Goal: Task Accomplishment & Management: Complete application form

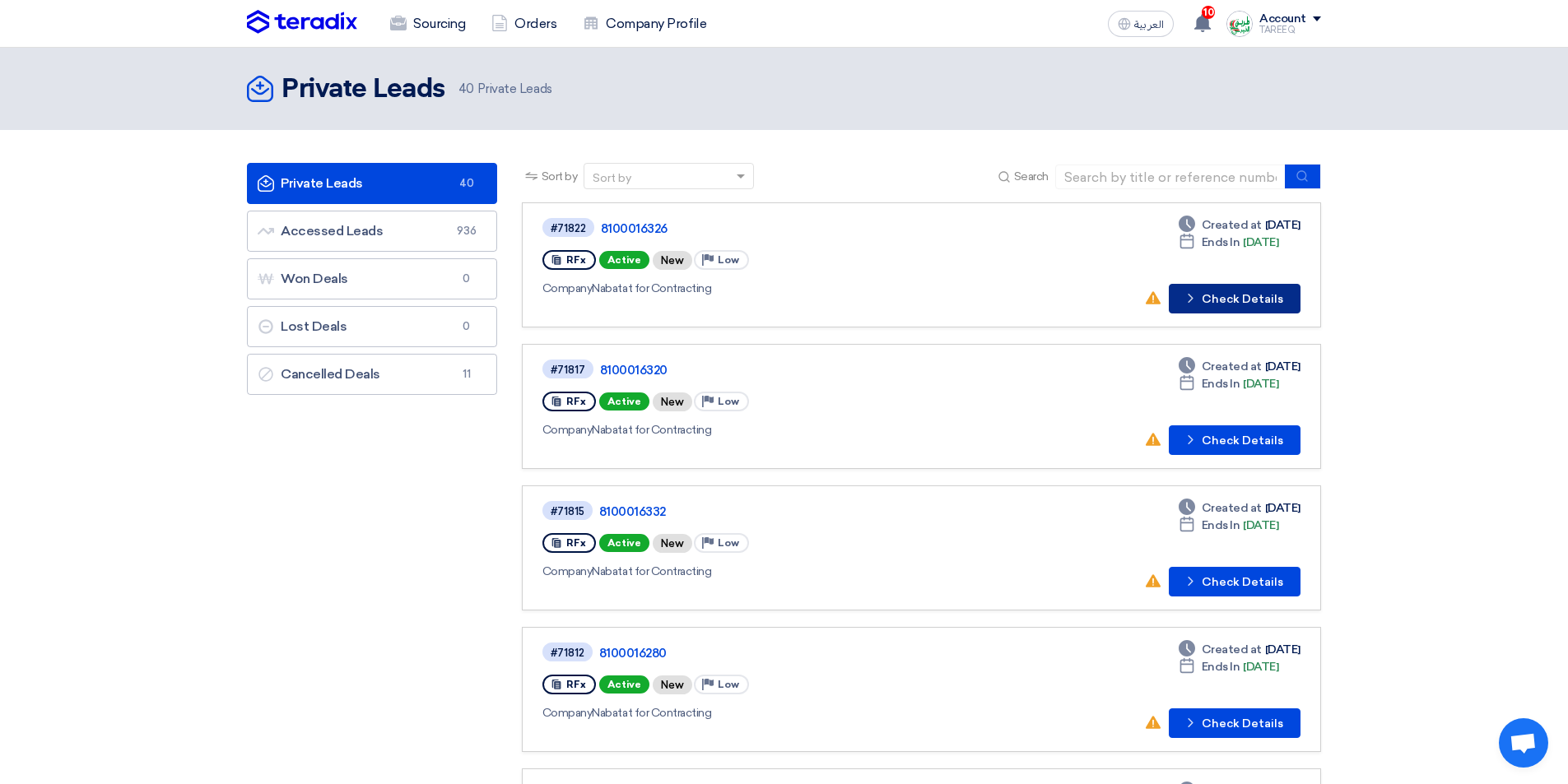
click at [1221, 302] on button "Check details Check Details" at bounding box center [1234, 298] width 132 height 30
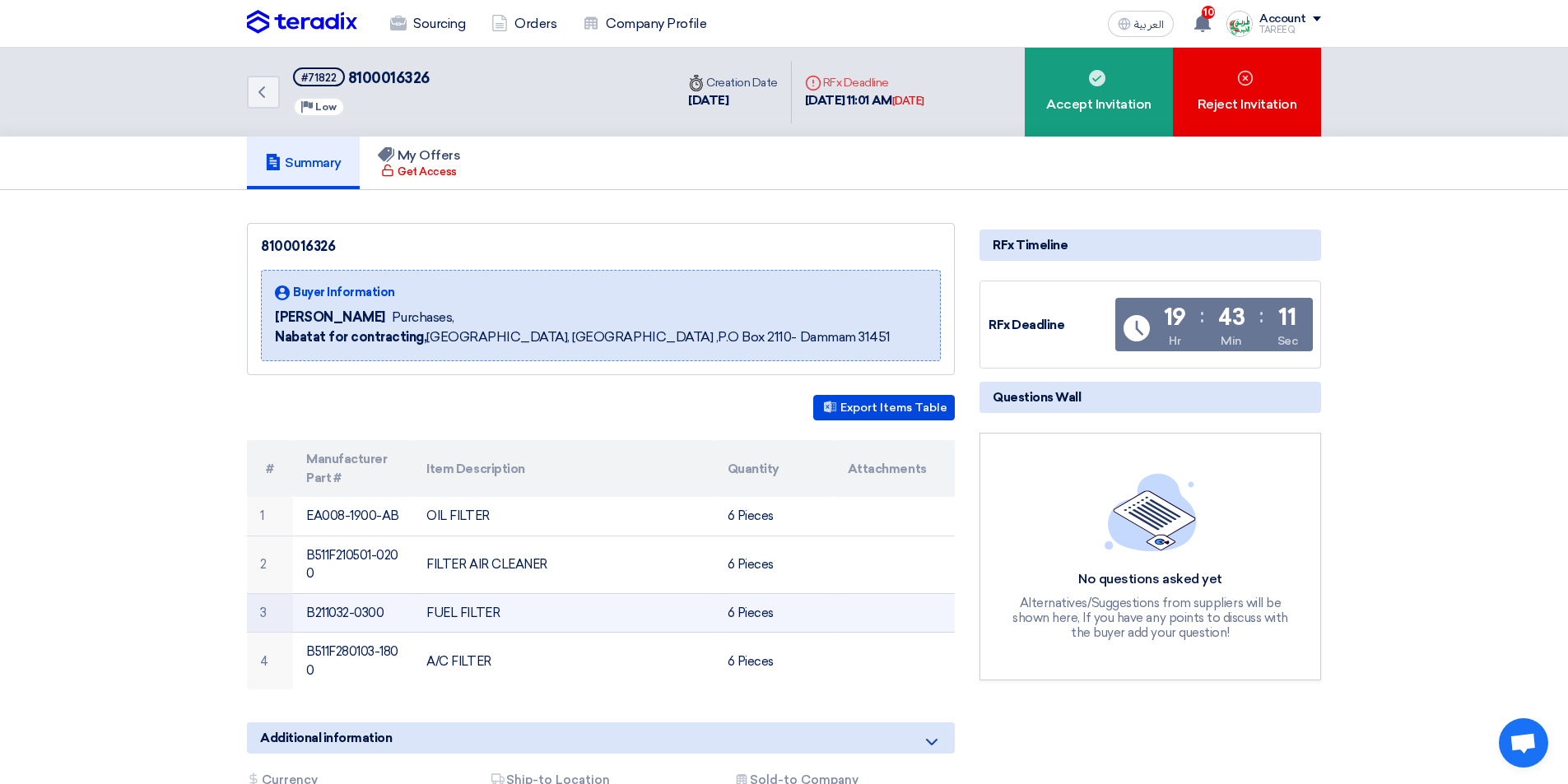
drag, startPoint x: 308, startPoint y: 613, endPoint x: 438, endPoint y: 609, distance: 130.1
click at [438, 609] on tr "3 B211032-0300 FUEL FILTER 6 Pieces" at bounding box center [601, 613] width 708 height 39
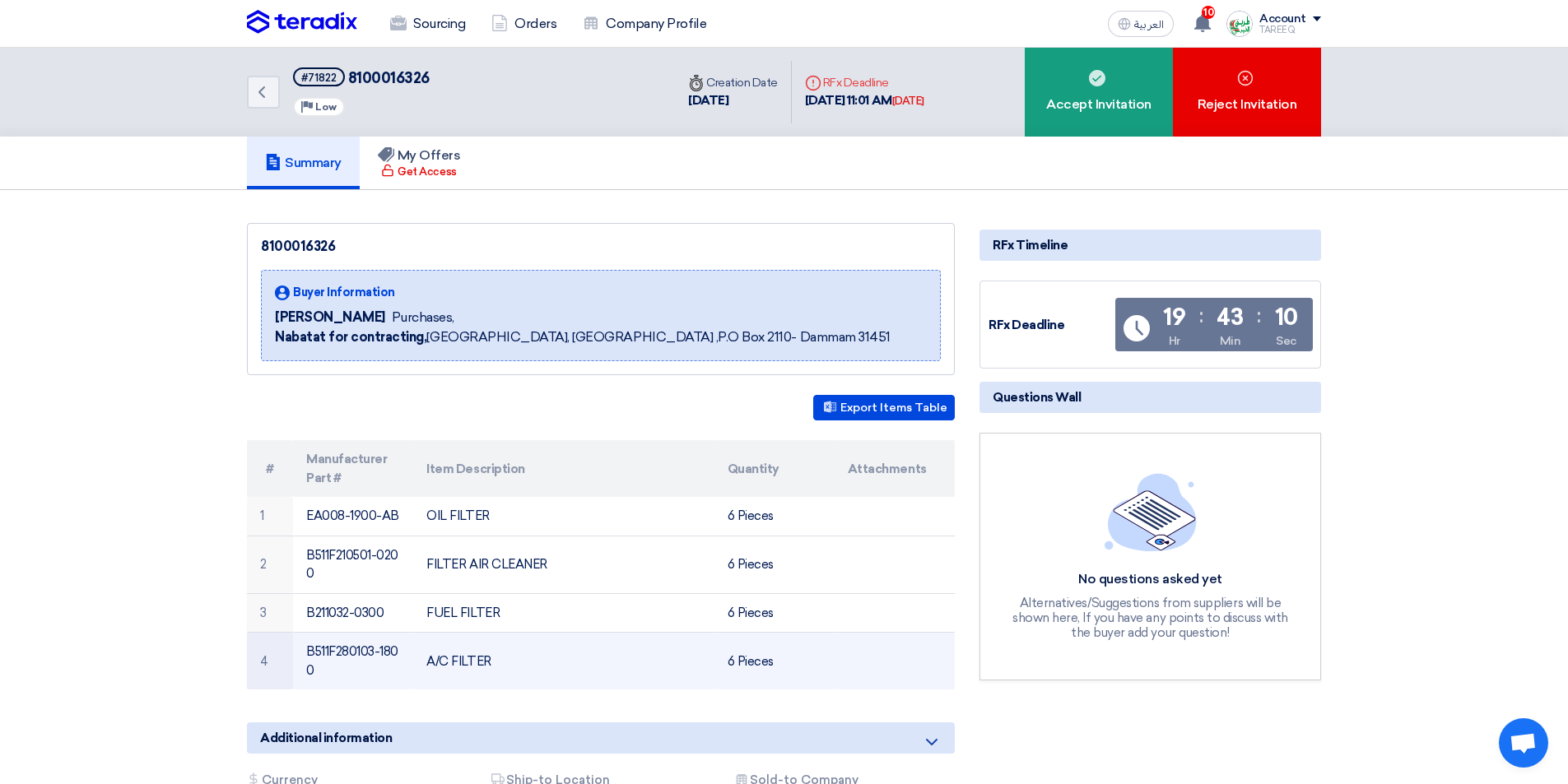
copy tr "B211032-0300 F"
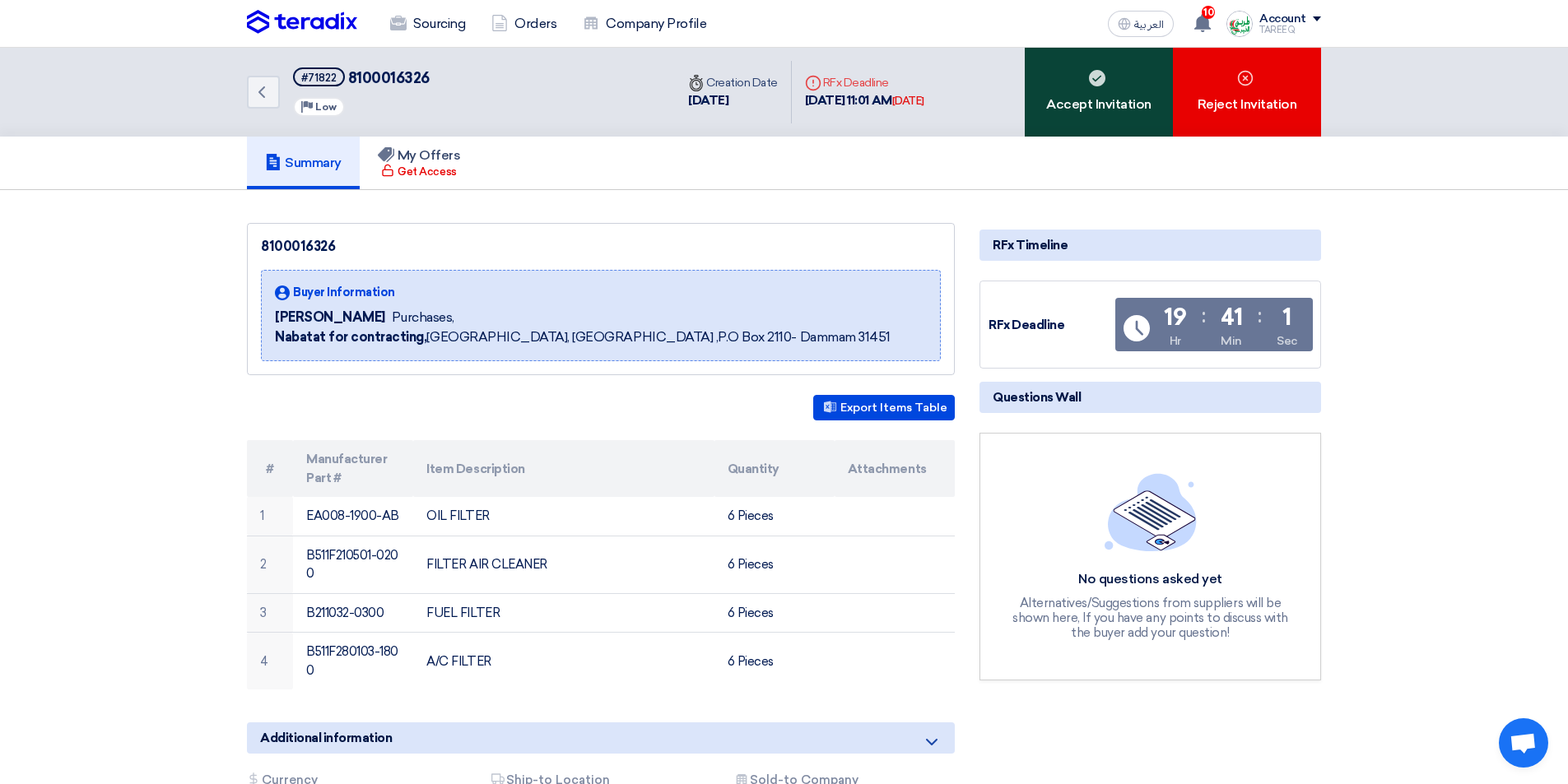
click at [1066, 89] on div "Accept Invitation" at bounding box center [1099, 92] width 148 height 89
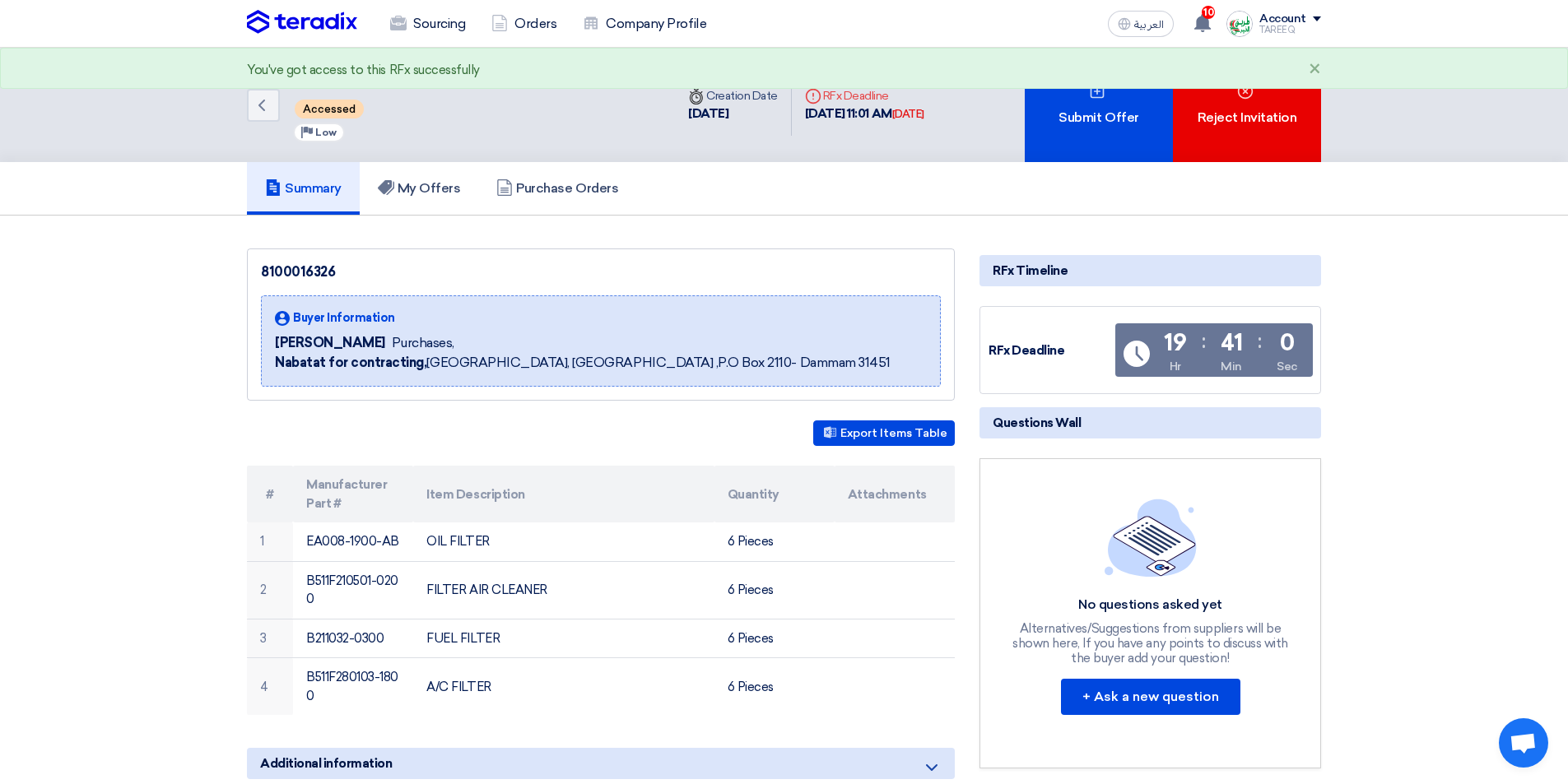
click at [1067, 89] on div "Submit Offer" at bounding box center [1099, 105] width 148 height 114
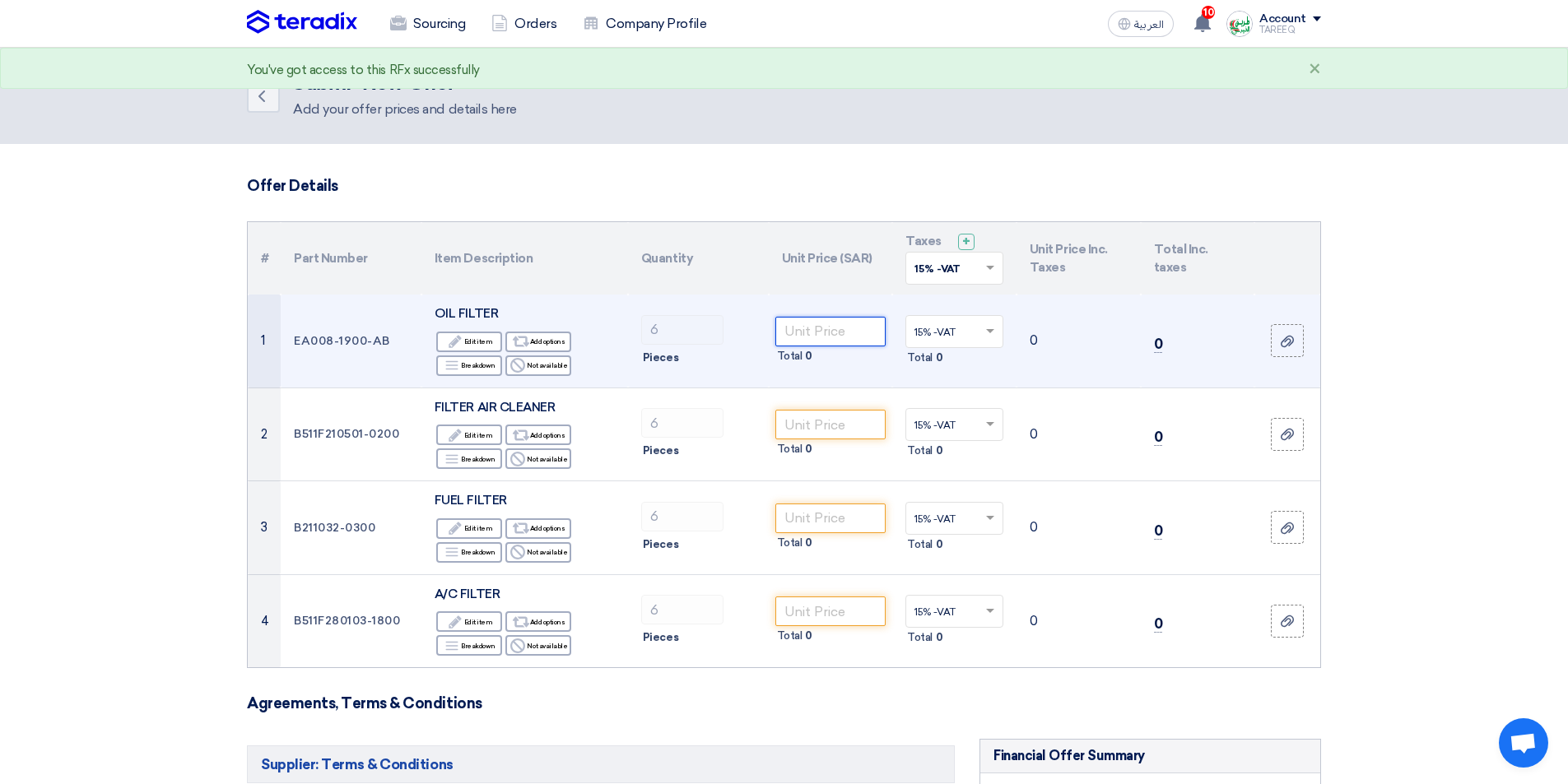
click at [845, 326] on input "number" at bounding box center [830, 331] width 111 height 30
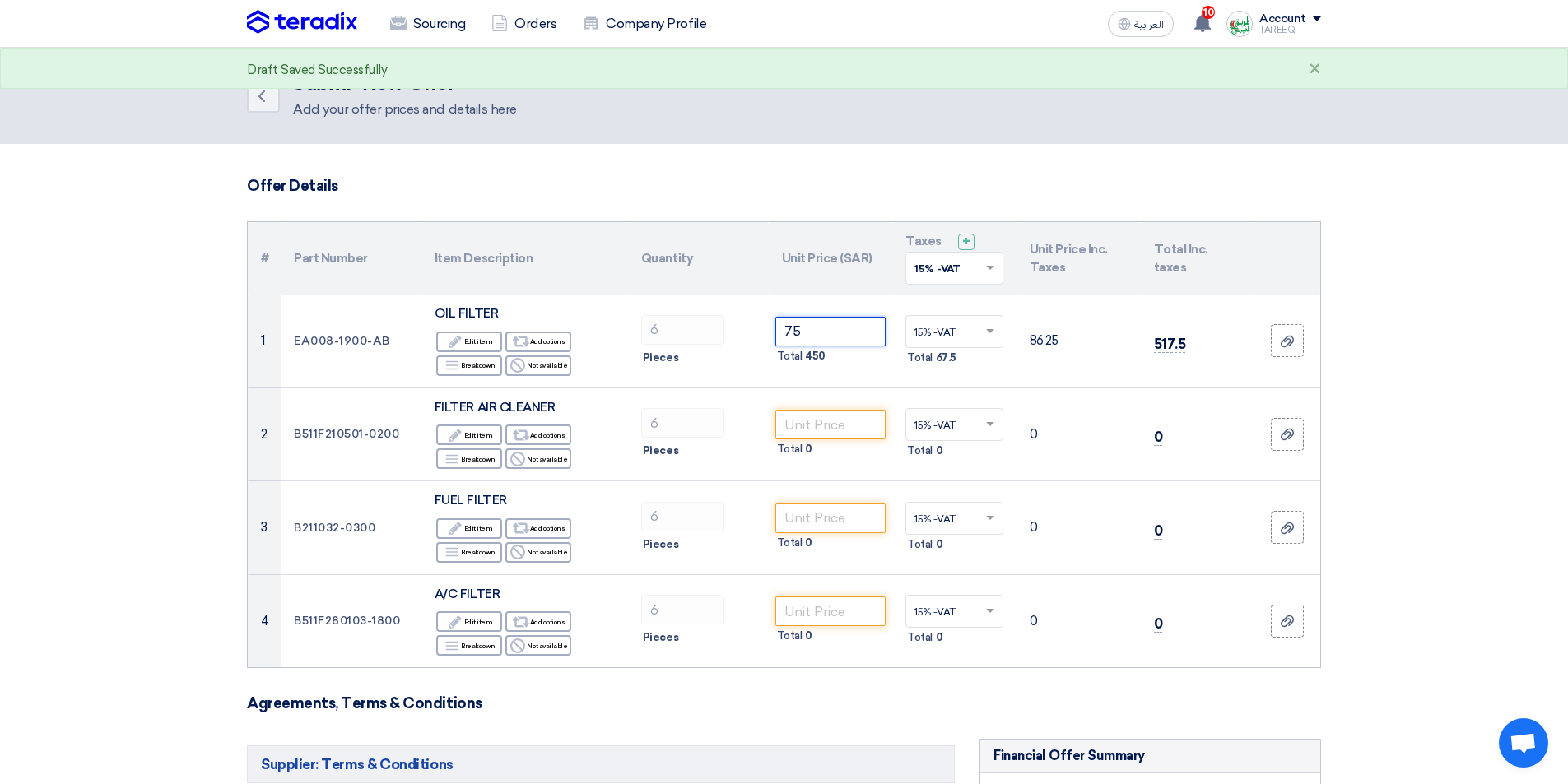
type input "75"
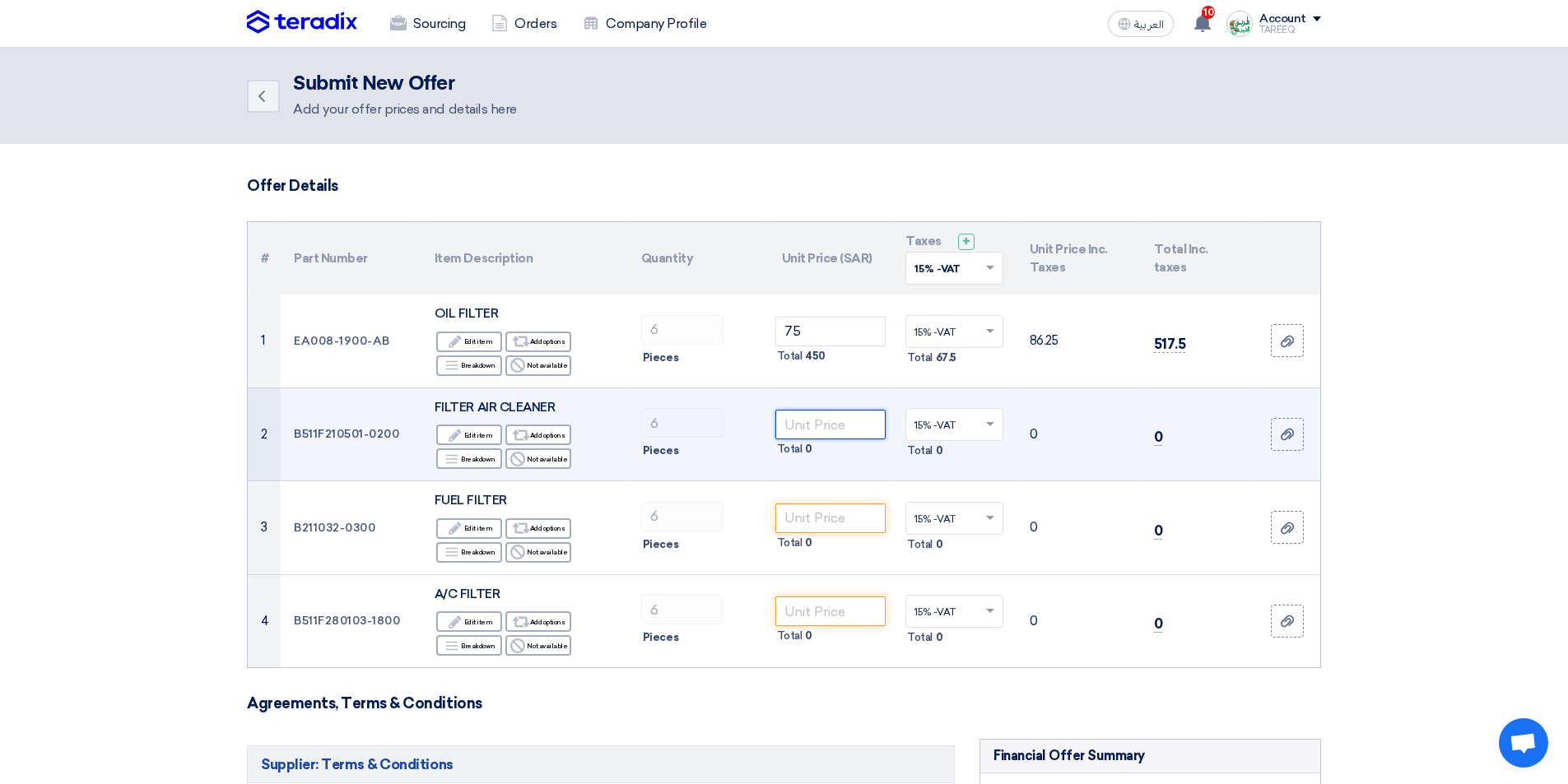
click at [833, 430] on input "number" at bounding box center [830, 424] width 111 height 30
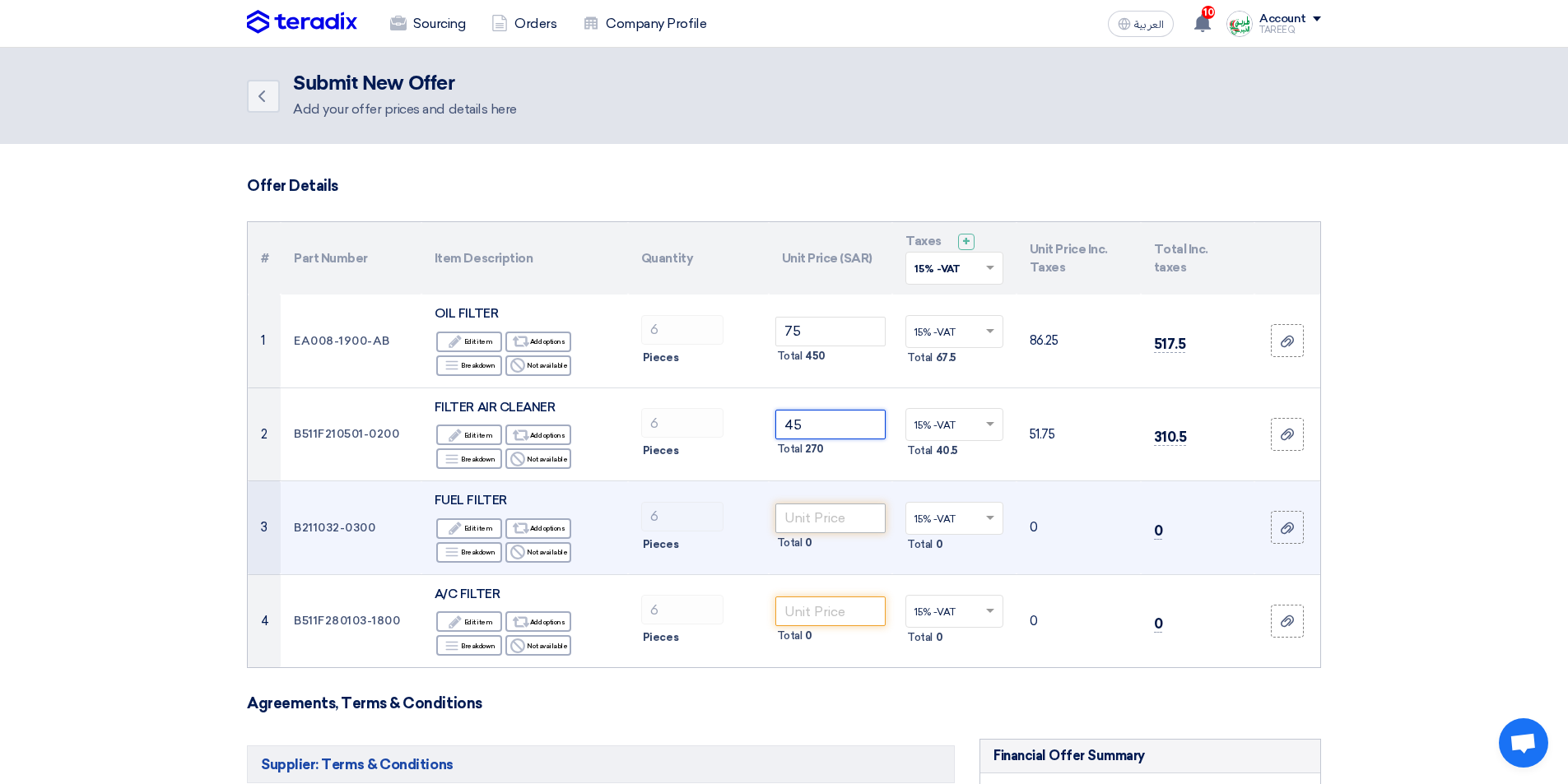
type input "45"
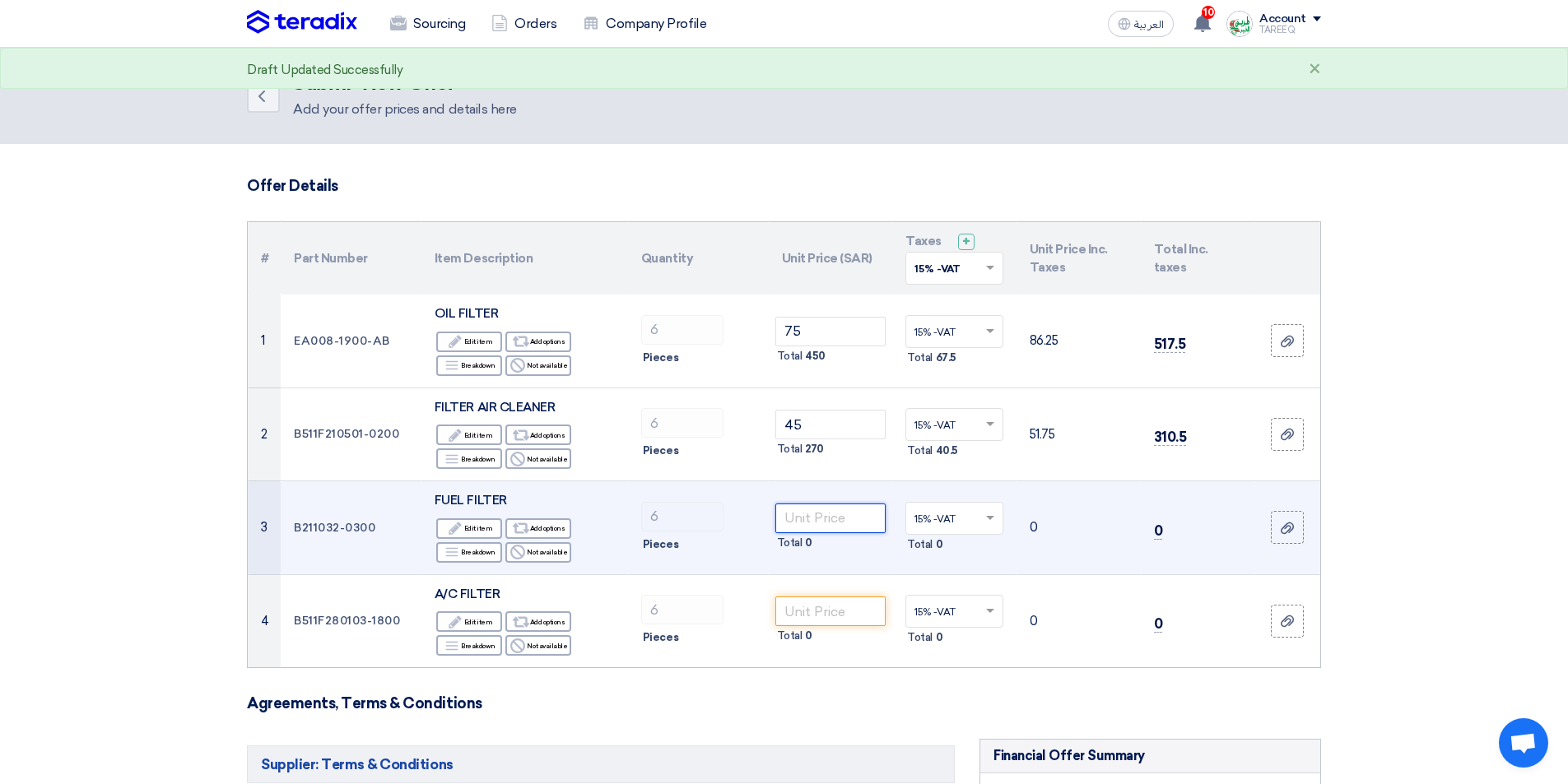
click at [822, 514] on input "number" at bounding box center [830, 518] width 111 height 30
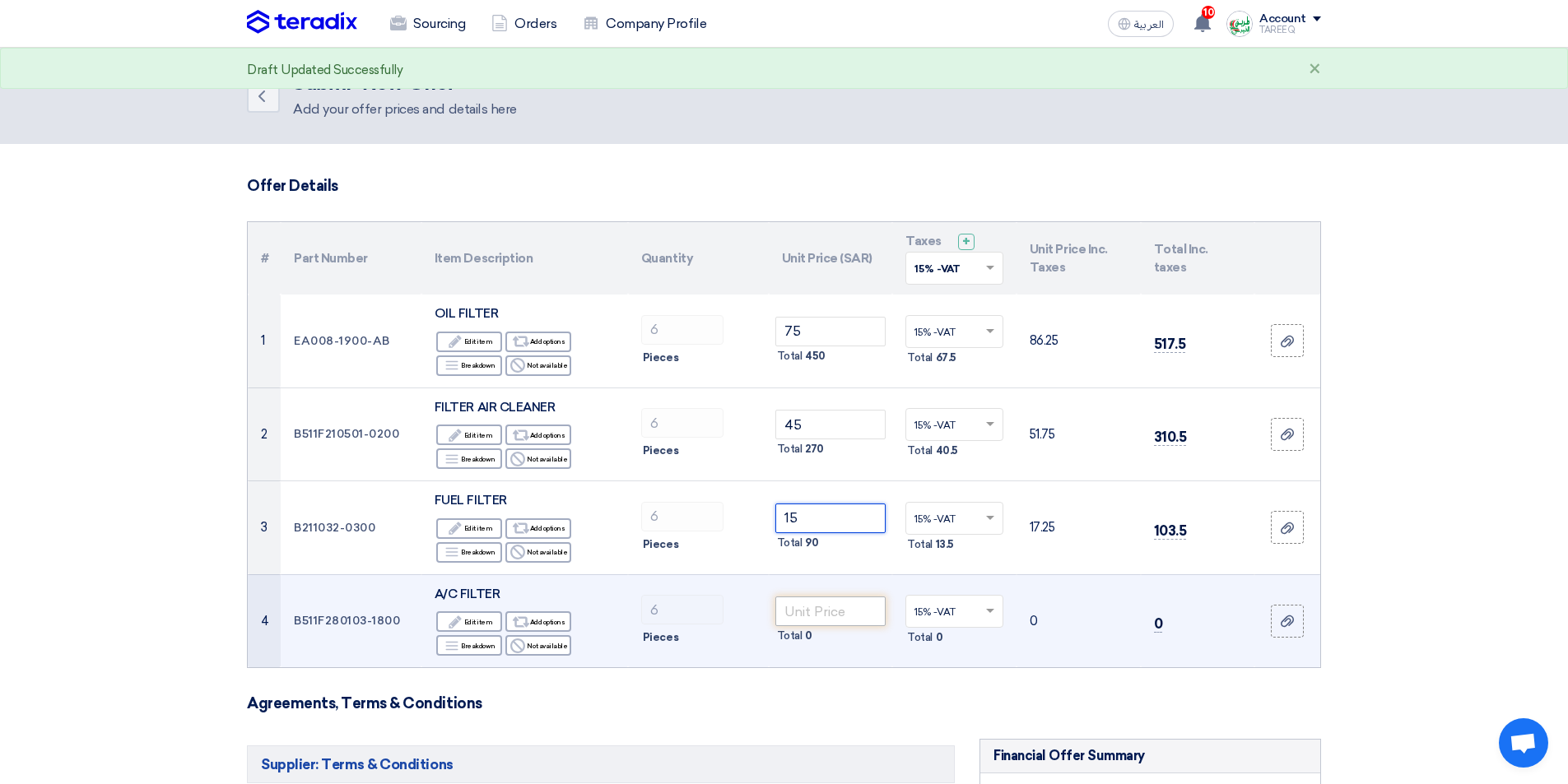
type input "15"
click at [837, 616] on input "number" at bounding box center [830, 611] width 111 height 30
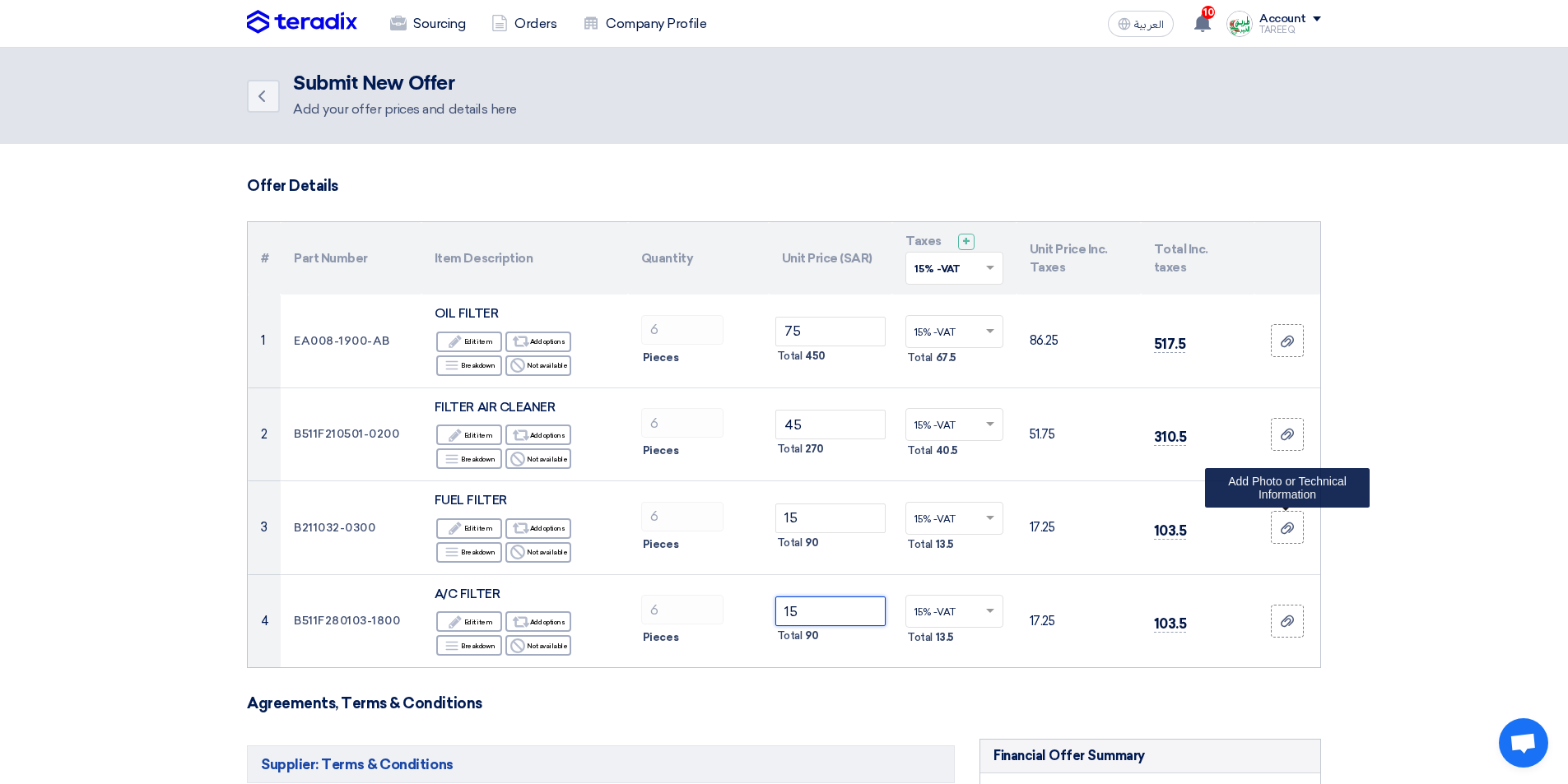
type input "15"
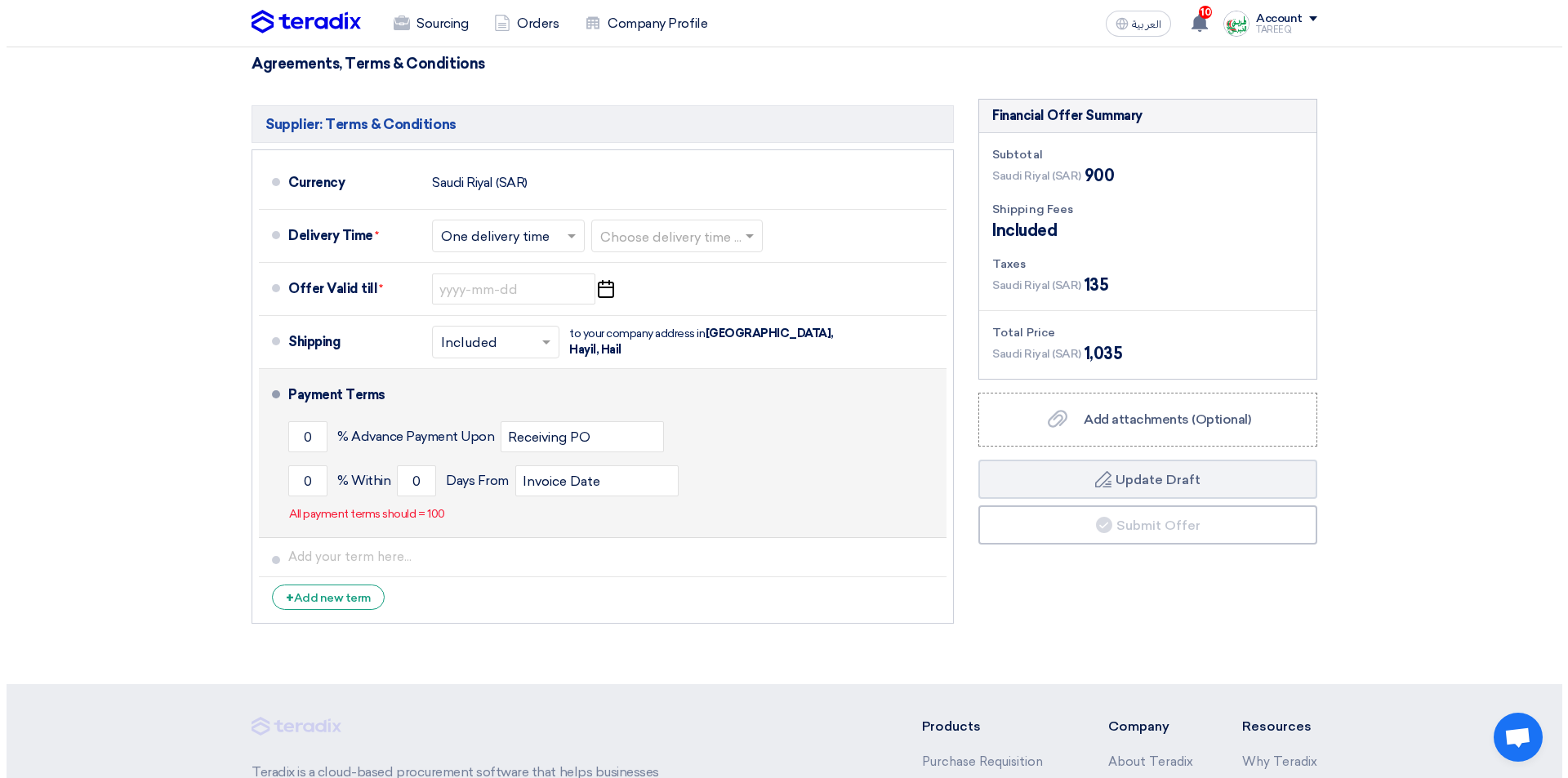
scroll to position [653, 0]
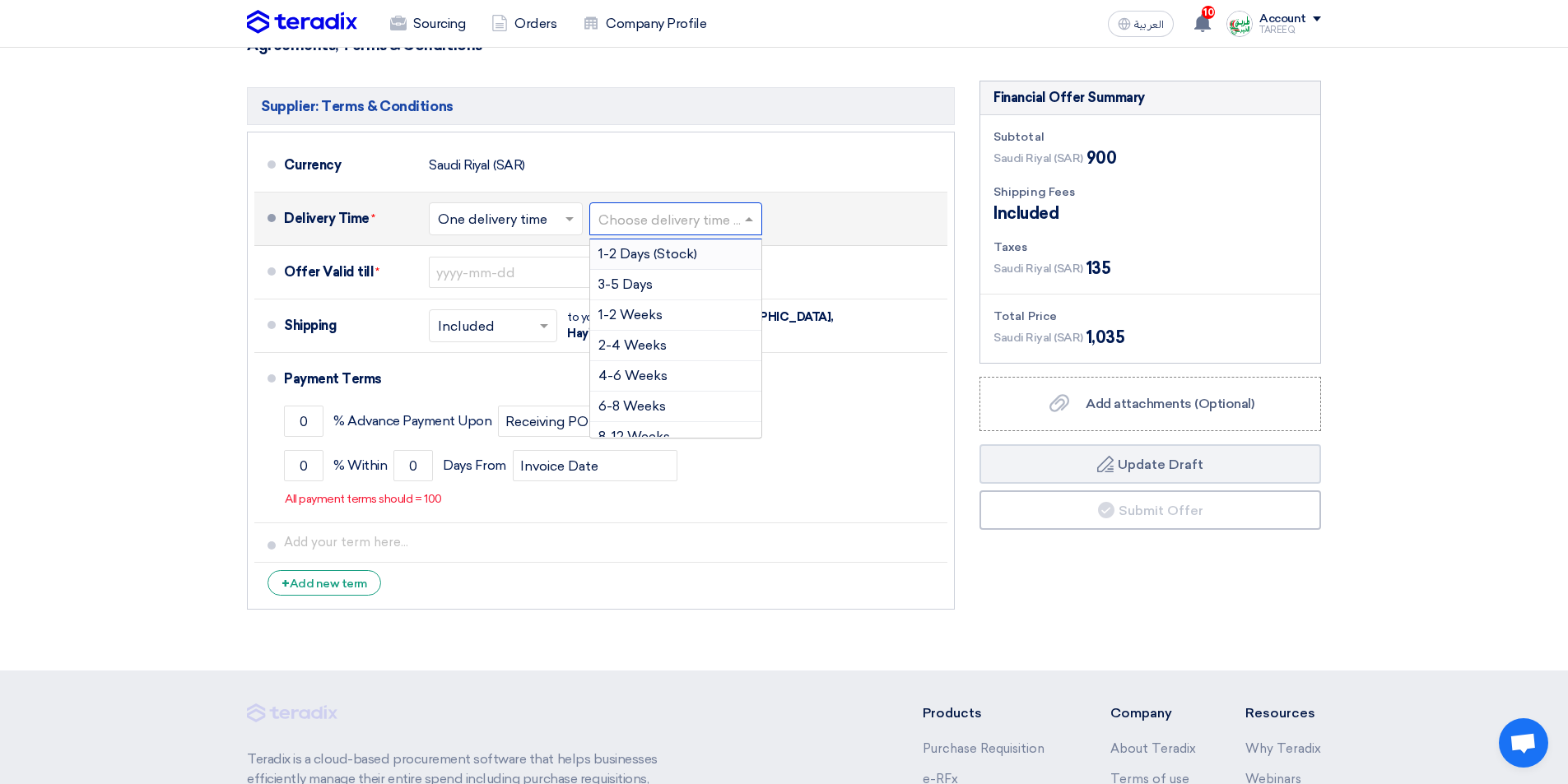
click at [689, 220] on input "text" at bounding box center [676, 220] width 157 height 24
click at [629, 286] on span "3-5 Days" at bounding box center [625, 284] width 54 height 15
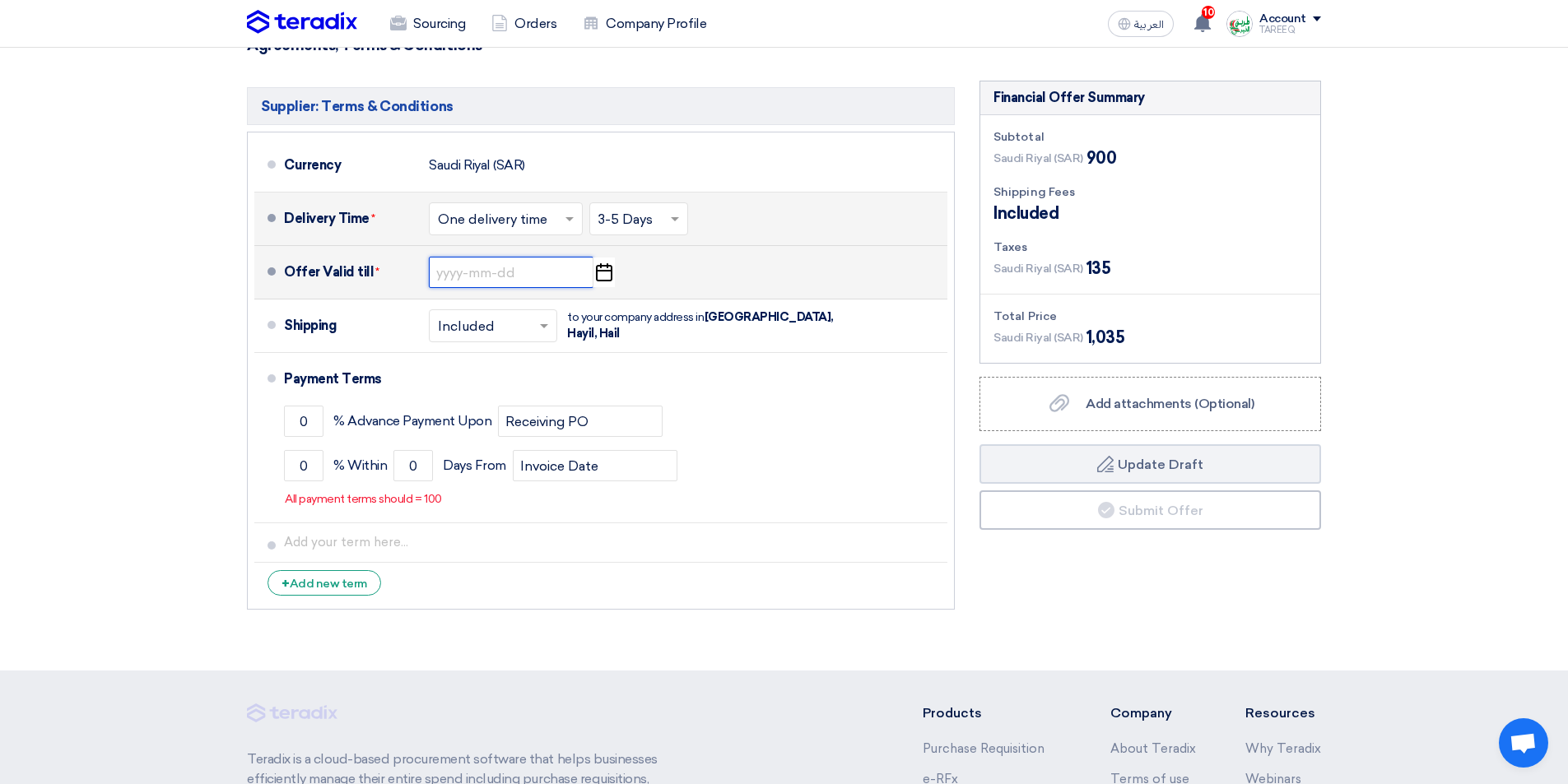
click at [487, 276] on input at bounding box center [511, 272] width 164 height 32
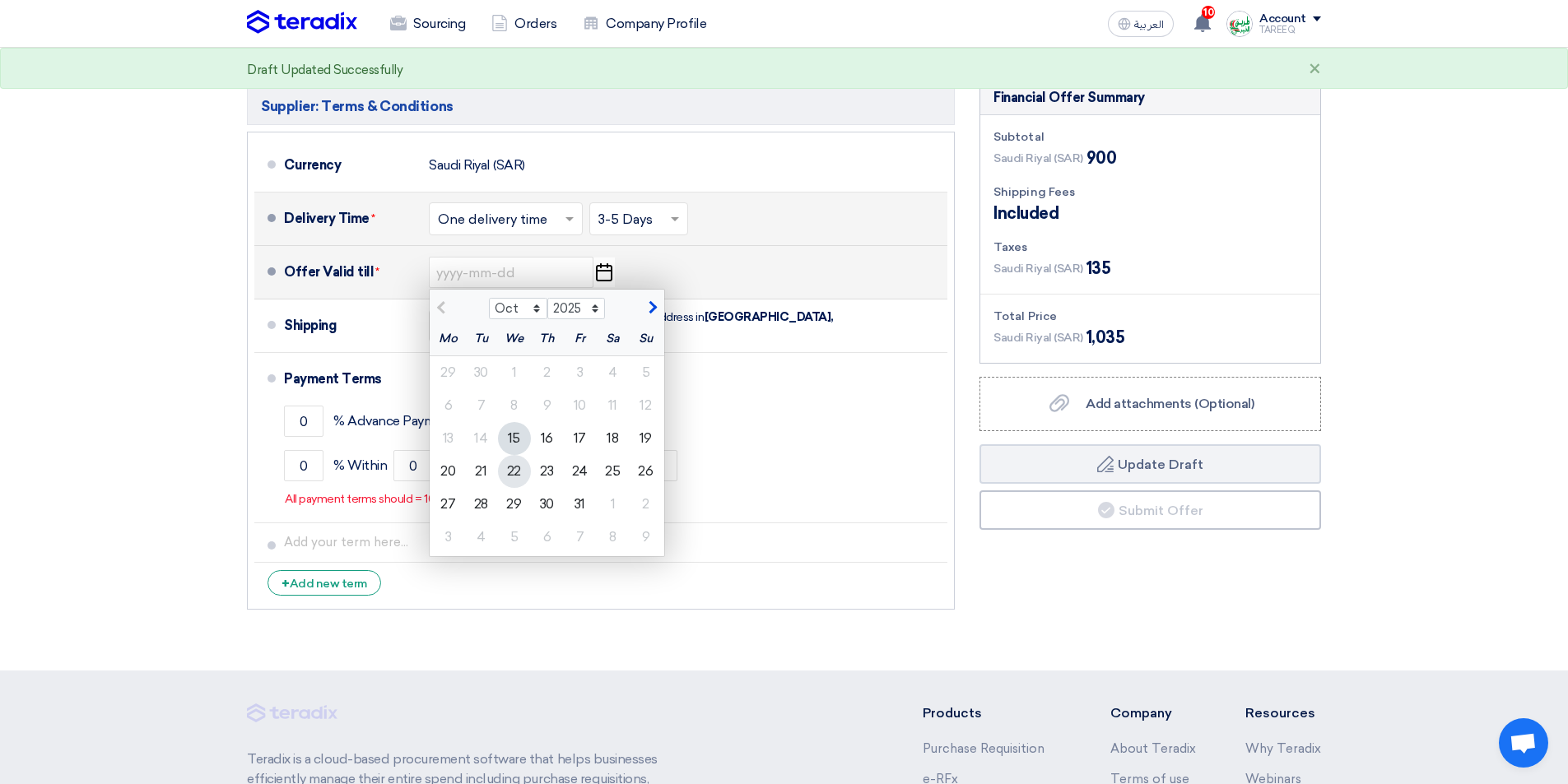
click at [514, 473] on div "22" at bounding box center [515, 471] width 33 height 33
type input "[DATE]"
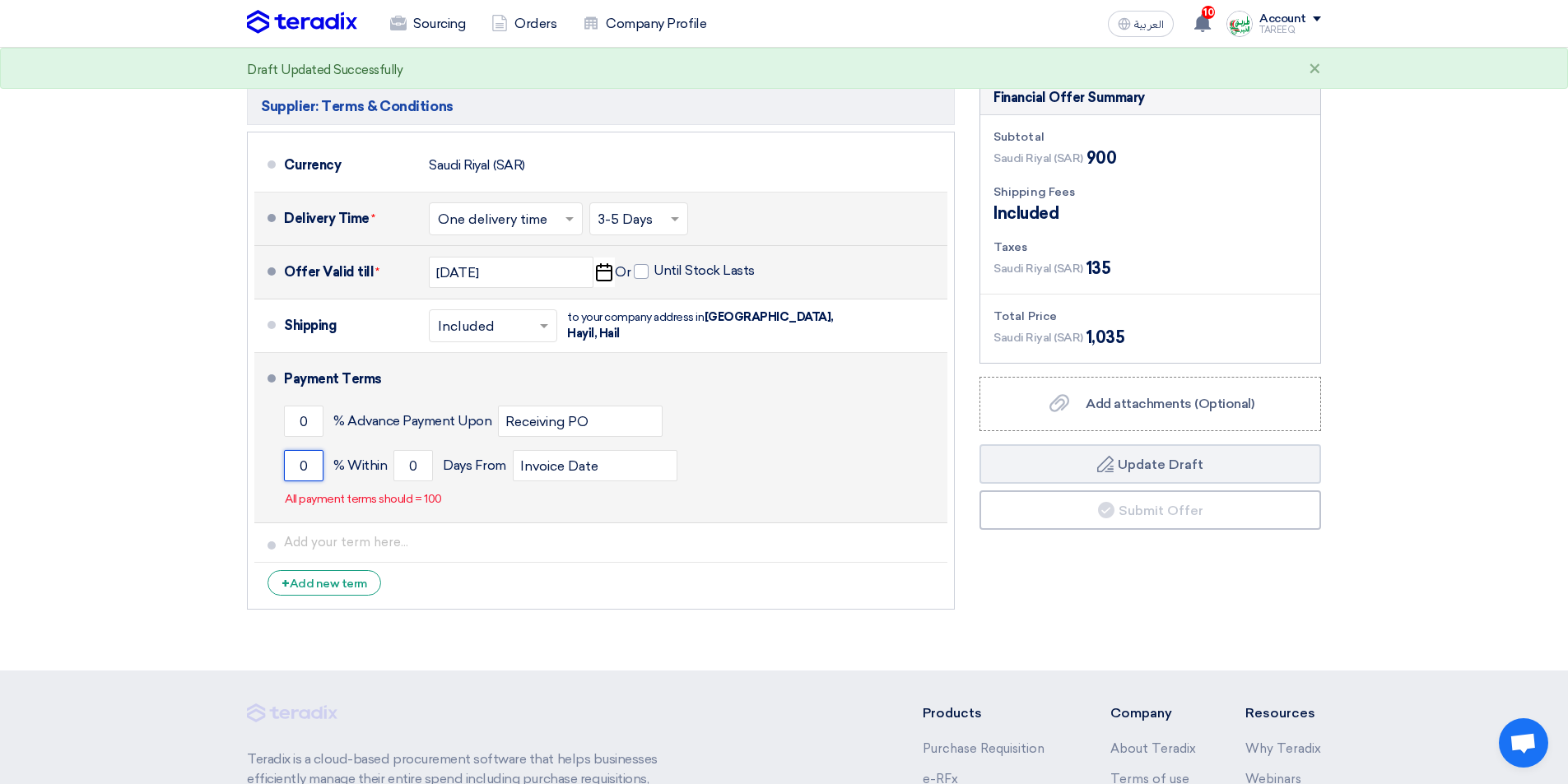
click at [289, 462] on input "0" at bounding box center [303, 466] width 39 height 32
type input "100"
click at [406, 468] on input "0" at bounding box center [413, 466] width 39 height 32
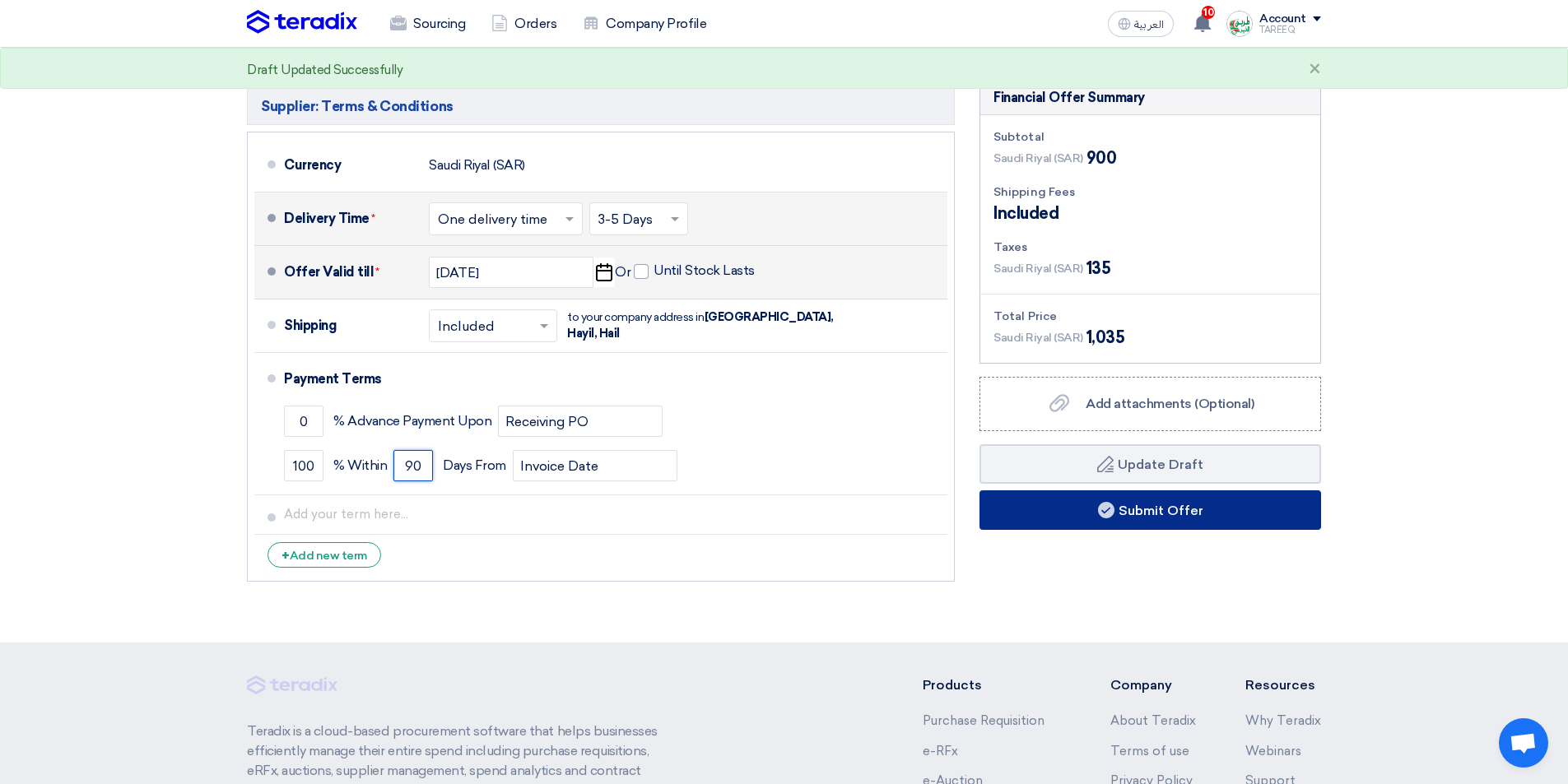
type input "90"
click at [1062, 506] on button "Submit Offer" at bounding box center [1150, 510] width 341 height 39
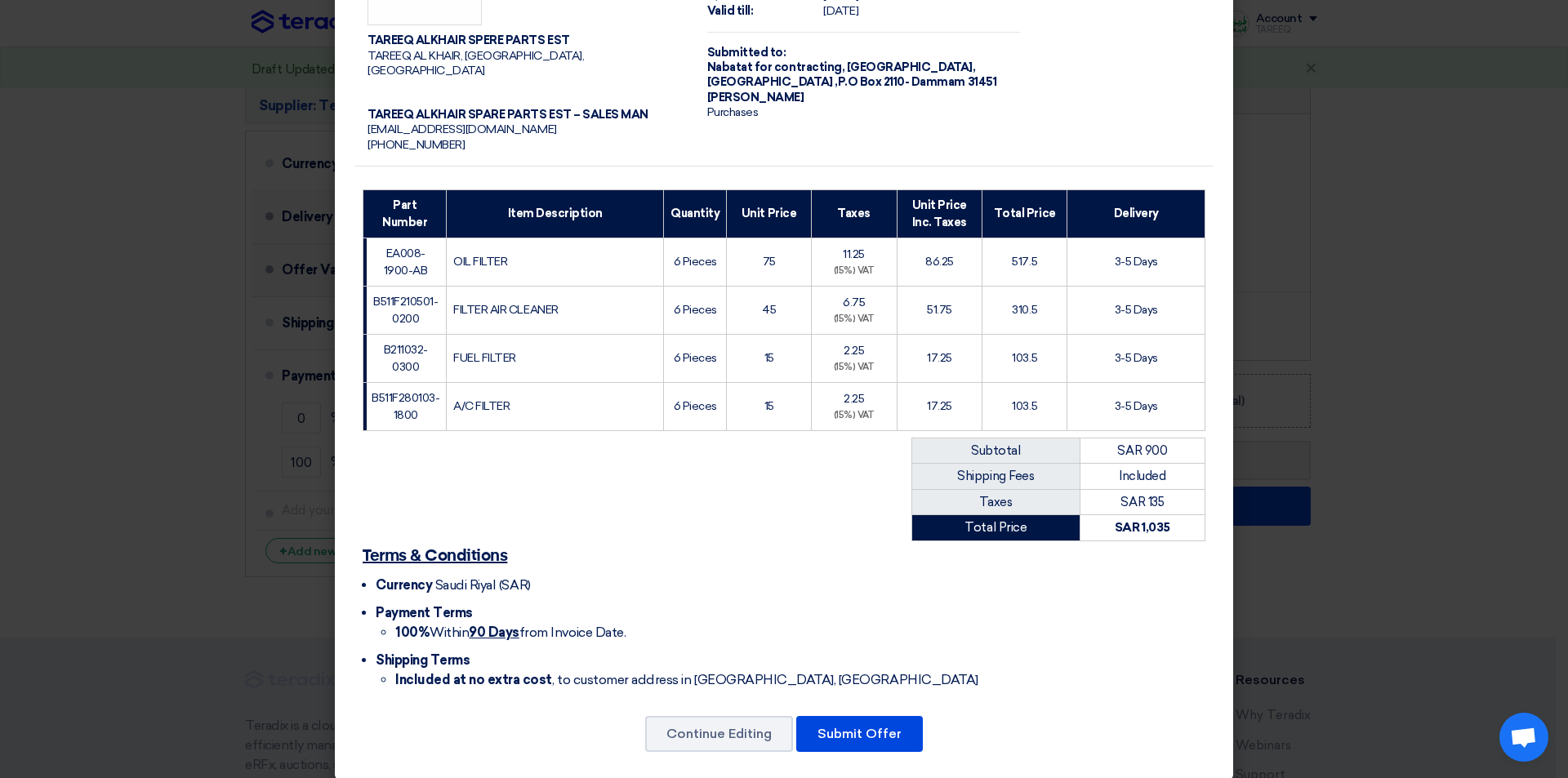
scroll to position [95, 0]
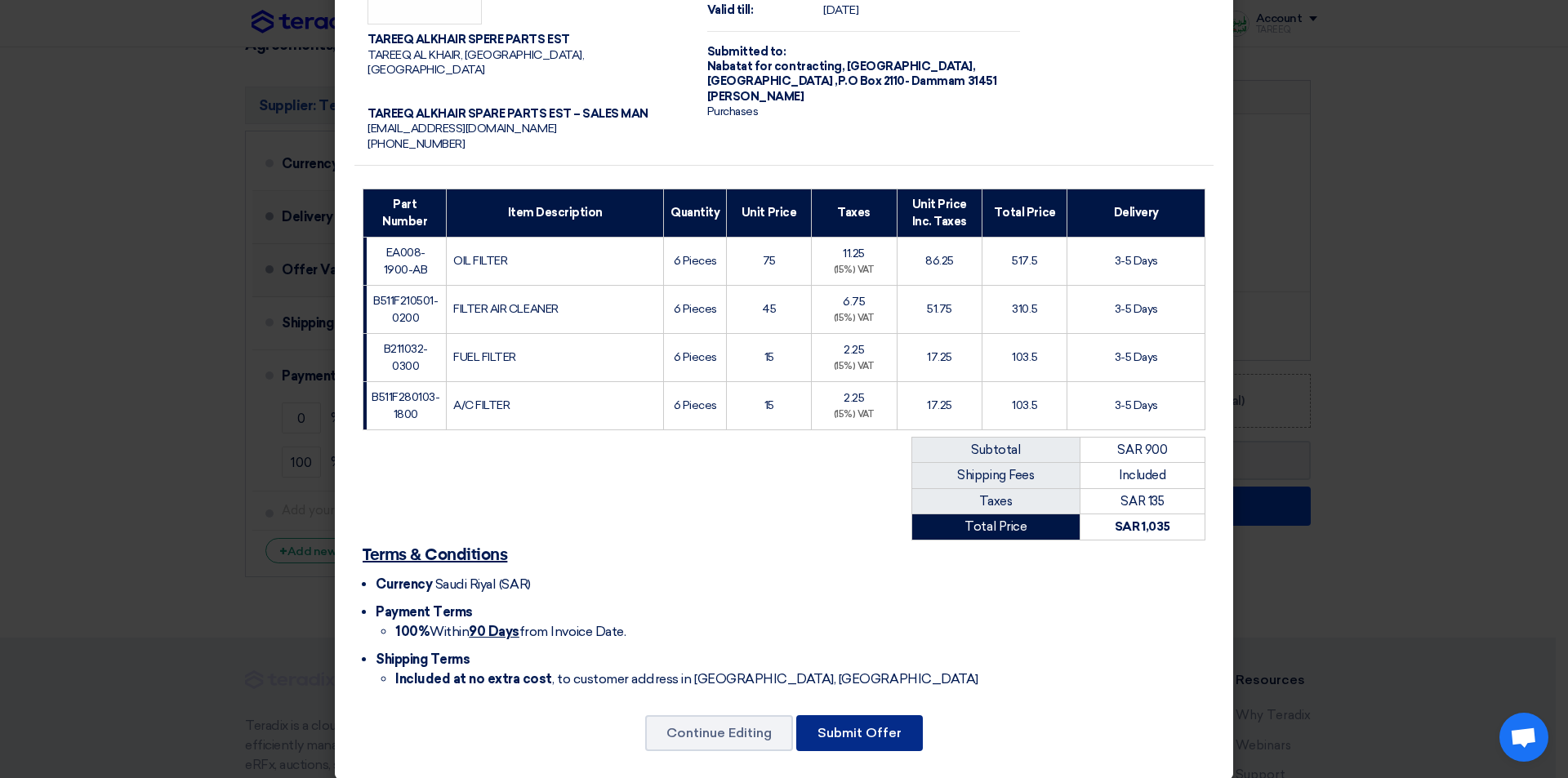
click at [846, 719] on button "Submit Offer" at bounding box center [859, 733] width 127 height 36
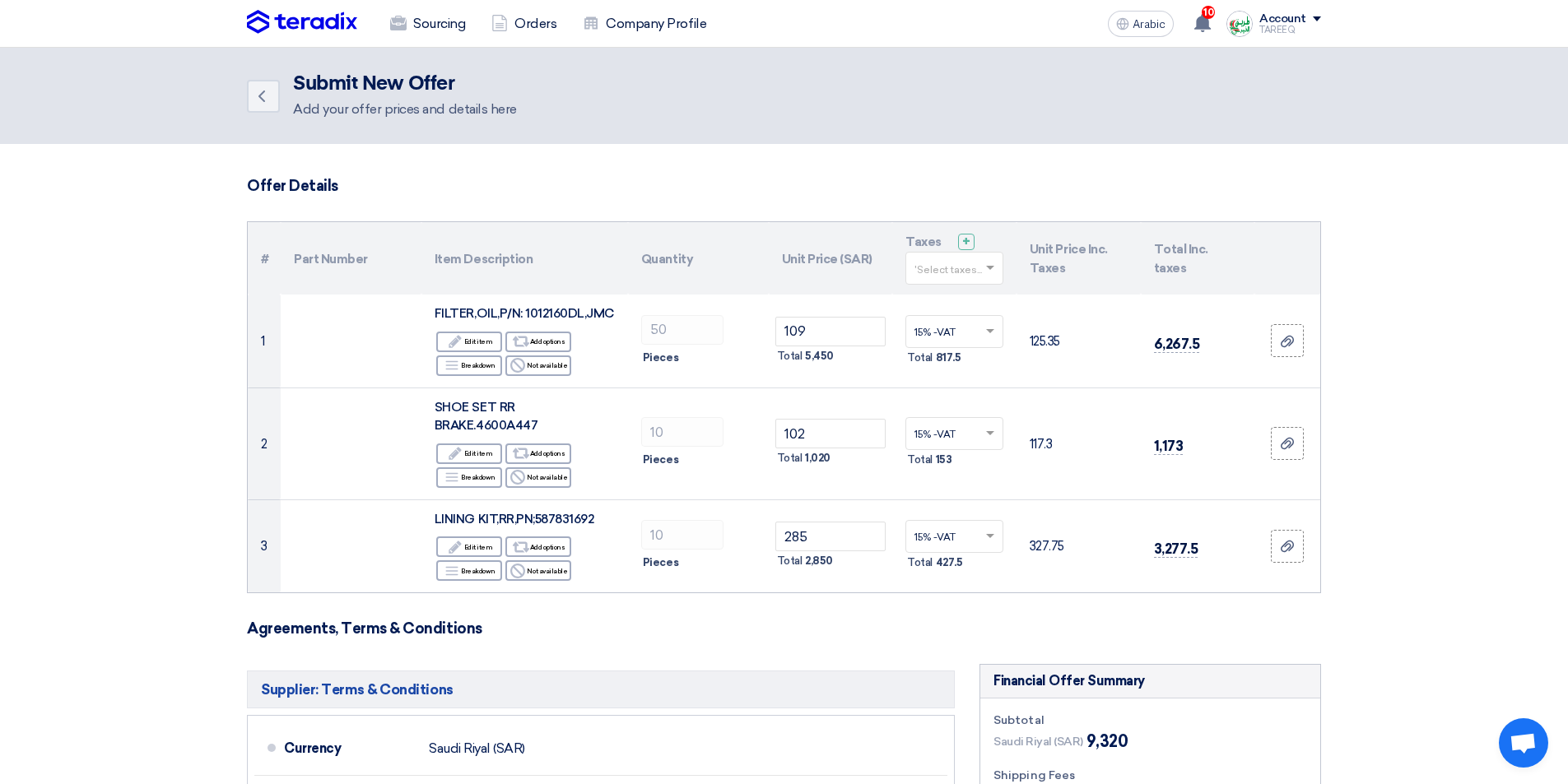
click at [678, 614] on form "Offer Details # Part Number Item Description Quantity Unit Price (SAR) Taxes + …" at bounding box center [784, 675] width 1074 height 997
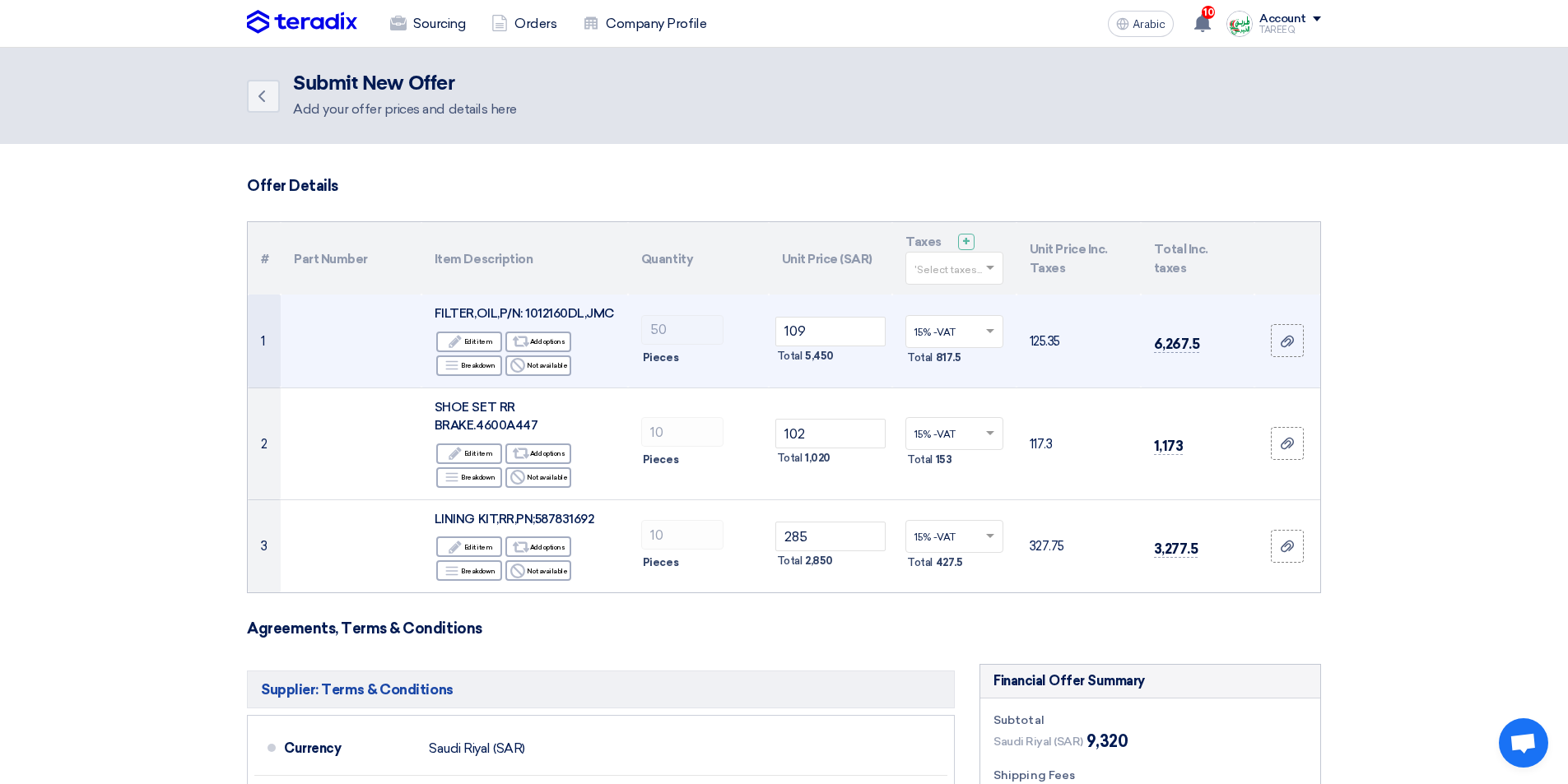
click at [561, 308] on font "FILTER,OIL,P/N: 1012160DL,JMC" at bounding box center [524, 313] width 180 height 14
copy font "1012160DL"
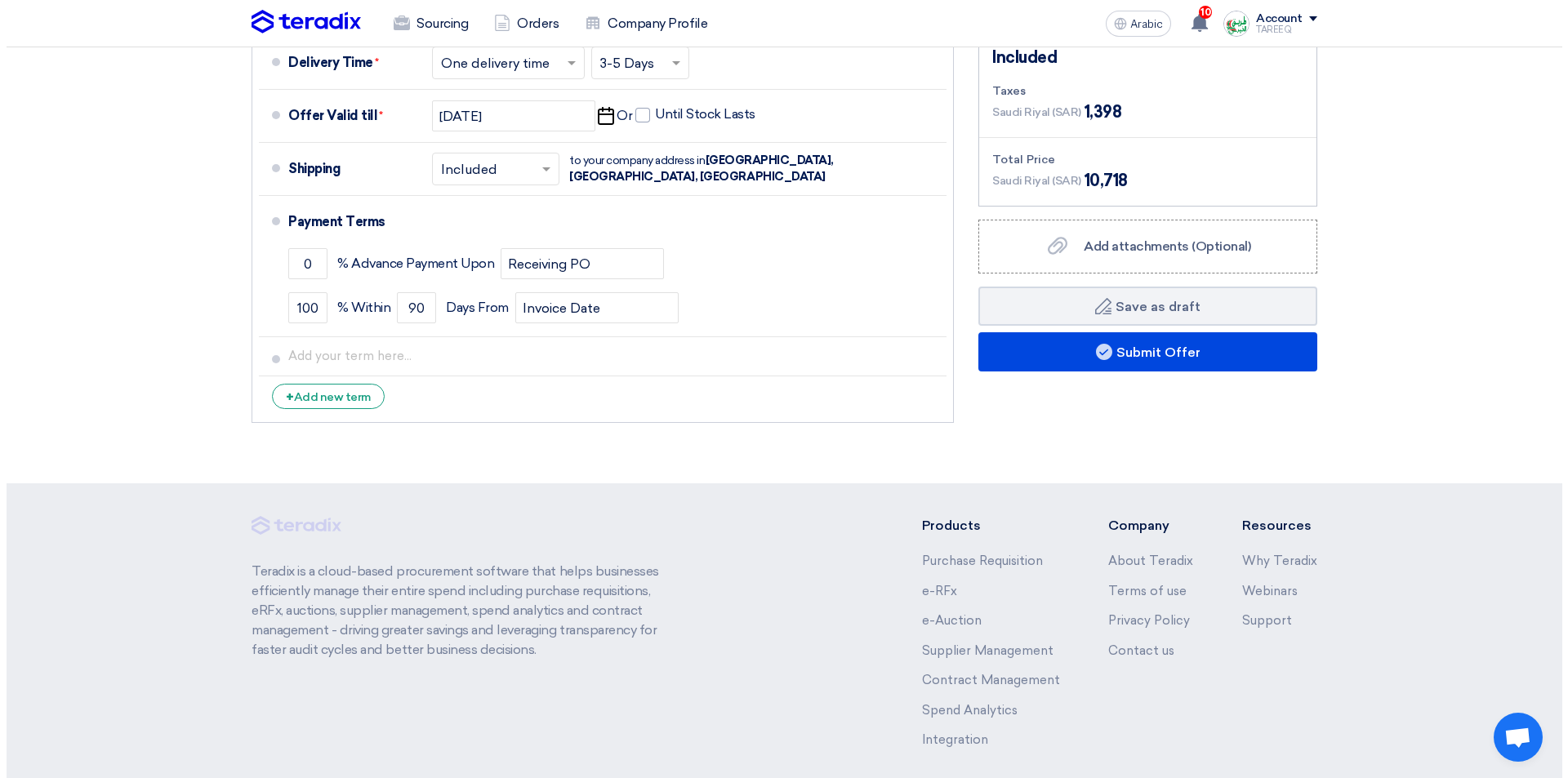
scroll to position [735, 0]
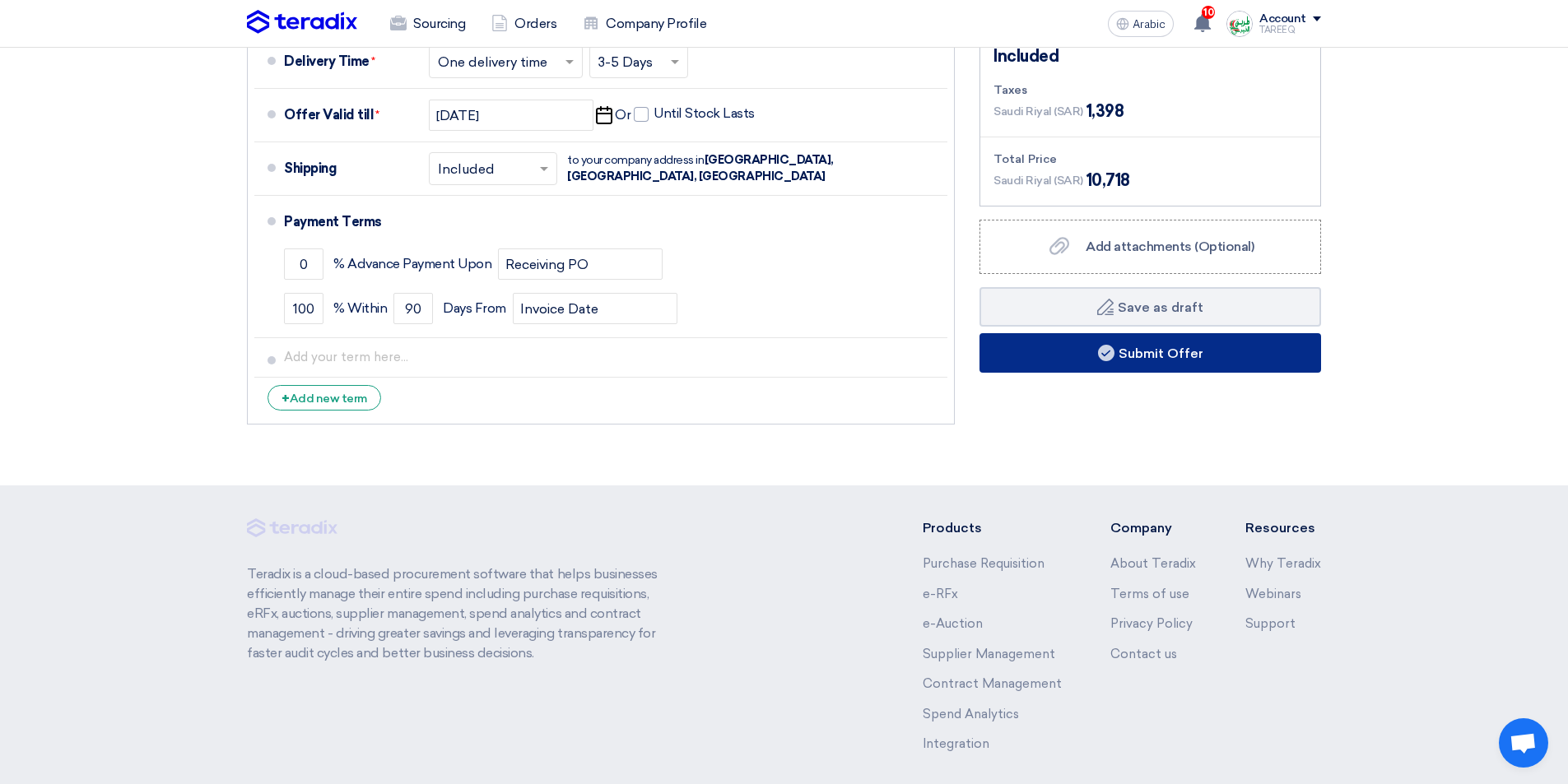
click at [1123, 357] on font "Submit Offer" at bounding box center [1161, 353] width 85 height 15
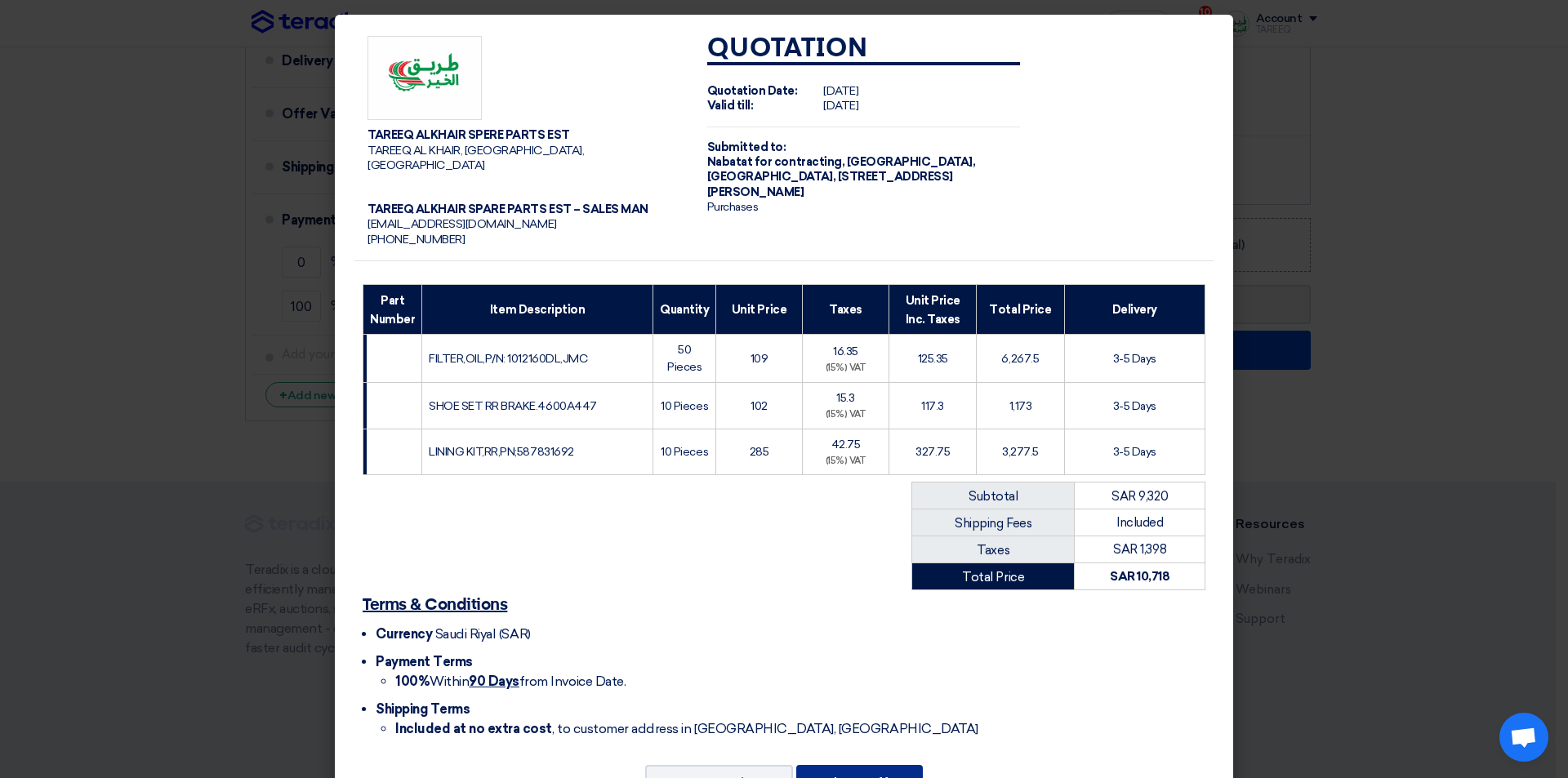
click at [885, 775] on font "Submit Offer" at bounding box center [859, 783] width 84 height 15
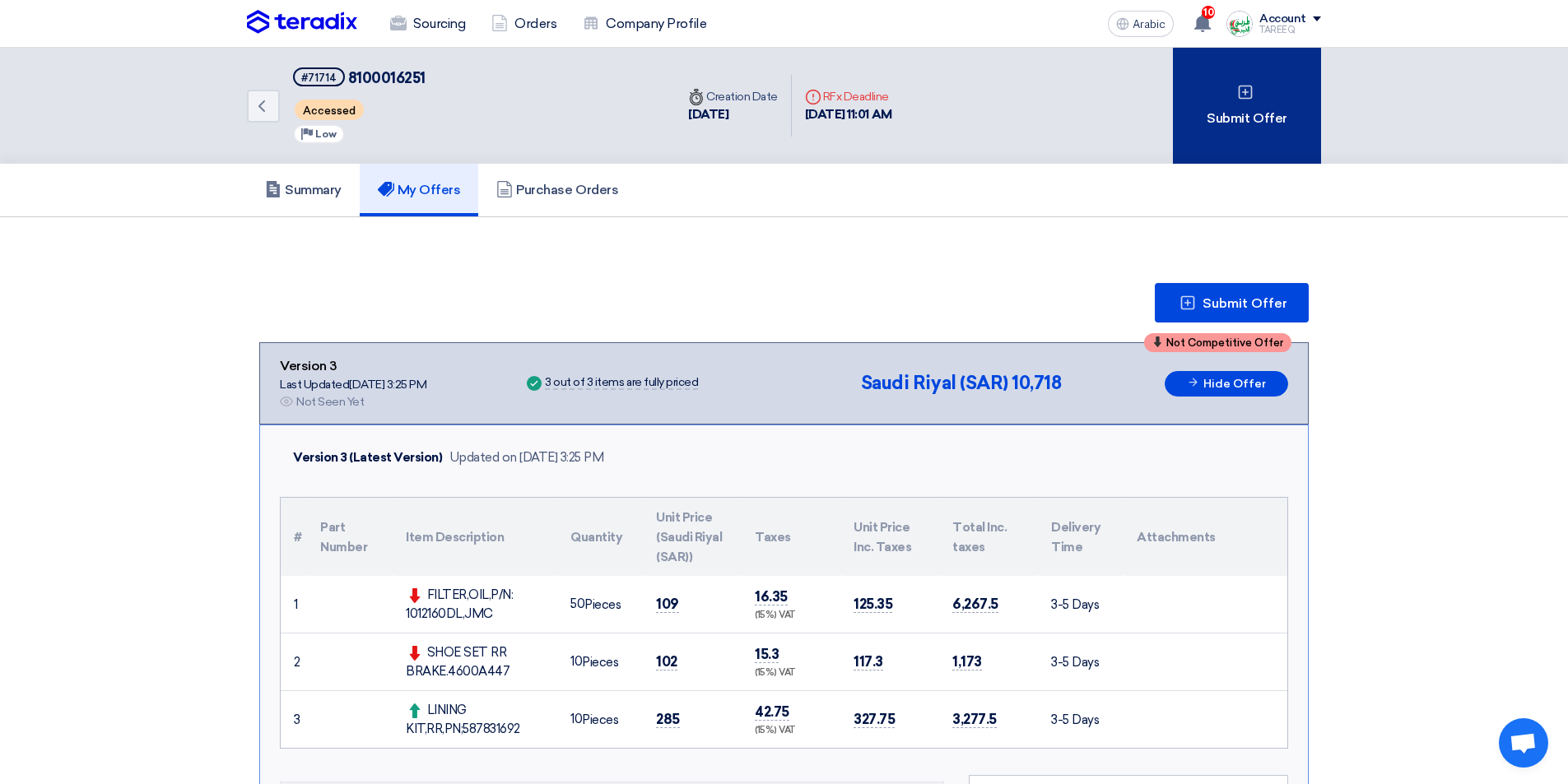
click at [1256, 76] on div "Submit Offer" at bounding box center [1247, 106] width 148 height 116
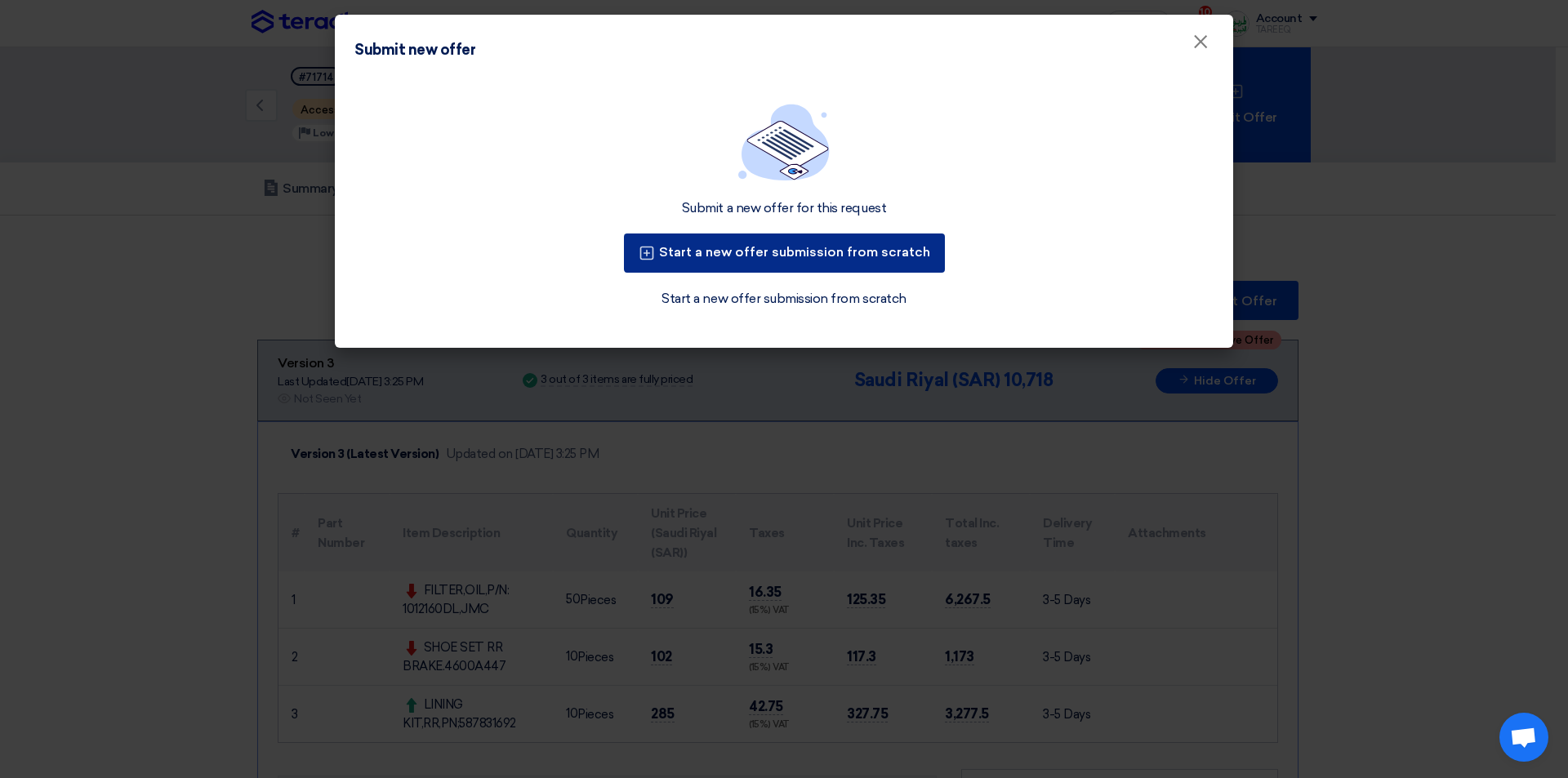
click at [837, 249] on font "Start a new offer submission from scratch" at bounding box center [794, 252] width 271 height 15
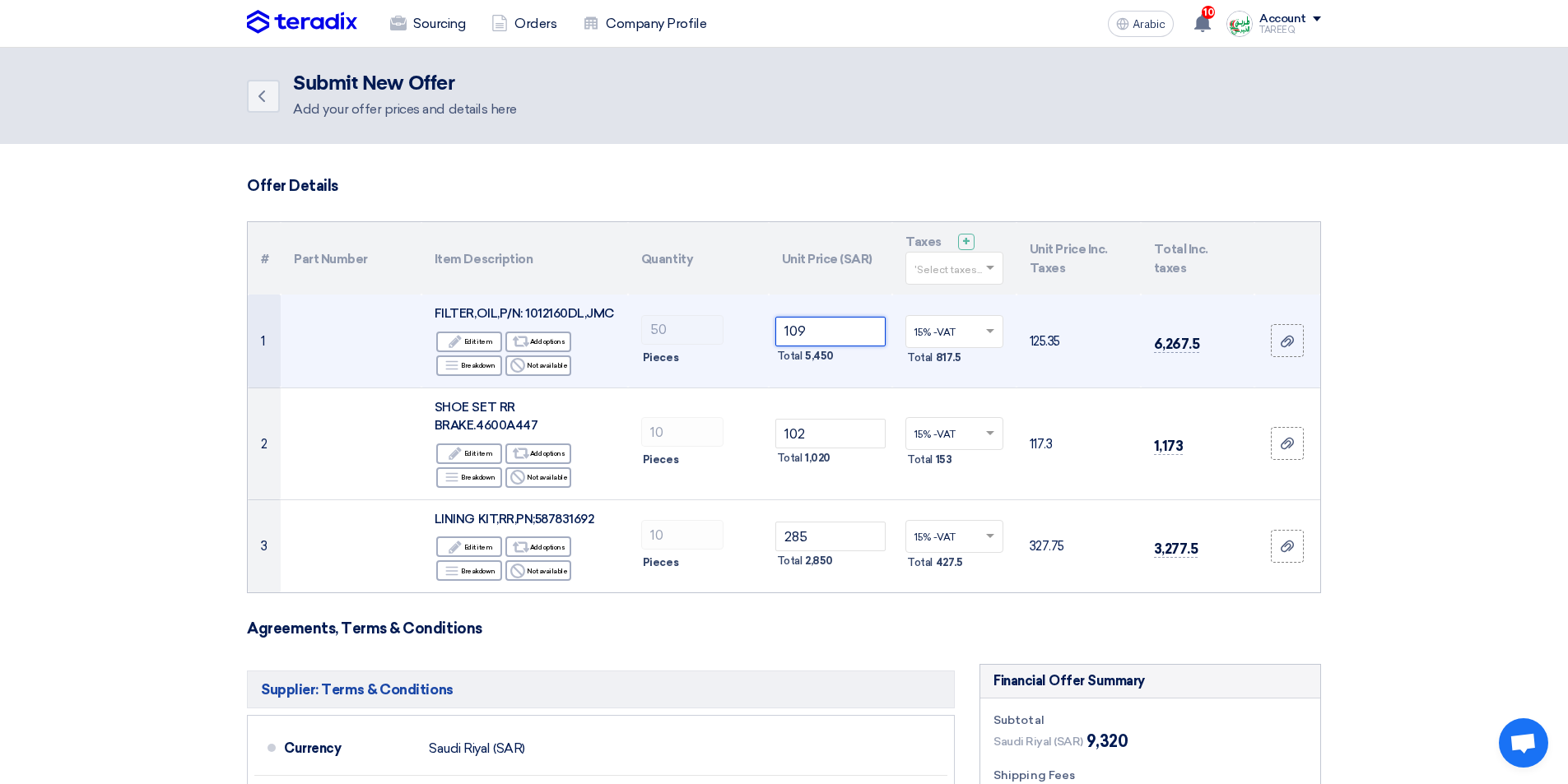
drag, startPoint x: 837, startPoint y: 329, endPoint x: 721, endPoint y: 346, distance: 117.2
click at [723, 345] on tr "1 FILTER,OIL,P/N: 1012160DL,JMC Edit Edit item Alternative Add options Breakdow…" at bounding box center [784, 341] width 1073 height 93
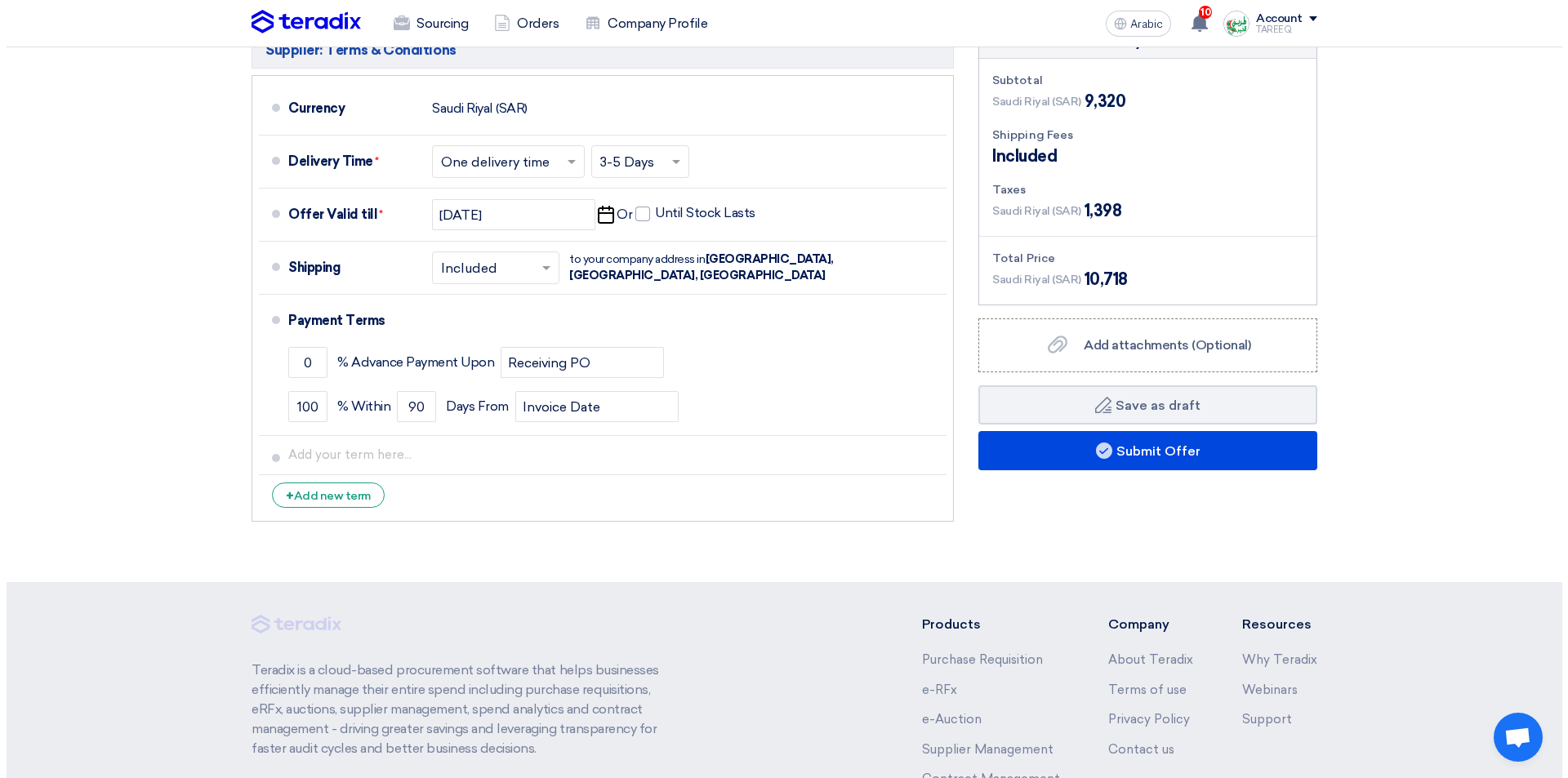
scroll to position [653, 0]
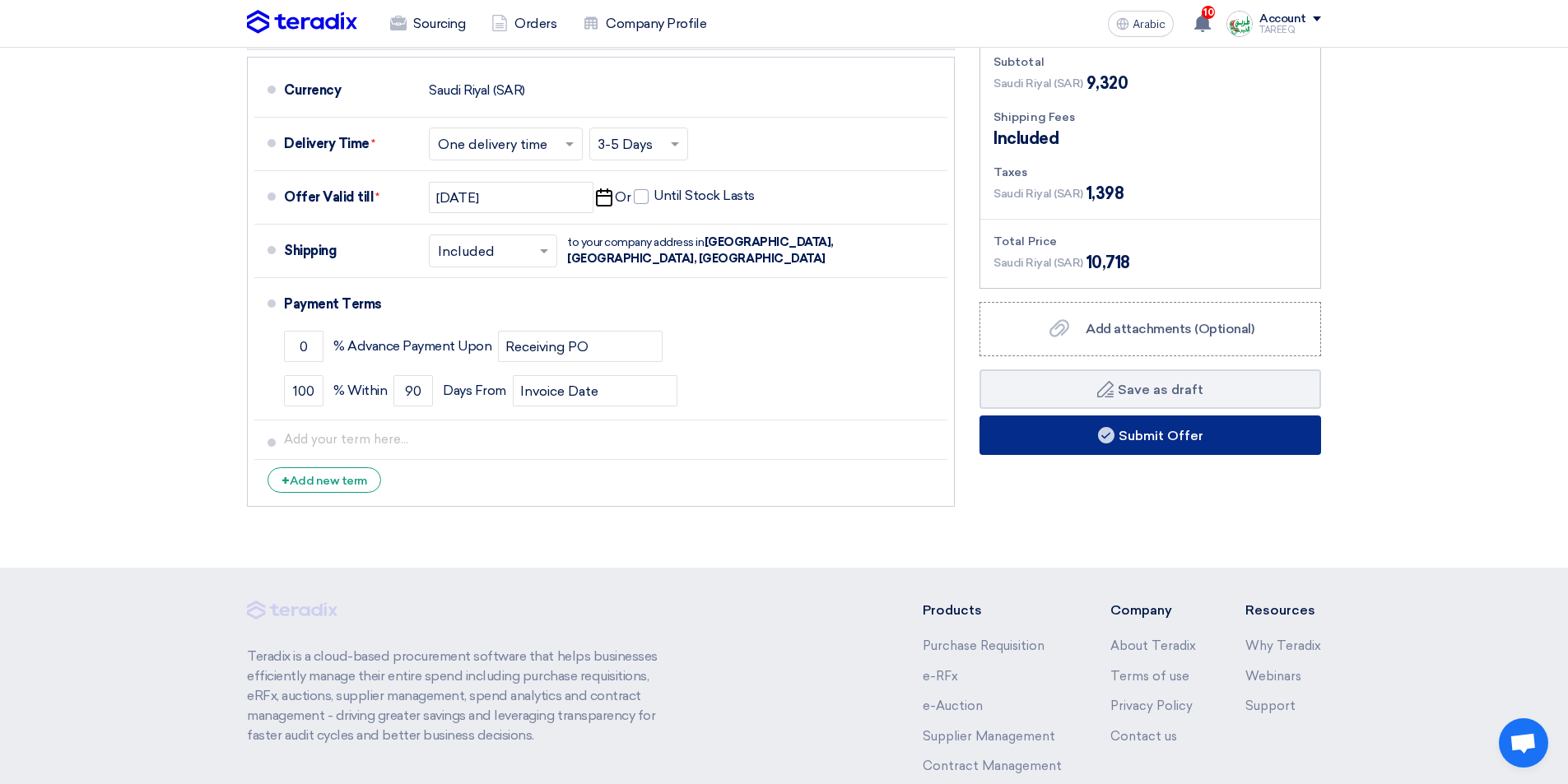
click at [1159, 441] on font "Submit Offer" at bounding box center [1161, 436] width 85 height 15
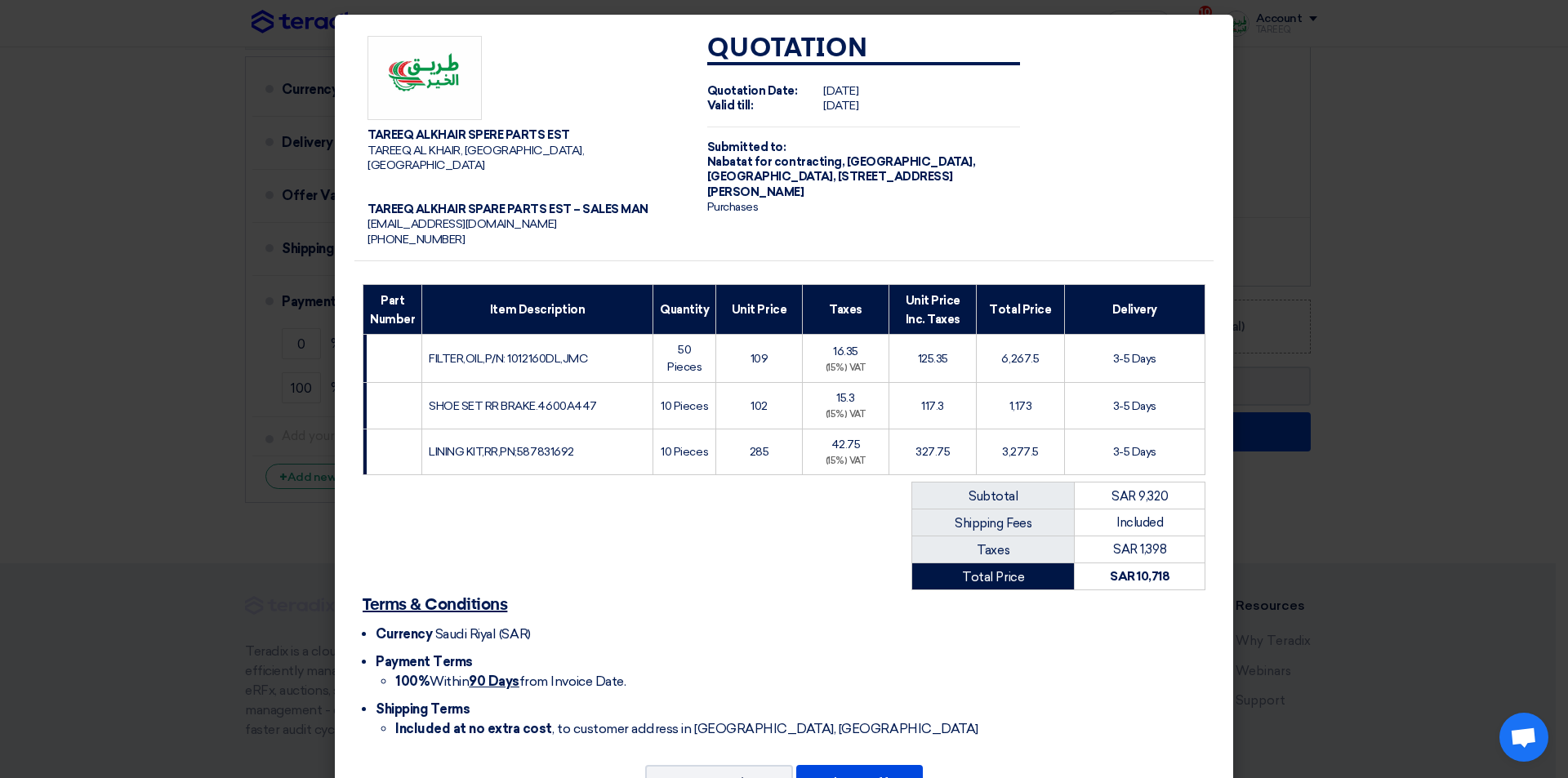
scroll to position [53, 0]
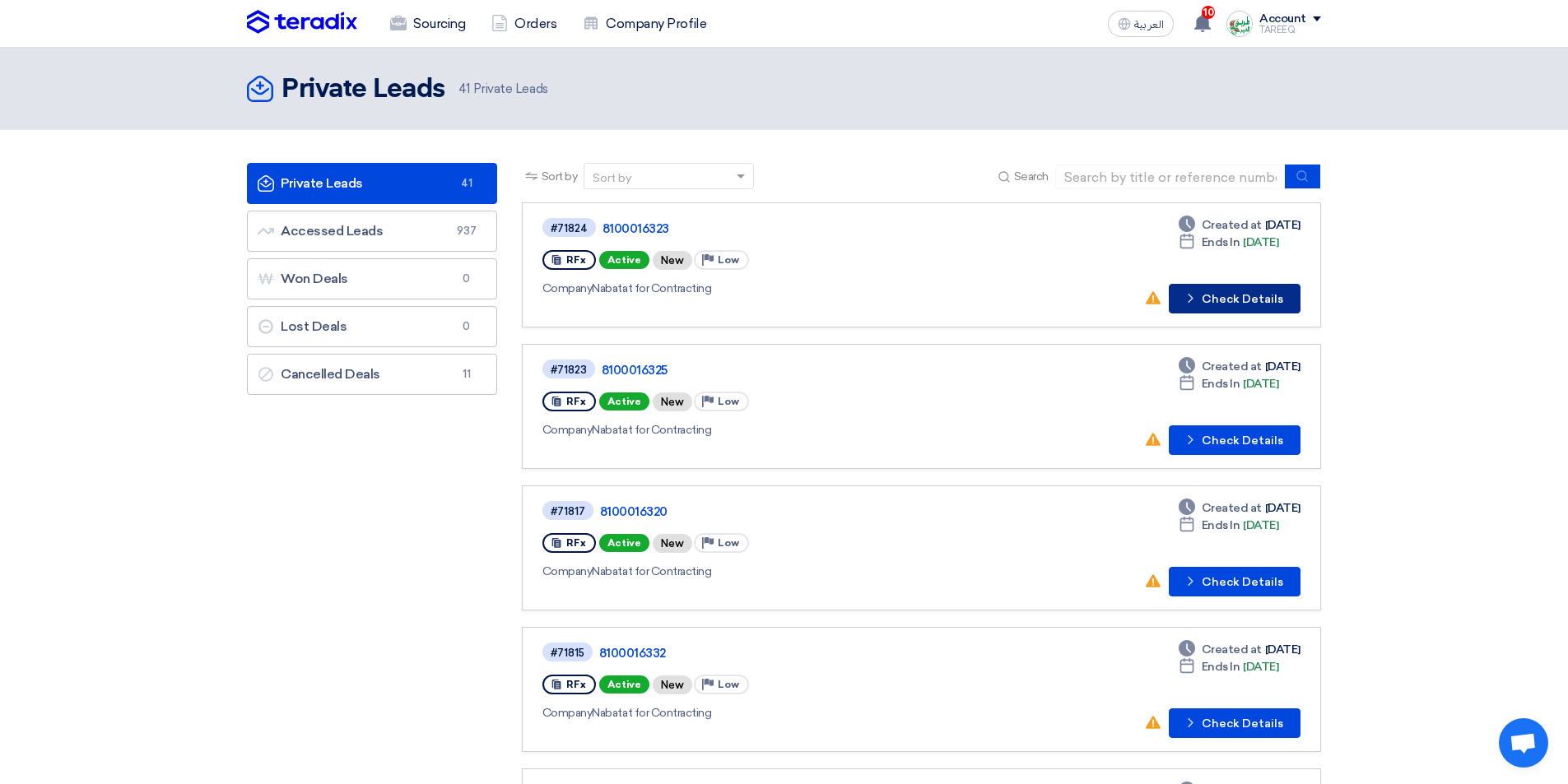
click at [1229, 299] on button "Check details Check Details" at bounding box center [1234, 298] width 132 height 30
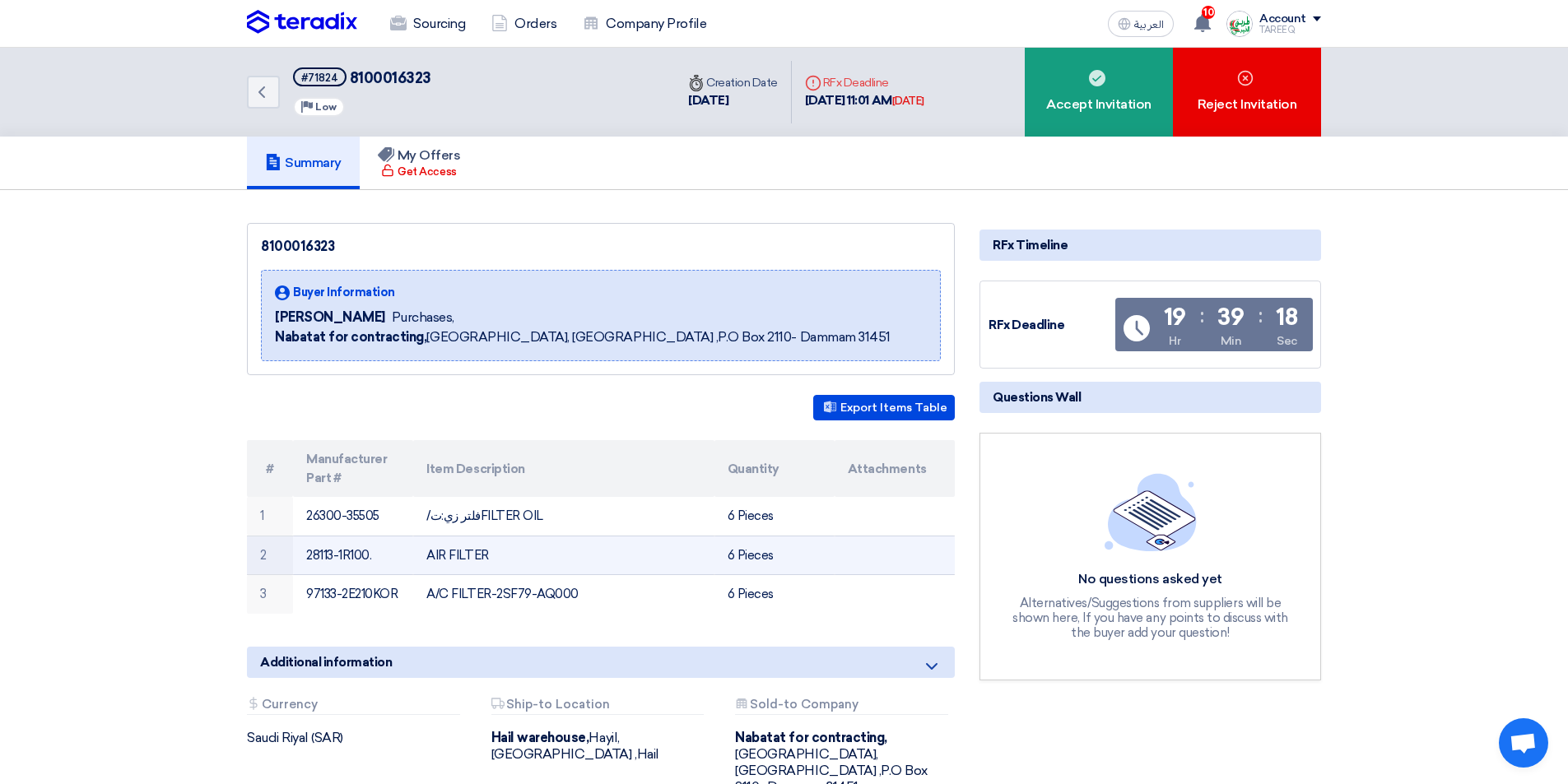
click at [339, 554] on td "28113-1R100." at bounding box center [353, 555] width 120 height 39
click at [340, 554] on td "28113-1R100." at bounding box center [353, 555] width 120 height 39
click at [332, 554] on td "28113-1R100." at bounding box center [353, 555] width 120 height 39
click at [333, 554] on td "28113-1R100." at bounding box center [353, 555] width 120 height 39
click at [334, 554] on td "28113-1R100." at bounding box center [353, 555] width 120 height 39
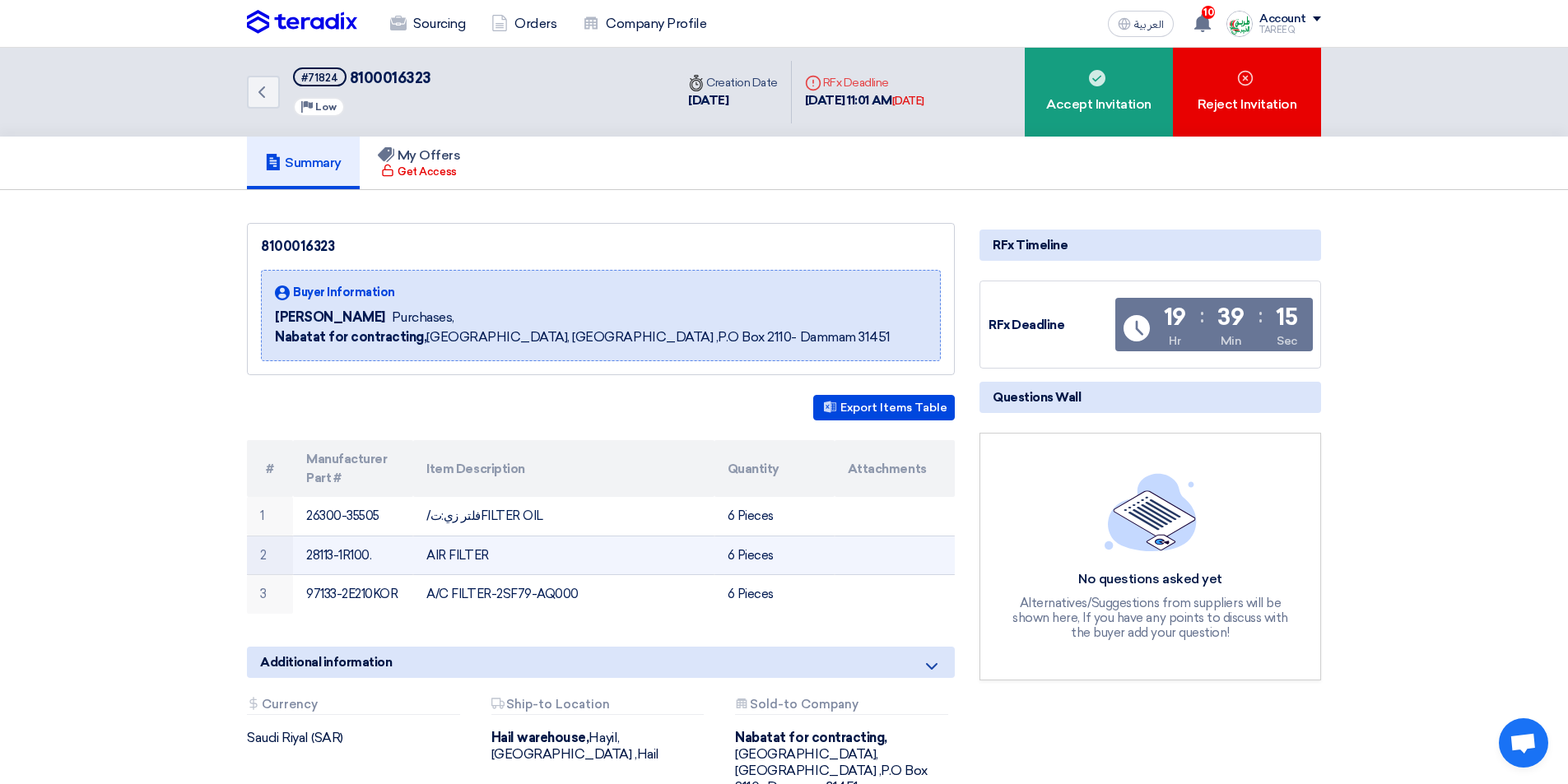
click at [335, 554] on td "28113-1R100." at bounding box center [353, 555] width 120 height 39
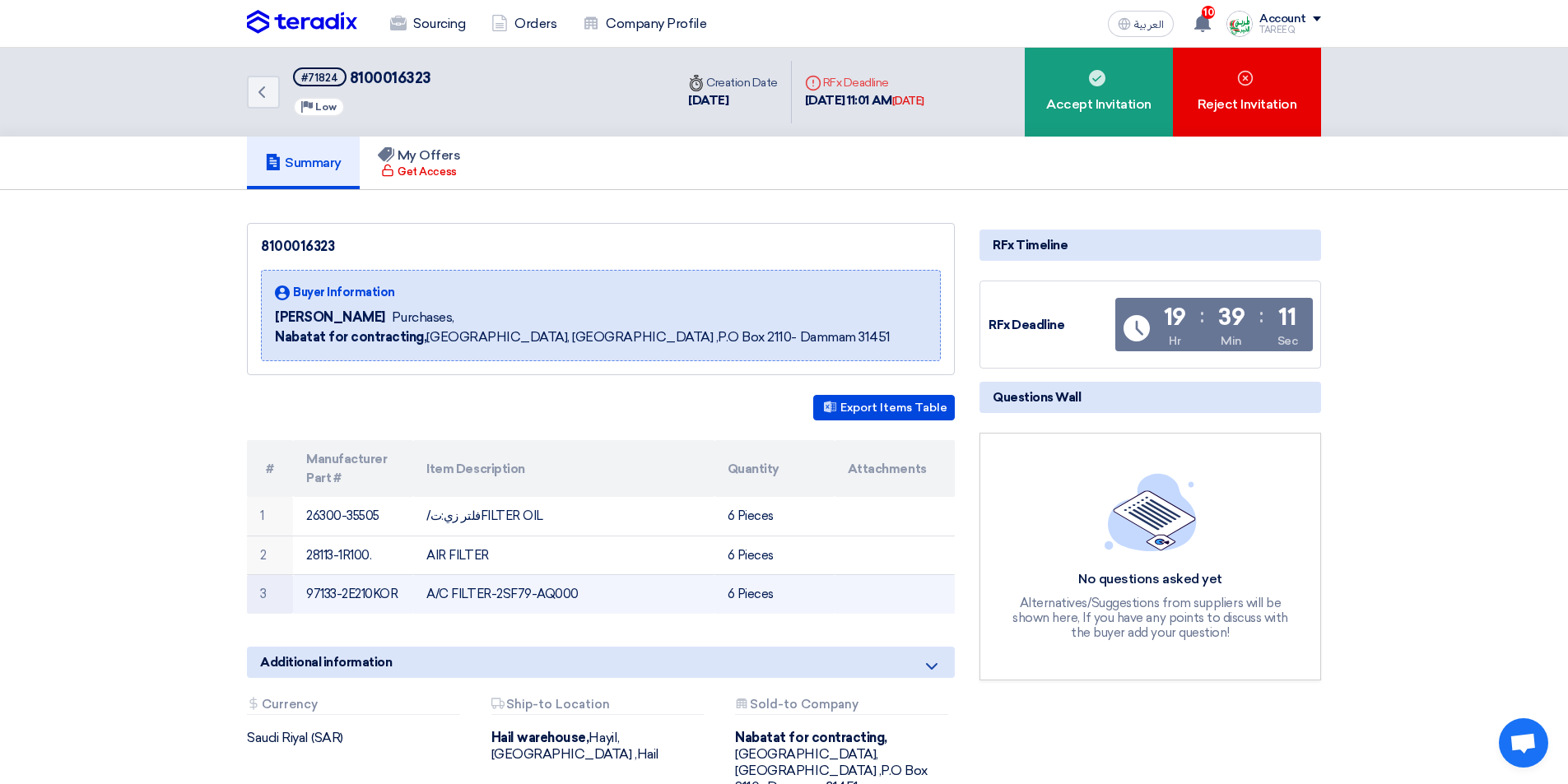
copy tr "28113-1R100."
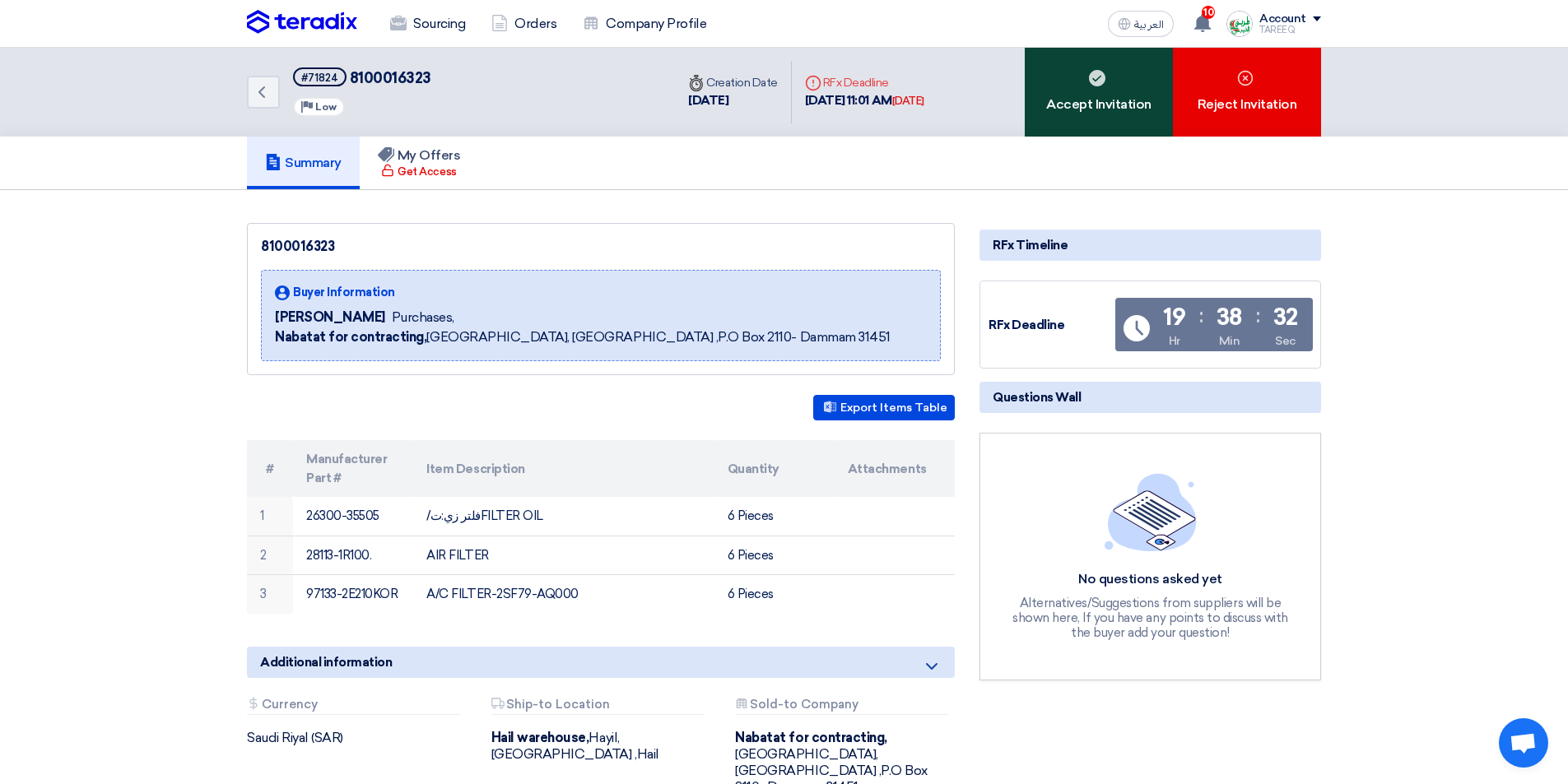
click at [1075, 122] on div "Accept Invitation" at bounding box center [1099, 92] width 148 height 89
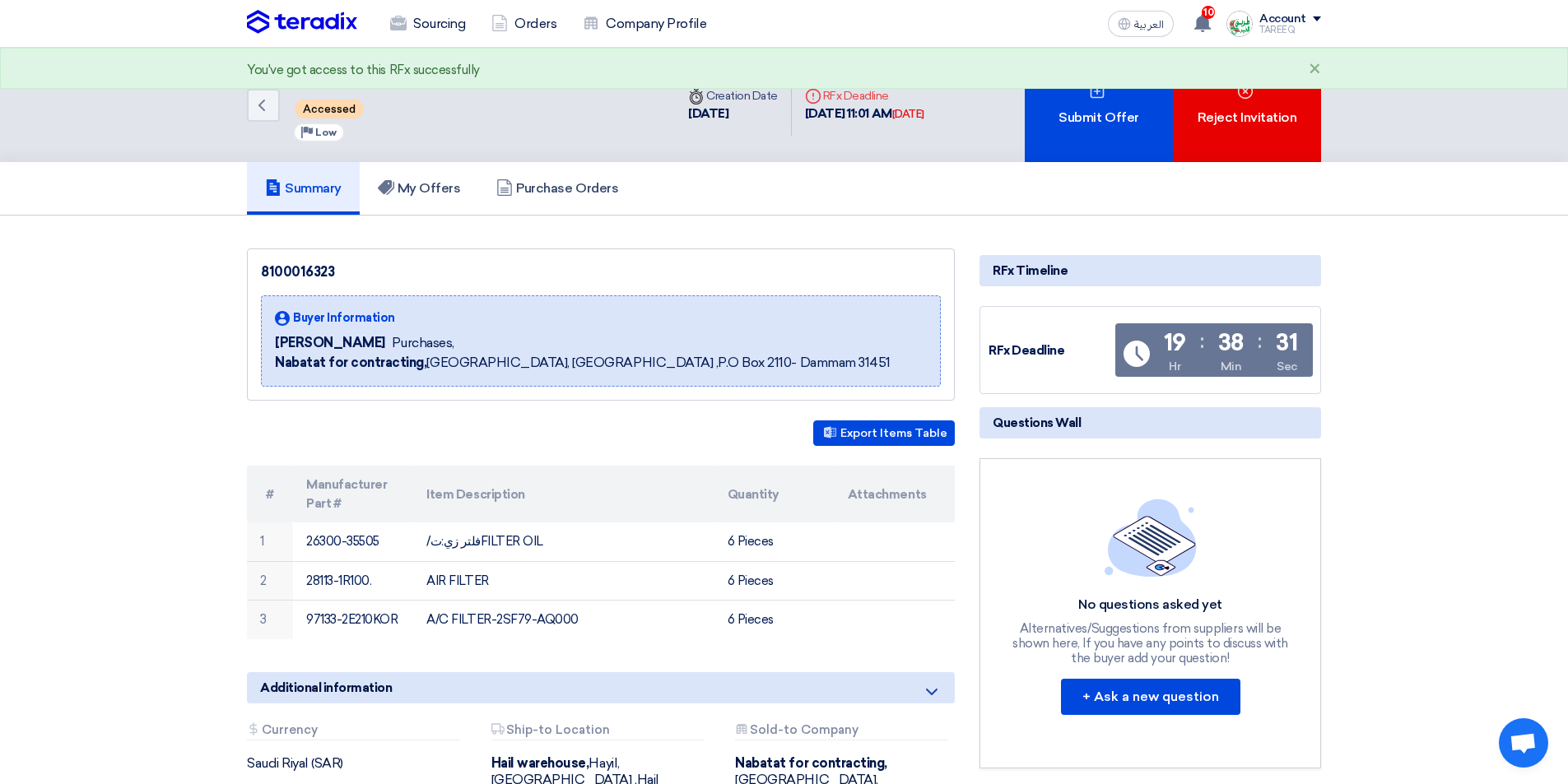
click at [1080, 111] on div "Submit Offer" at bounding box center [1099, 105] width 148 height 114
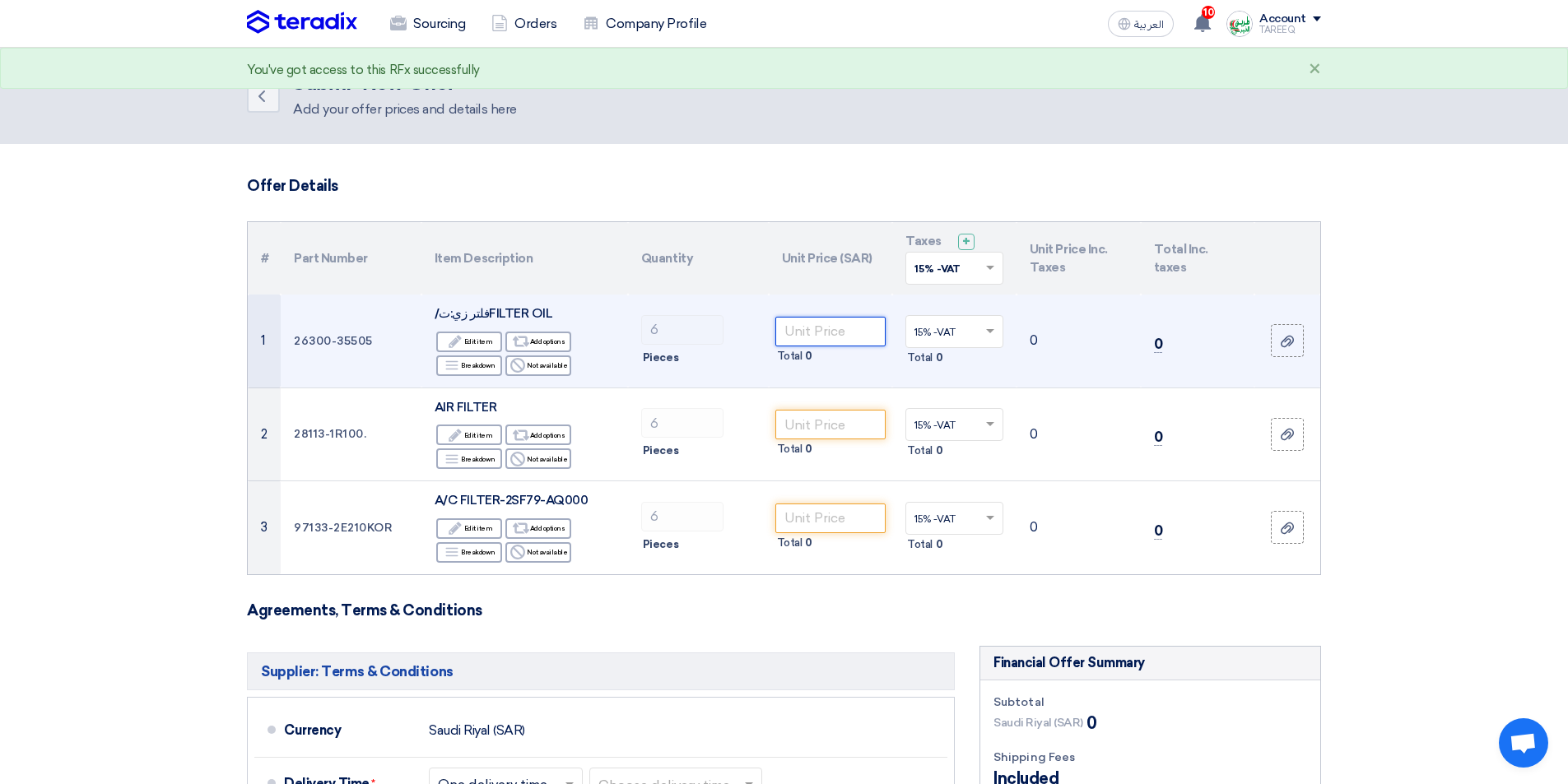
click at [797, 330] on input "number" at bounding box center [830, 331] width 111 height 30
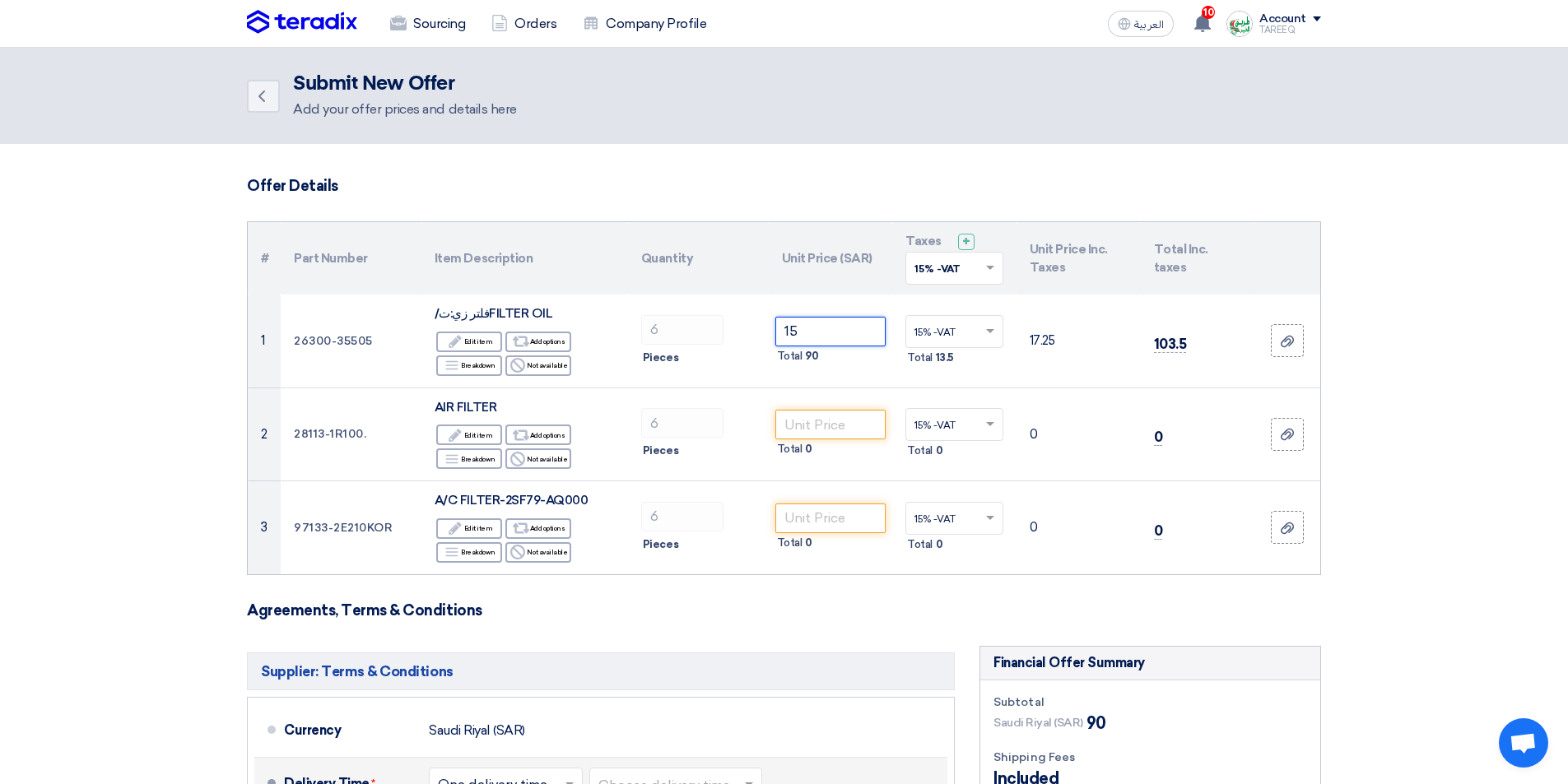
type input "15"
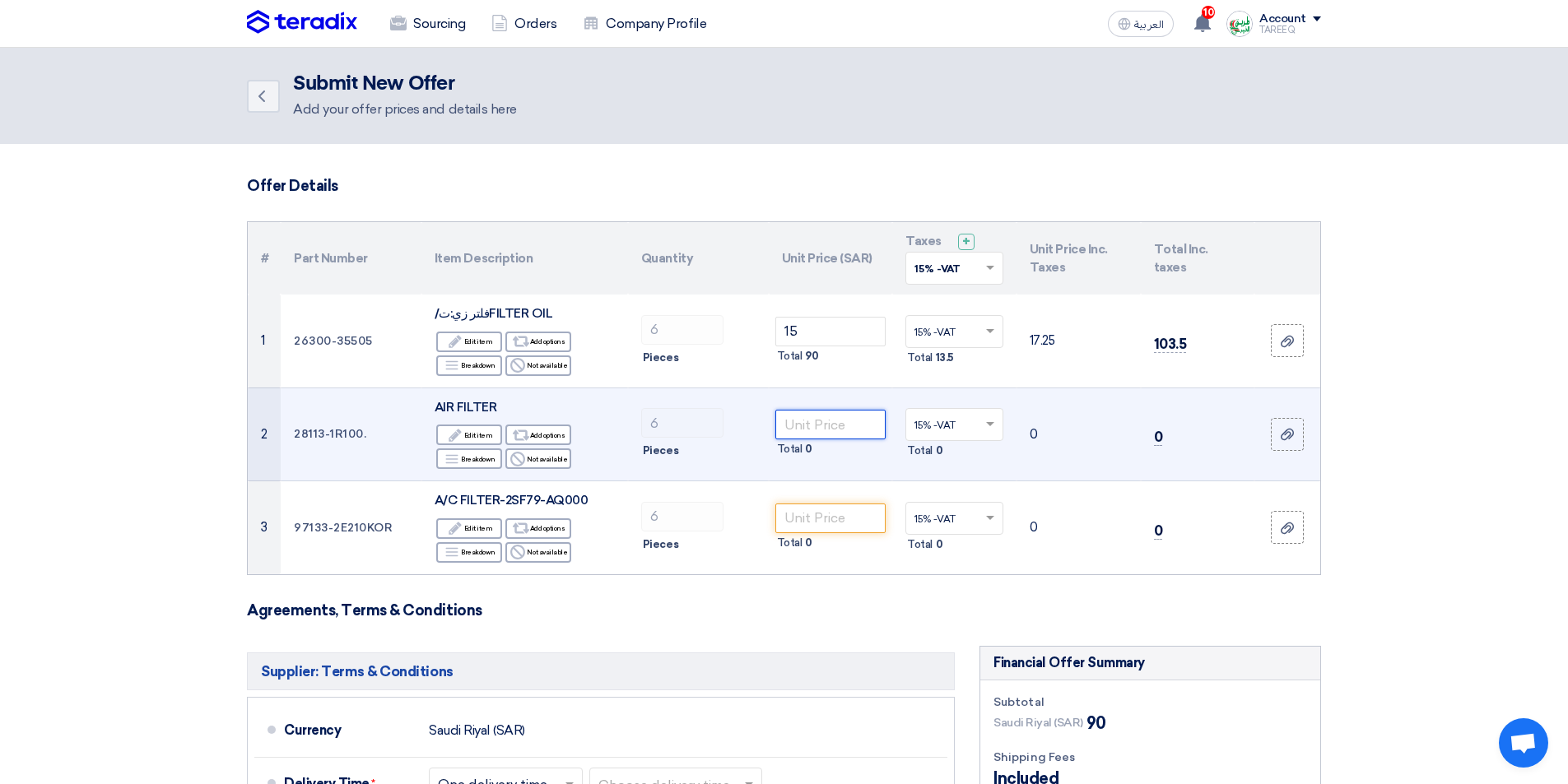
click at [796, 431] on input "number" at bounding box center [830, 424] width 111 height 30
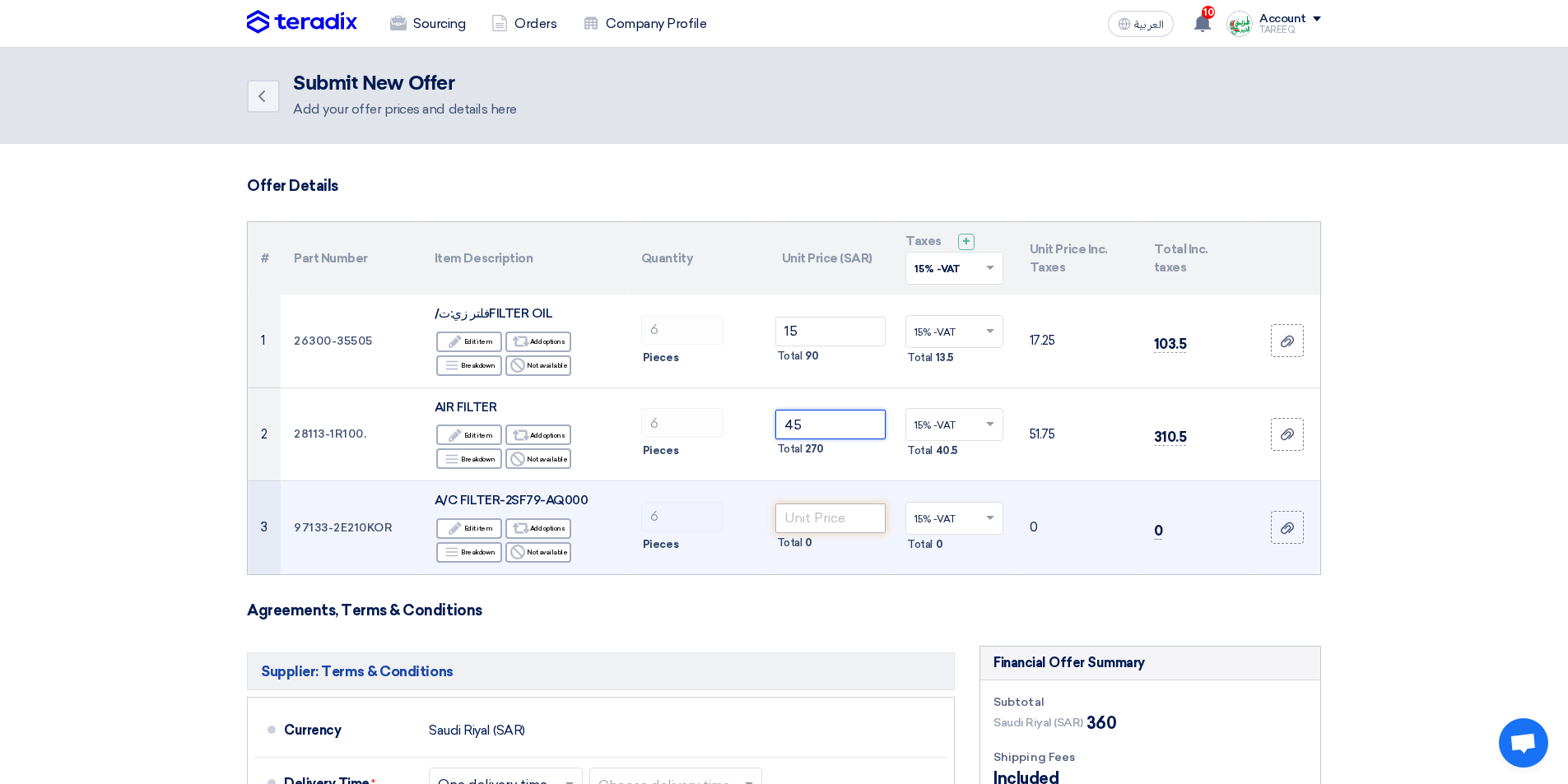
type input "45"
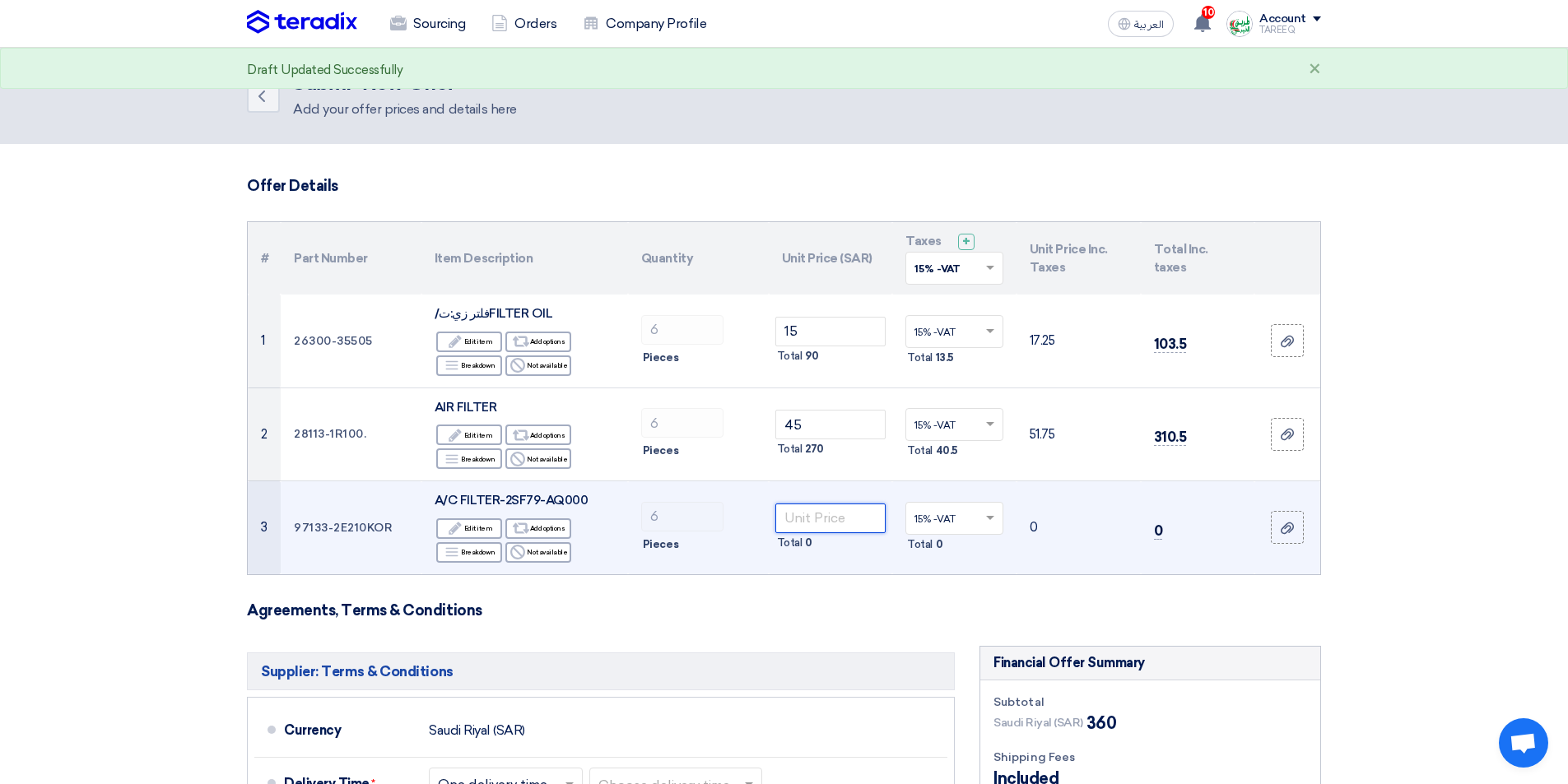
click at [842, 522] on input "number" at bounding box center [830, 518] width 111 height 30
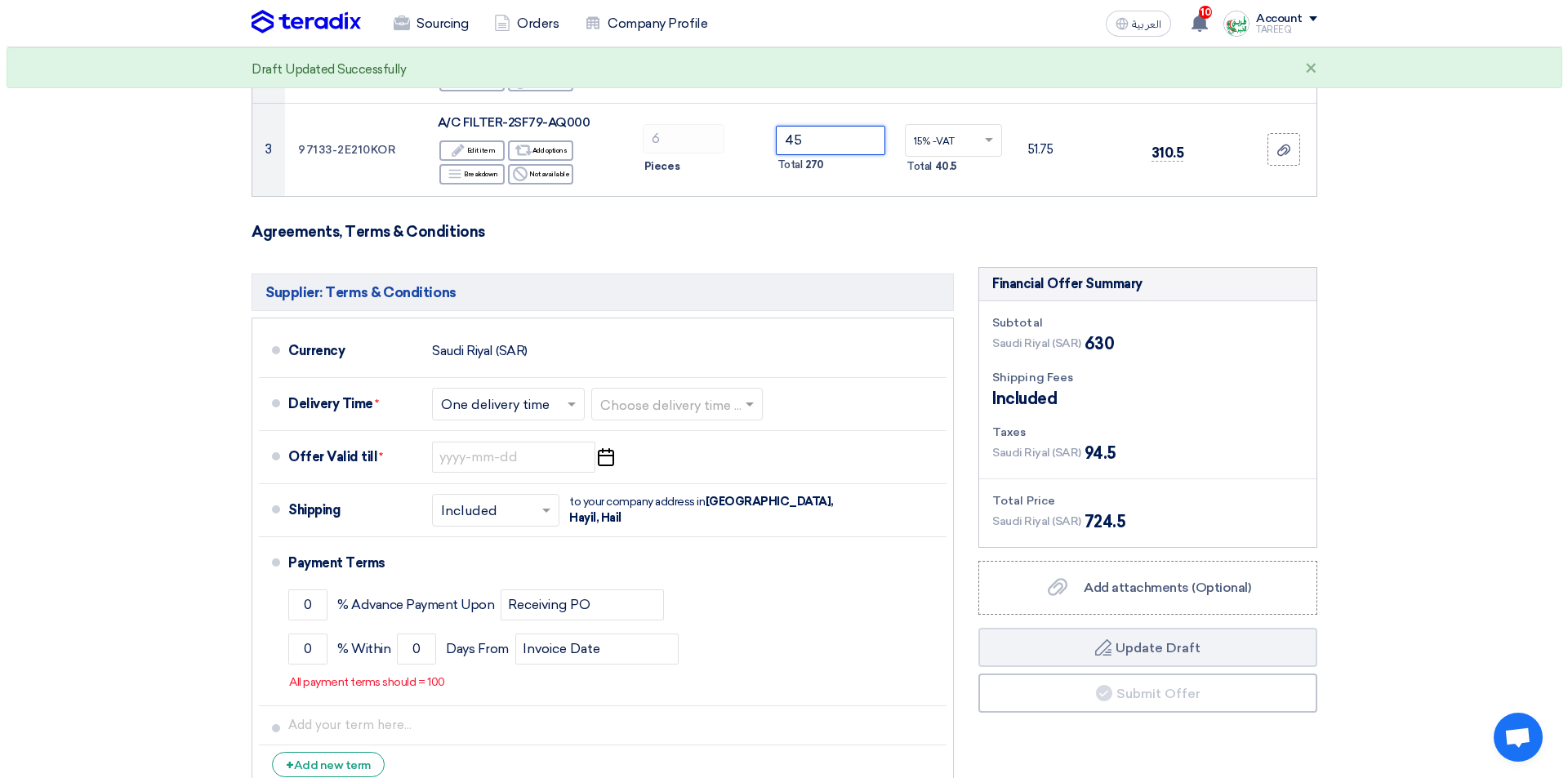
scroll to position [409, 0]
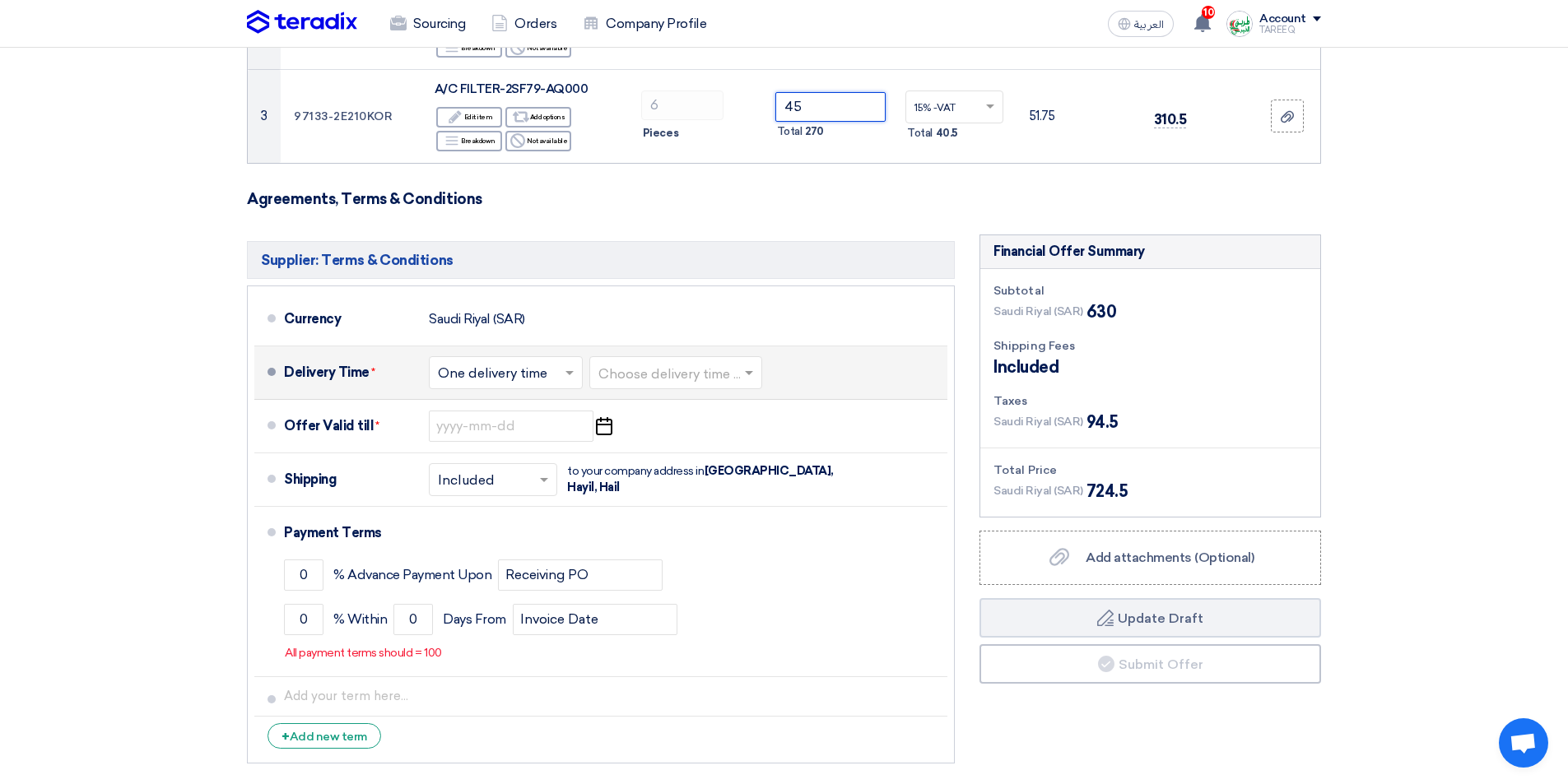
type input "45"
click at [666, 370] on input "text" at bounding box center [676, 373] width 157 height 24
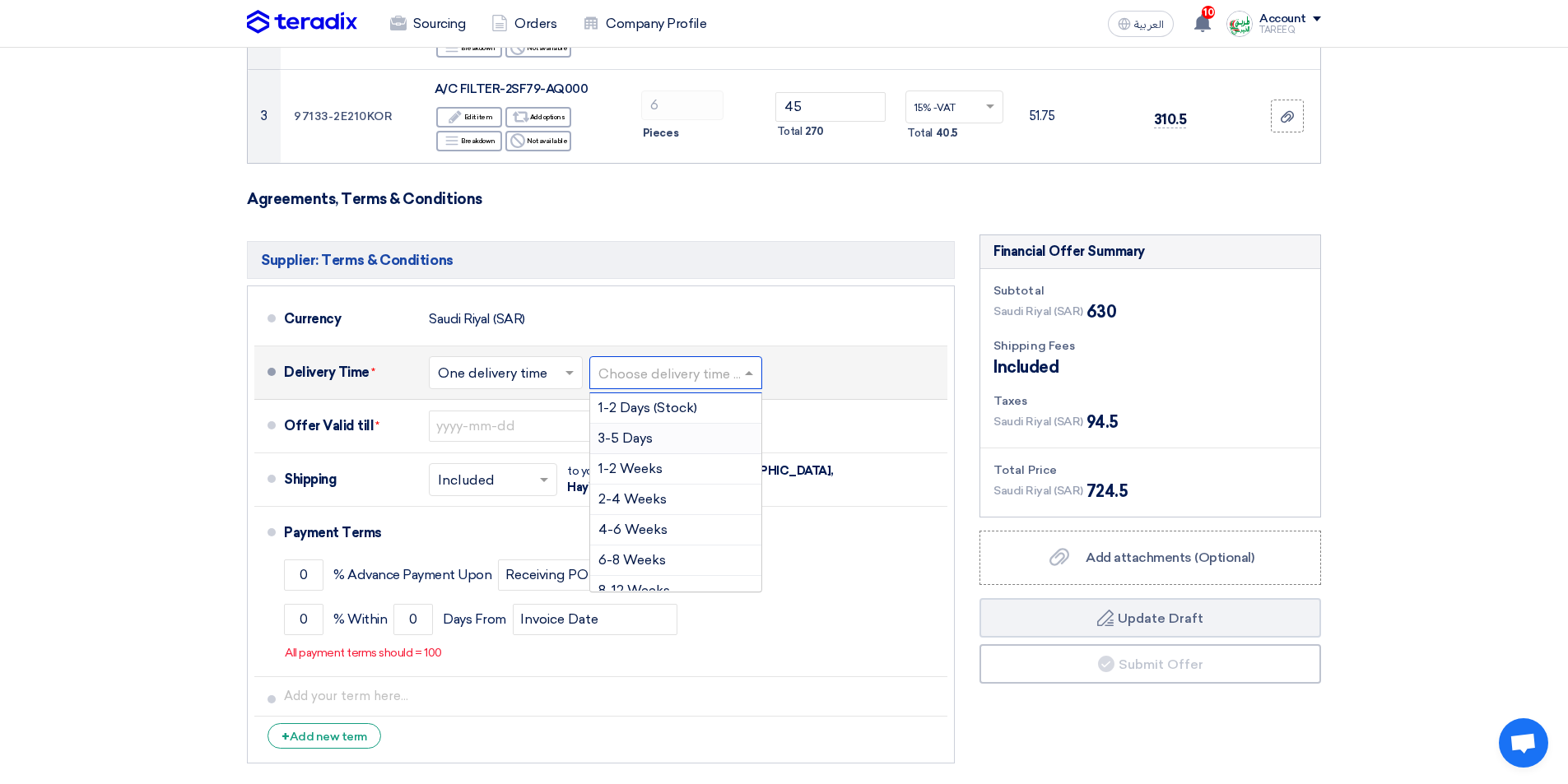
click at [634, 436] on span "3-5 Days" at bounding box center [625, 438] width 54 height 15
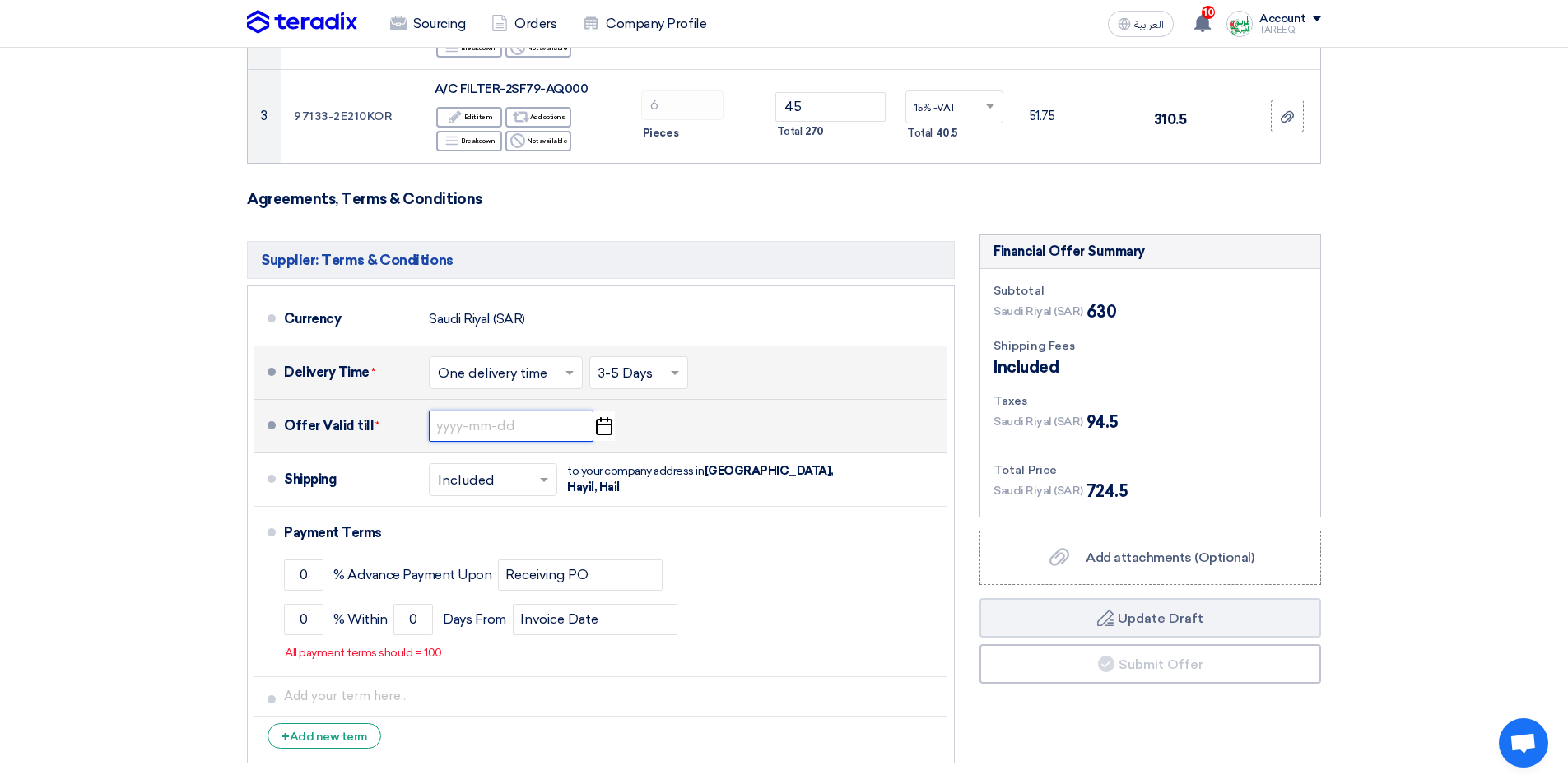
click at [462, 424] on input at bounding box center [511, 426] width 164 height 32
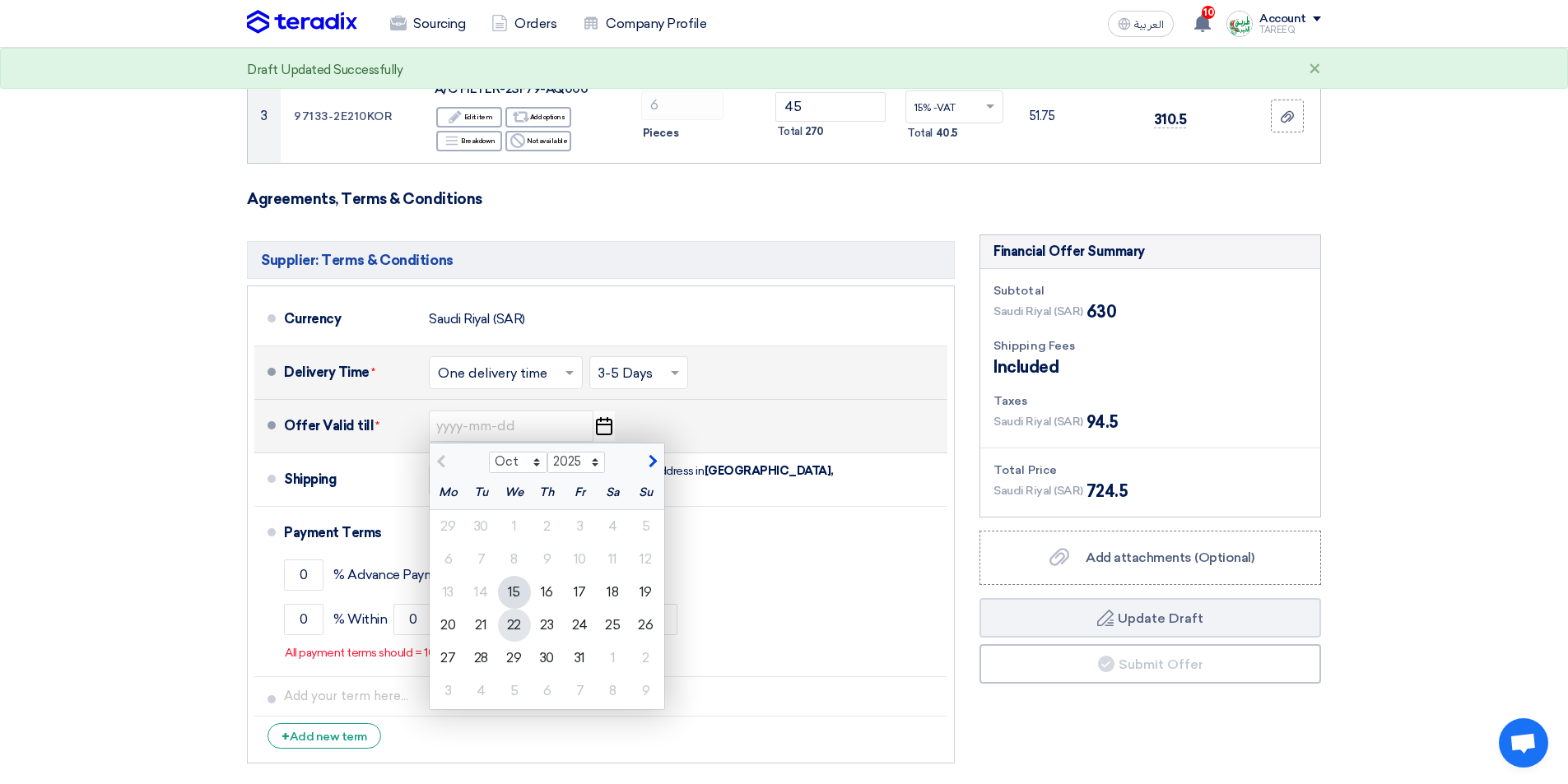
click at [523, 627] on div "22" at bounding box center [515, 625] width 33 height 33
type input "10/22/2025"
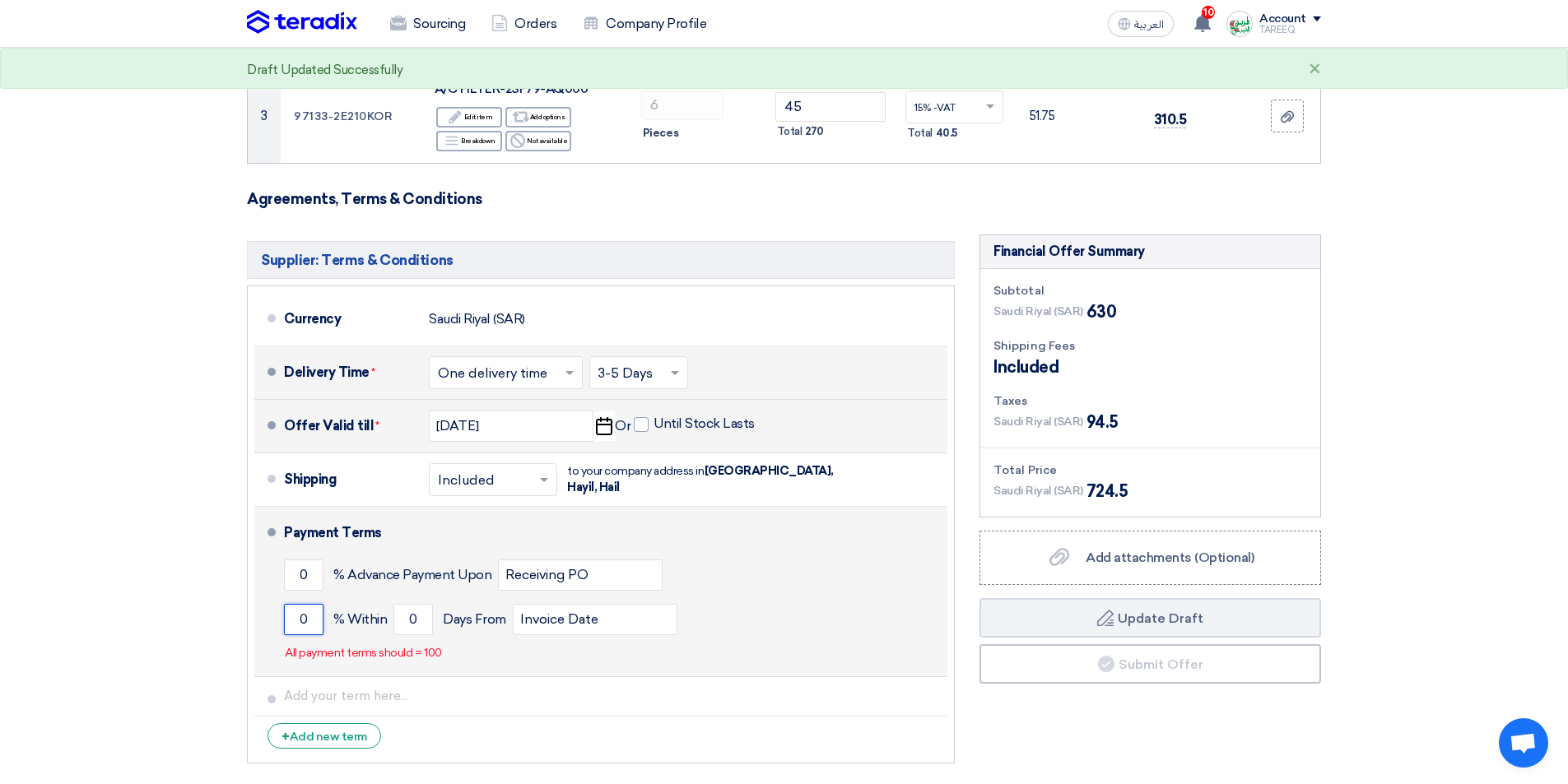
click at [290, 627] on input "0" at bounding box center [303, 620] width 39 height 32
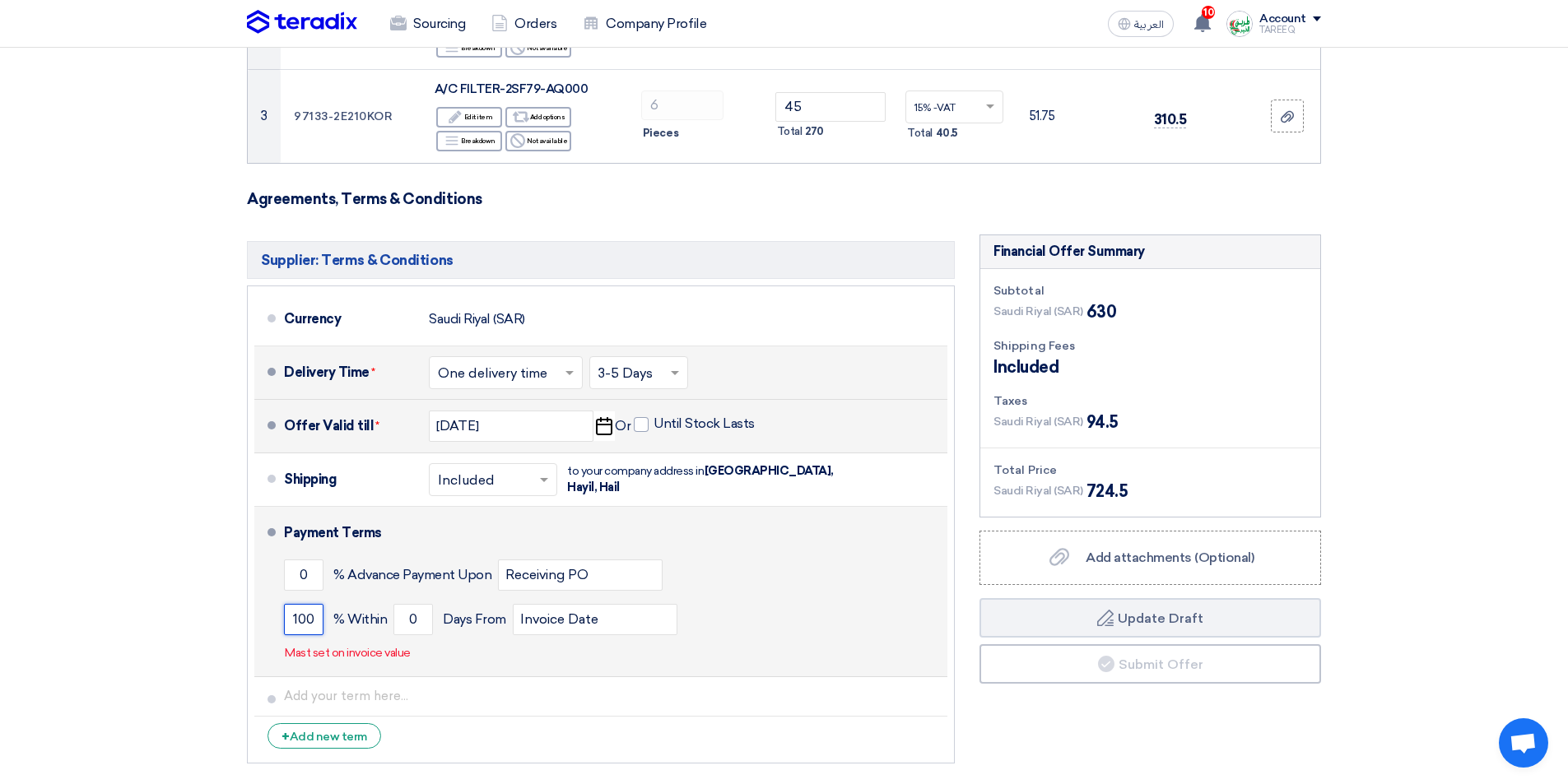
type input "100"
click at [388, 620] on div "100 % Within 0 Days From Invoice Date" at bounding box center [612, 620] width 657 height 44
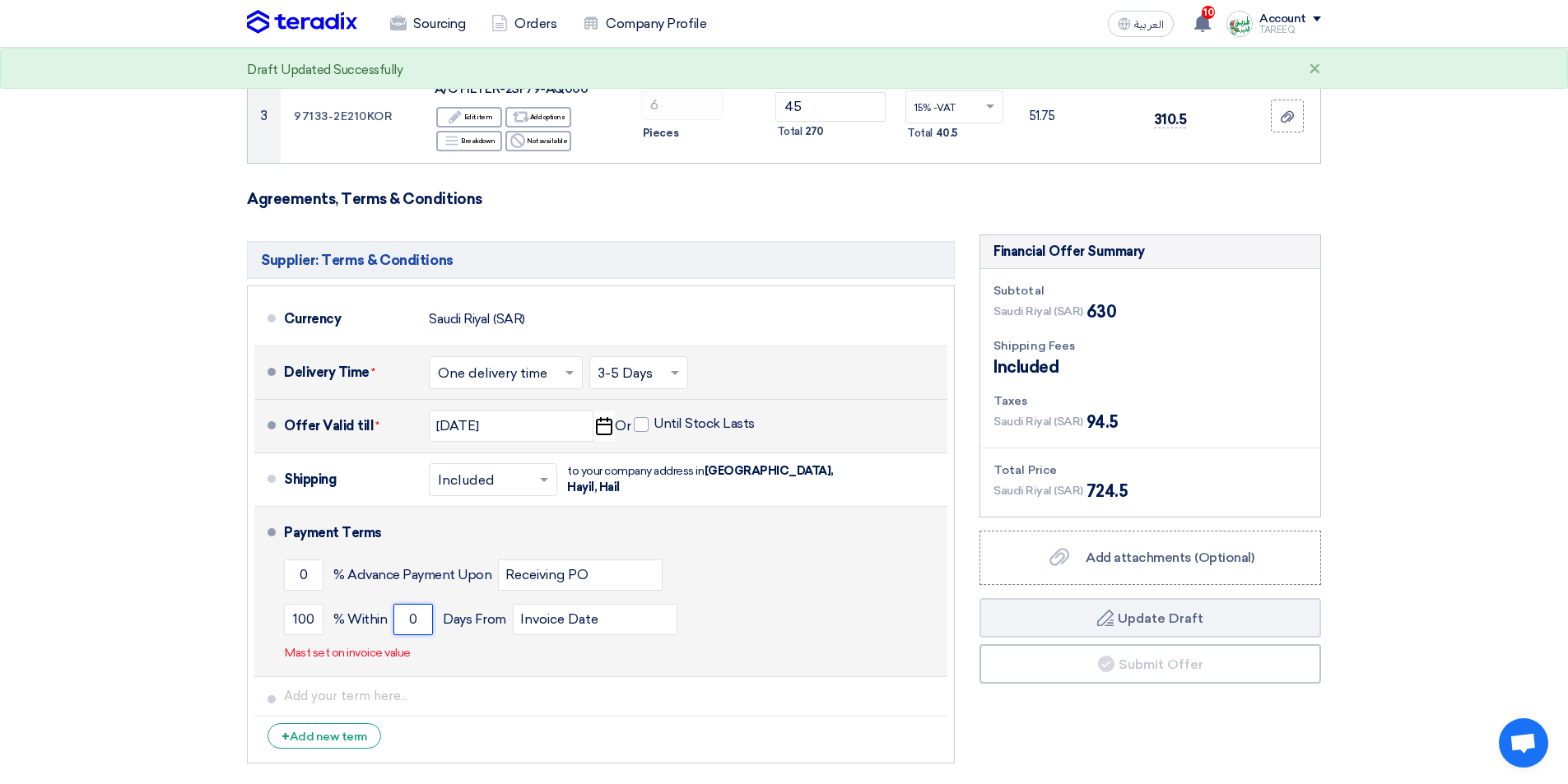
click at [398, 620] on input "0" at bounding box center [413, 620] width 39 height 32
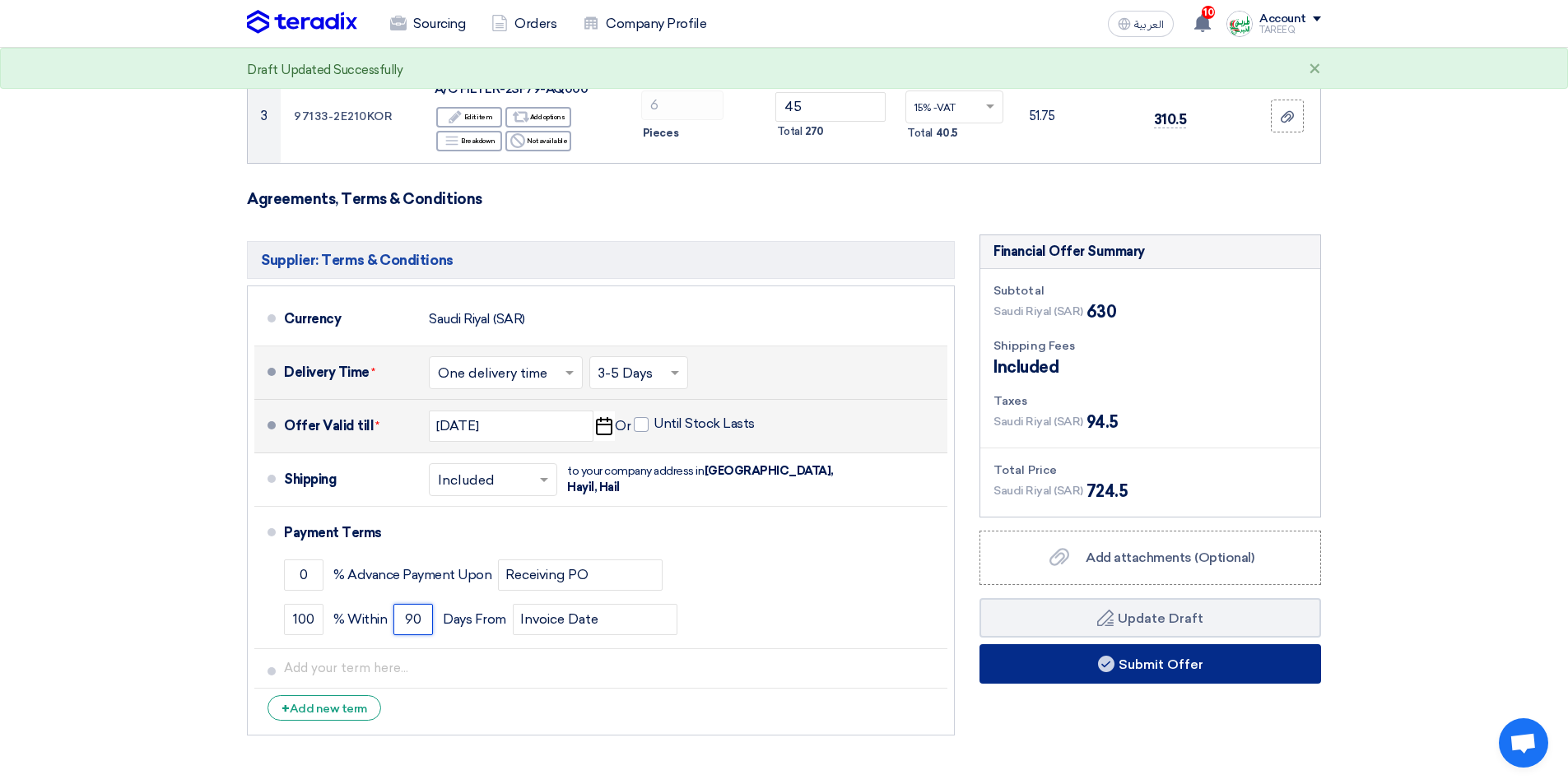
type input "90"
click at [1057, 667] on button "Submit Offer" at bounding box center [1150, 664] width 341 height 39
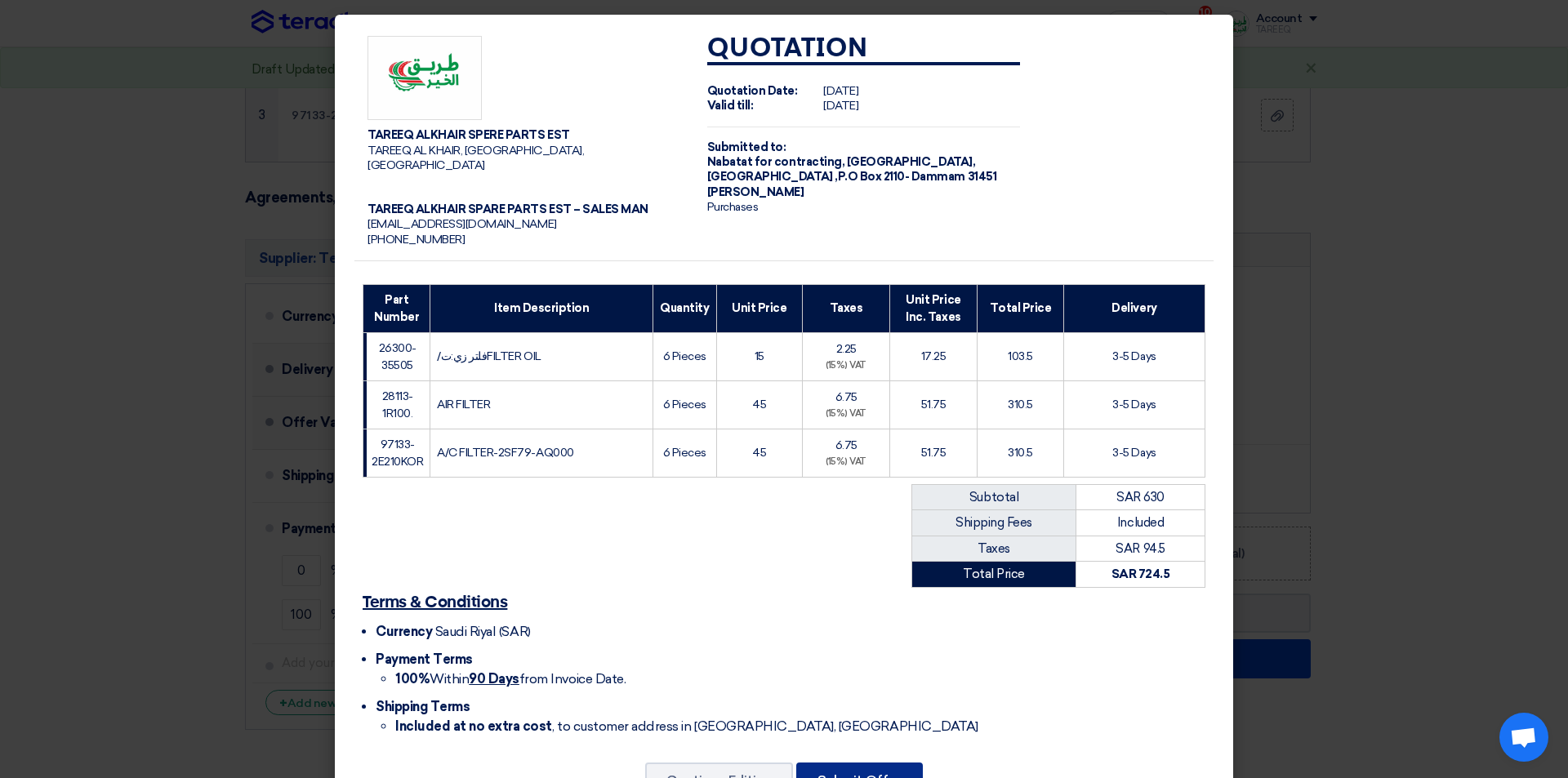
click at [887, 769] on button "Submit Offer" at bounding box center [859, 781] width 127 height 36
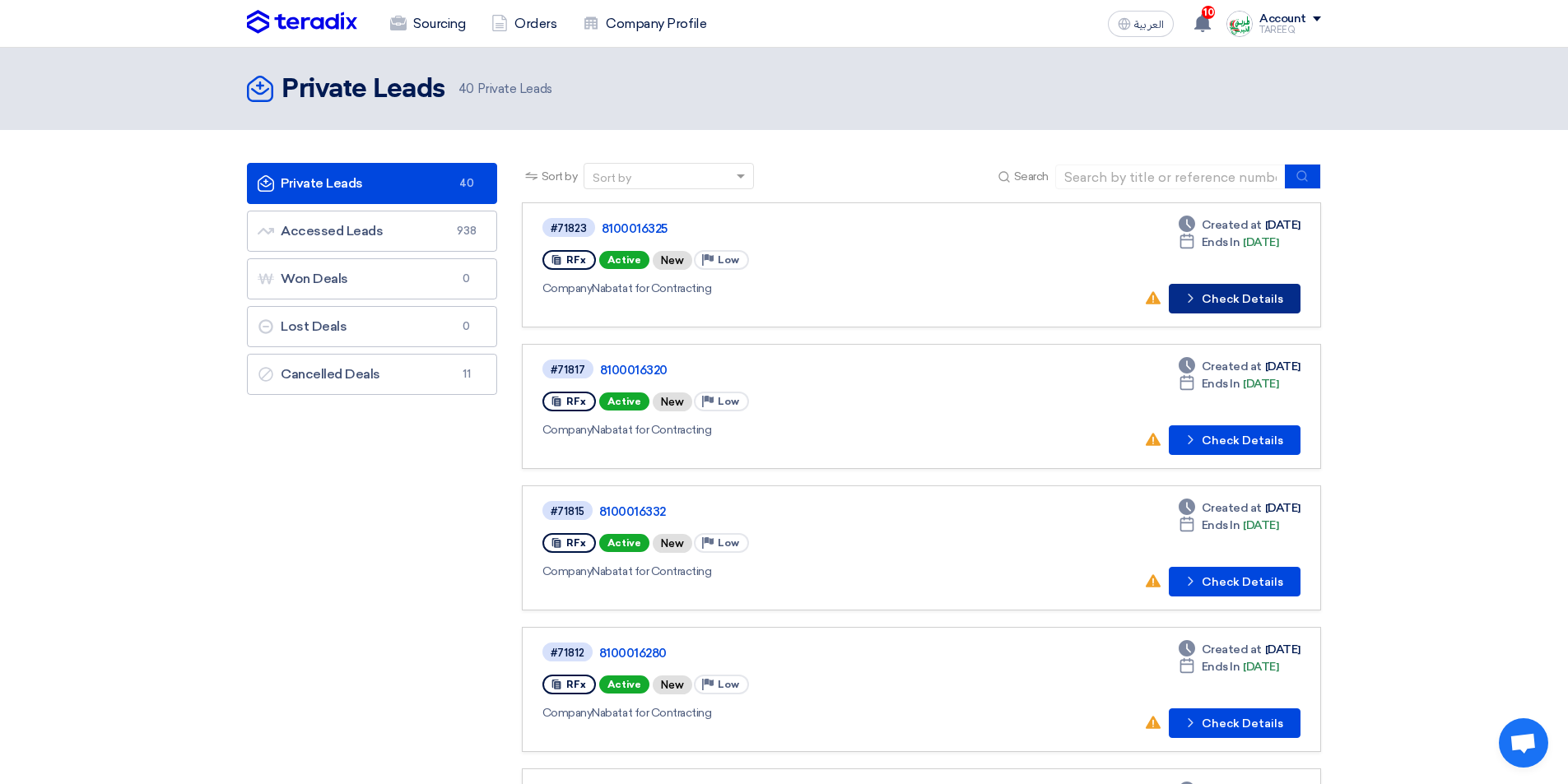
click at [1261, 289] on button "Check details Check Details" at bounding box center [1234, 298] width 132 height 30
click at [1231, 301] on button "Check details Check Details" at bounding box center [1234, 298] width 132 height 30
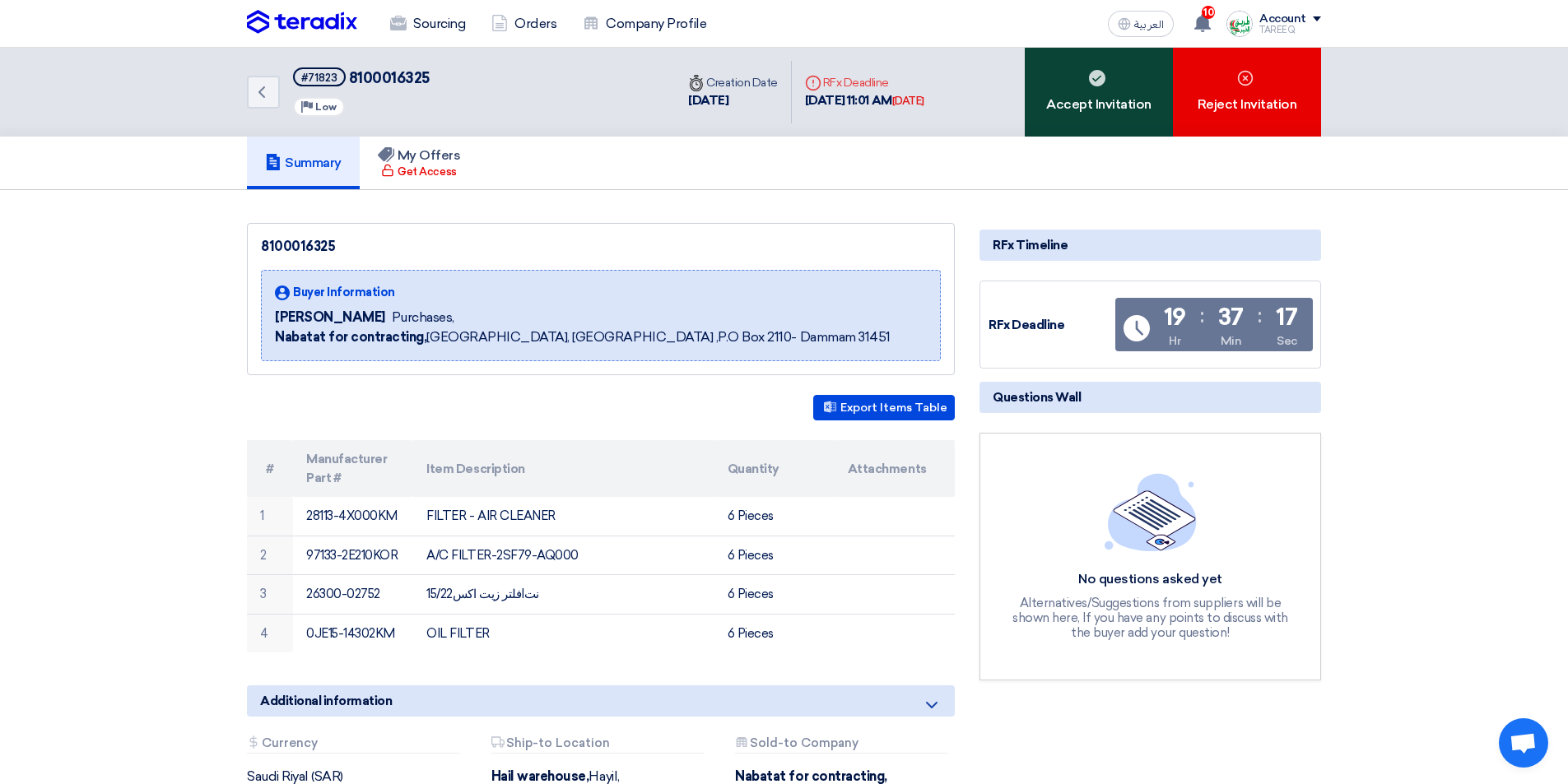
click at [1050, 113] on div "Accept Invitation" at bounding box center [1099, 92] width 148 height 89
click at [1054, 108] on div "Accept Invitation" at bounding box center [1099, 92] width 148 height 89
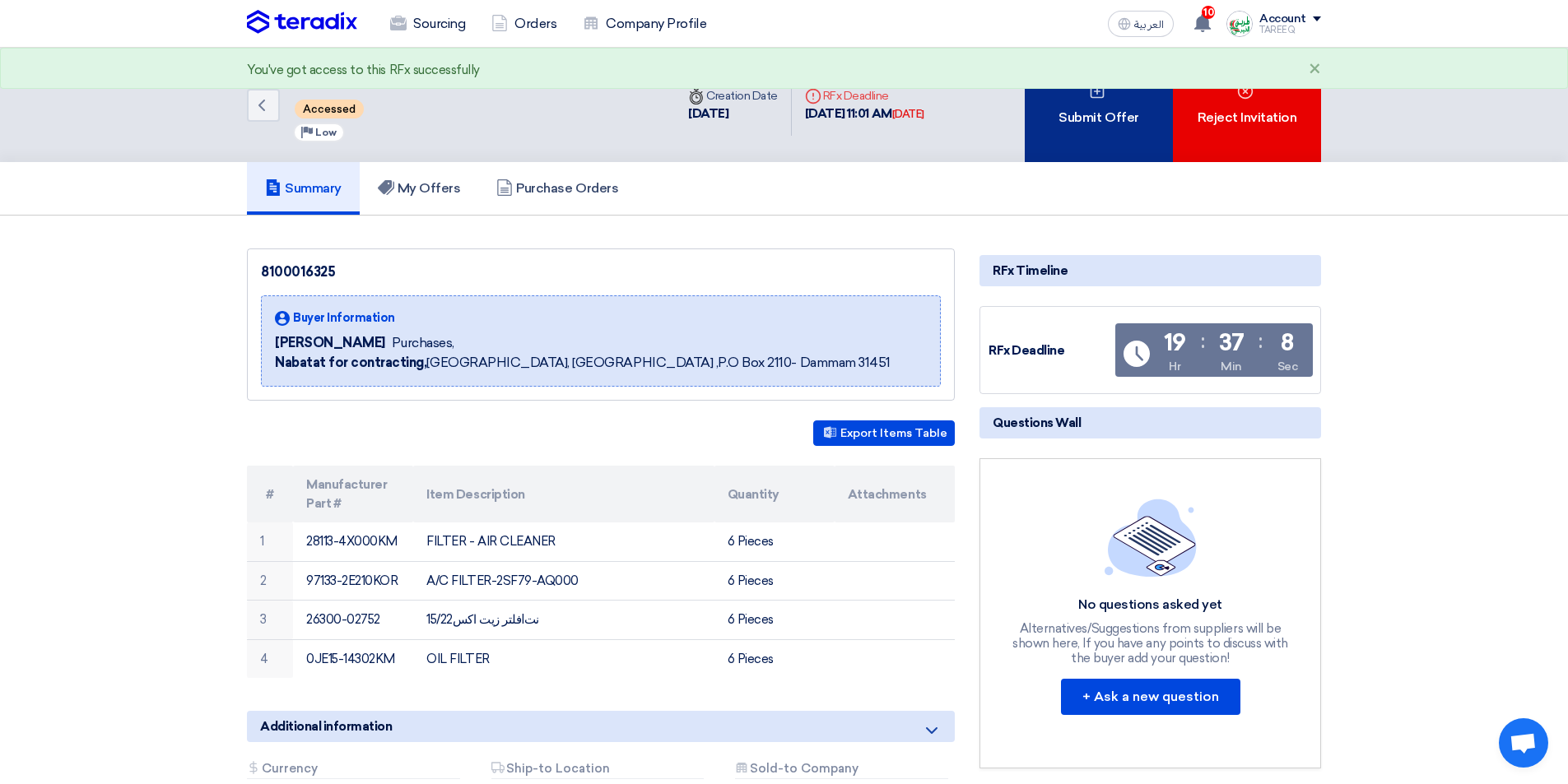
click at [1054, 140] on div "Submit Offer" at bounding box center [1099, 105] width 148 height 114
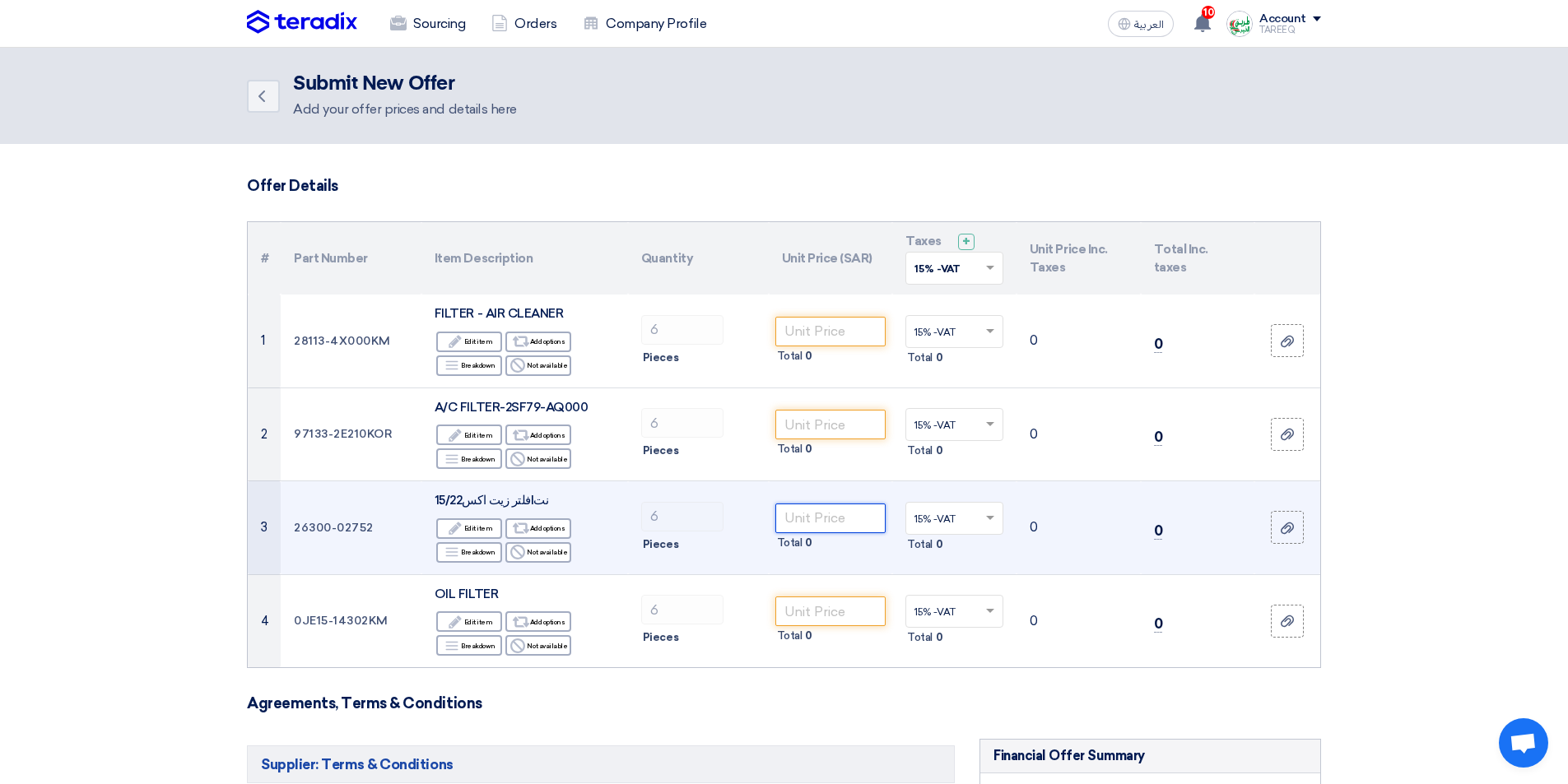
click at [848, 523] on input "number" at bounding box center [830, 518] width 111 height 30
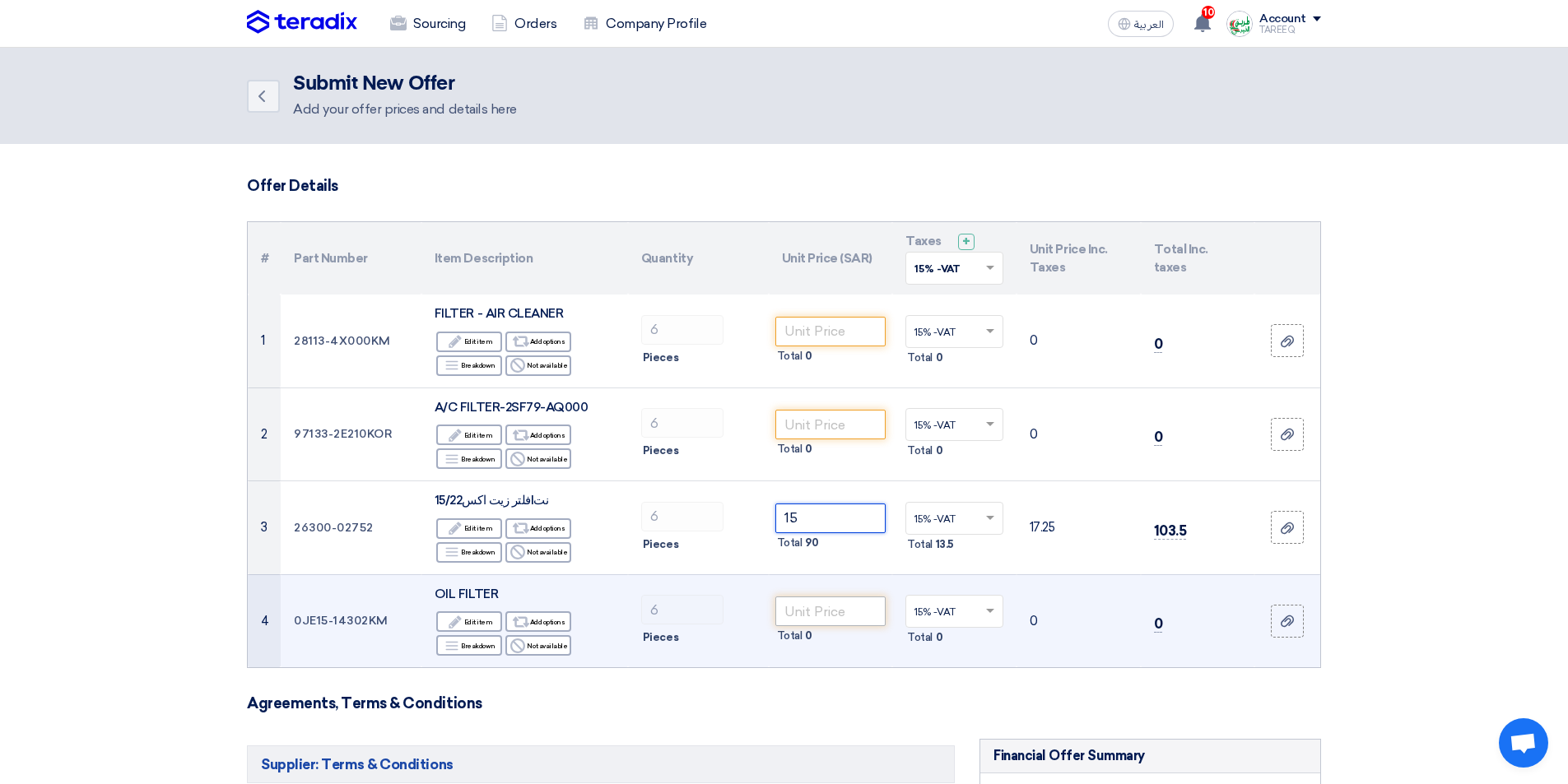
type input "15"
click at [839, 611] on input "number" at bounding box center [830, 611] width 111 height 30
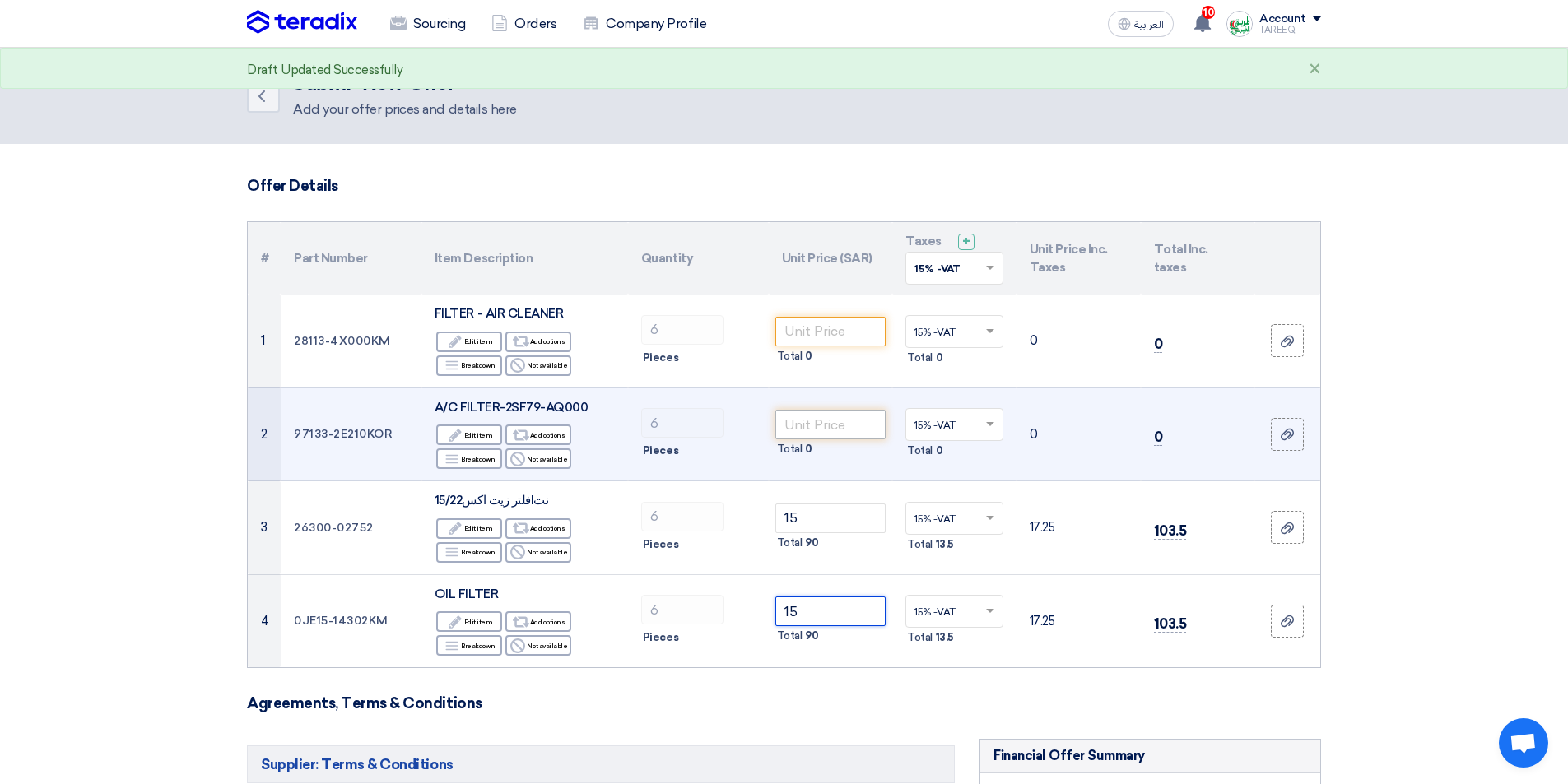
type input "15"
click at [812, 422] on input "number" at bounding box center [830, 424] width 111 height 30
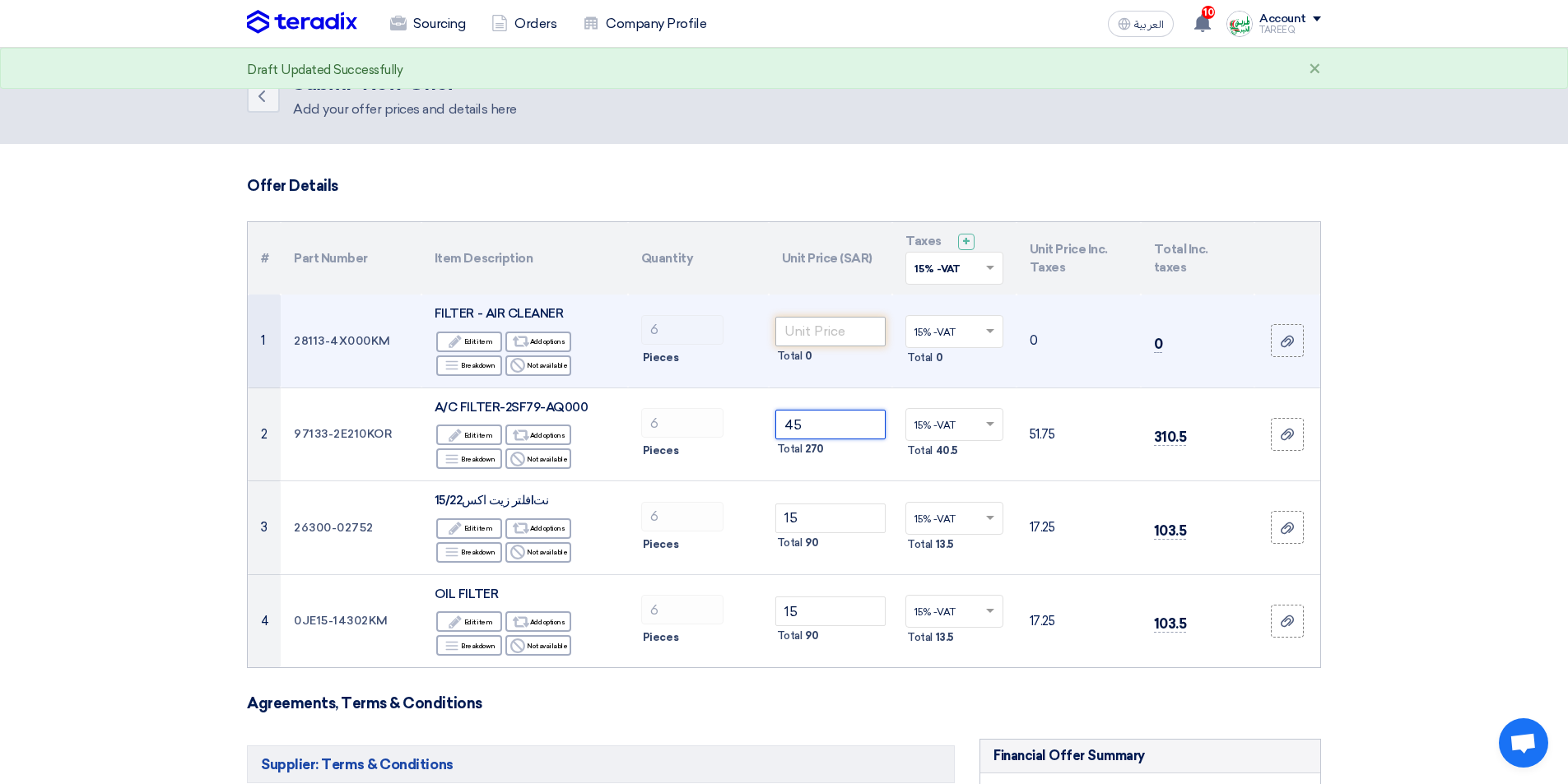
type input "45"
click at [816, 320] on input "number" at bounding box center [830, 331] width 111 height 30
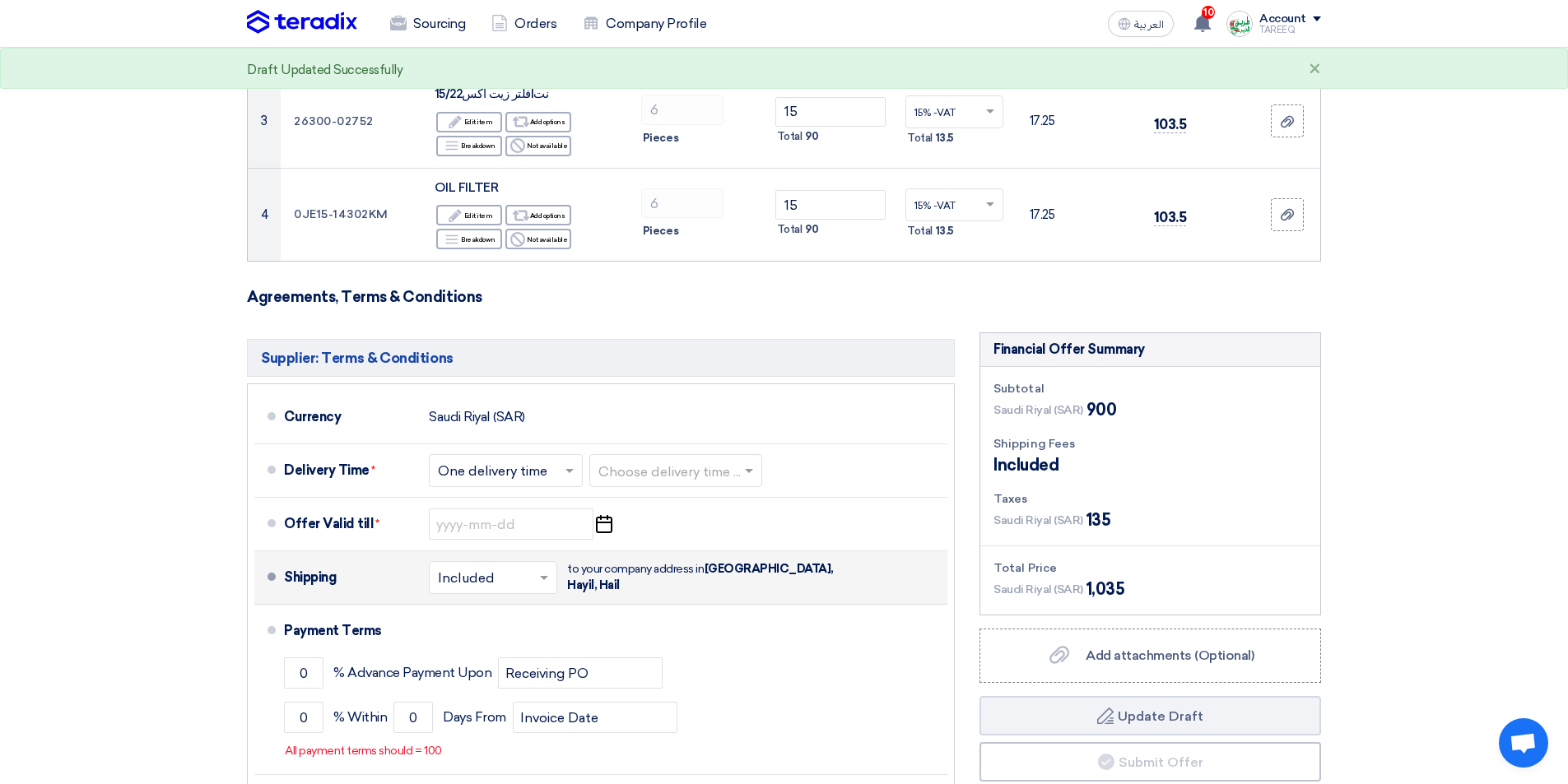
scroll to position [412, 0]
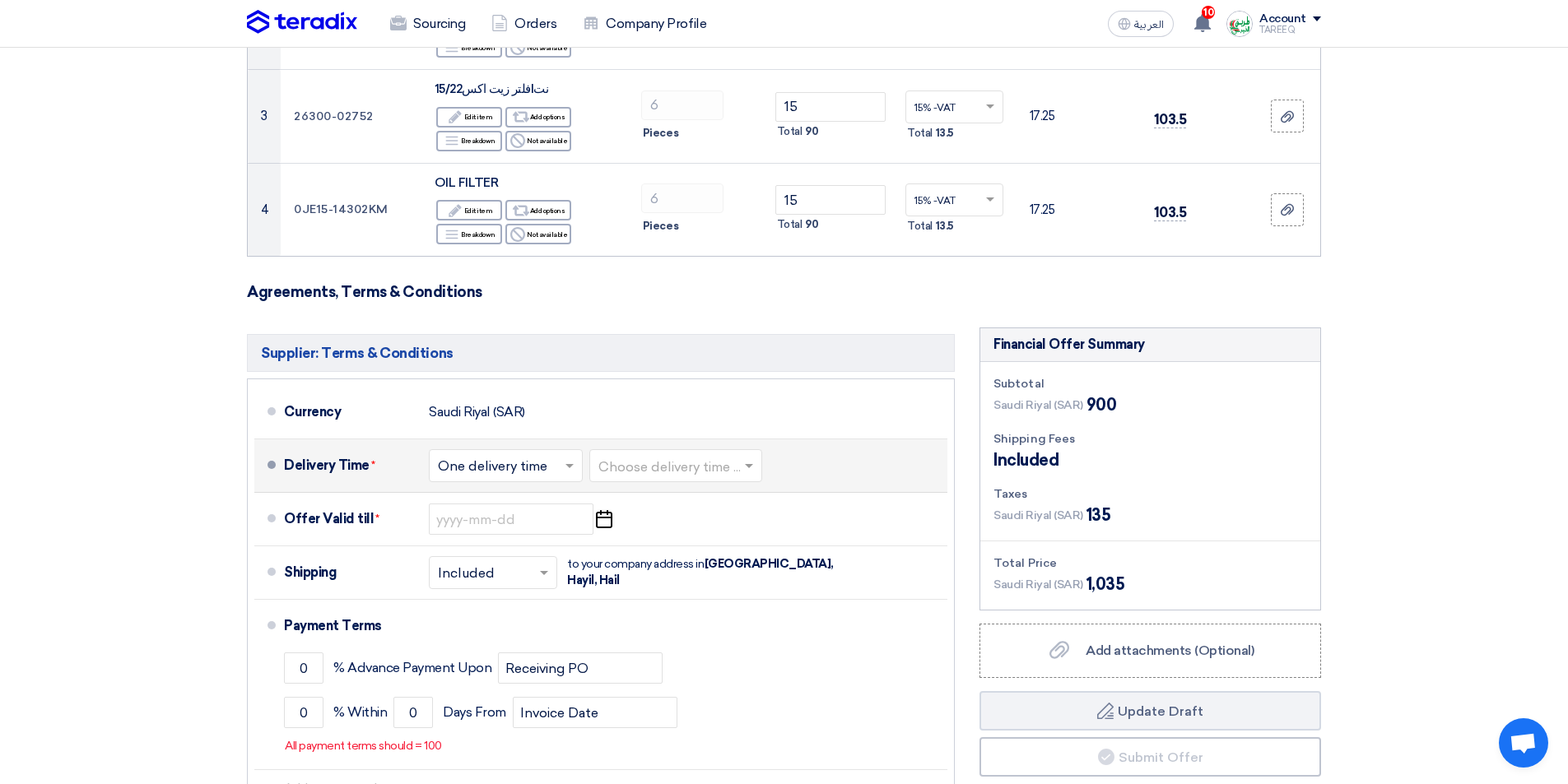
type input "75"
click at [681, 468] on input "text" at bounding box center [676, 468] width 157 height 24
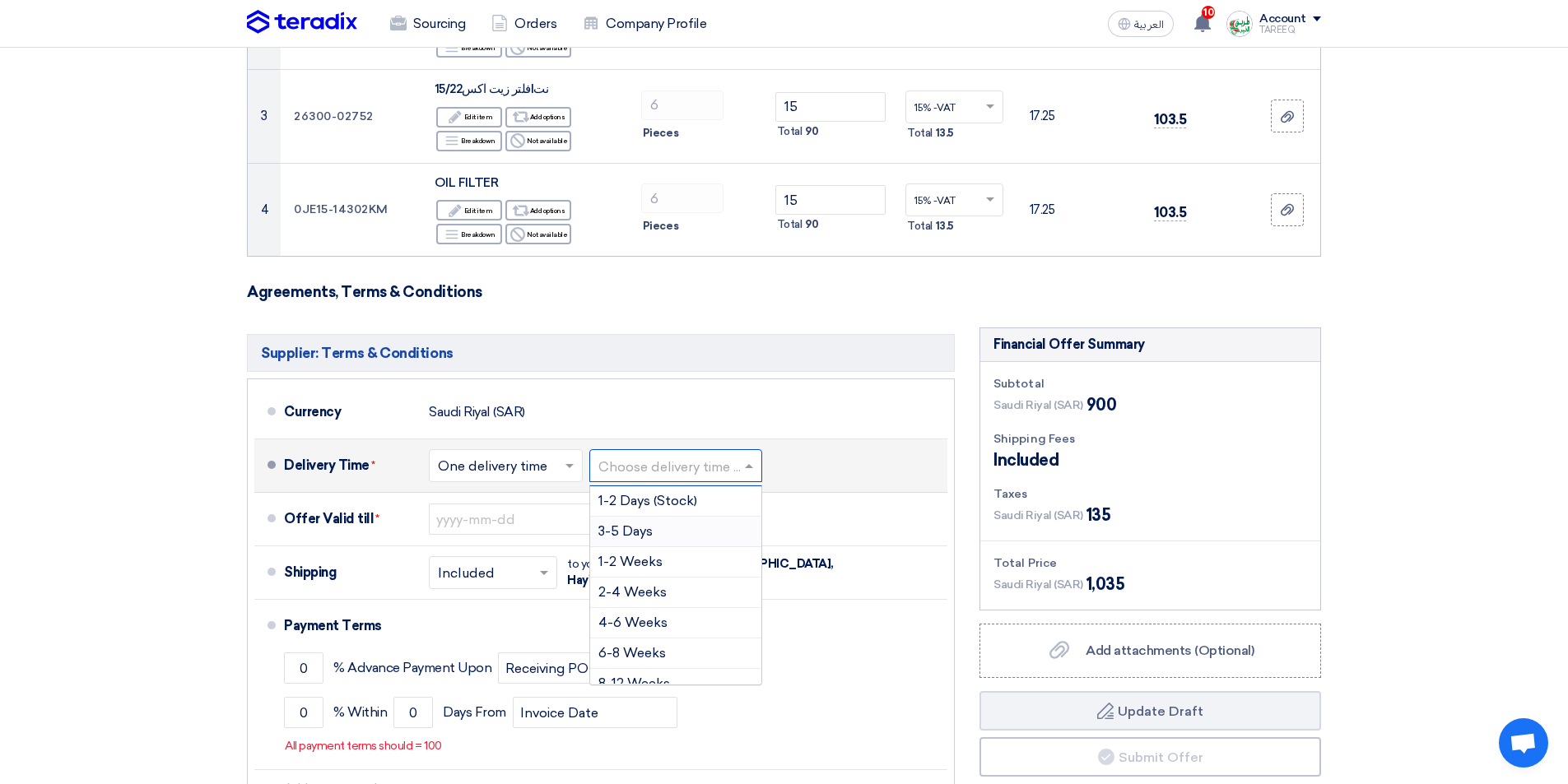
click at [634, 536] on span "3-5 Days" at bounding box center [625, 531] width 54 height 15
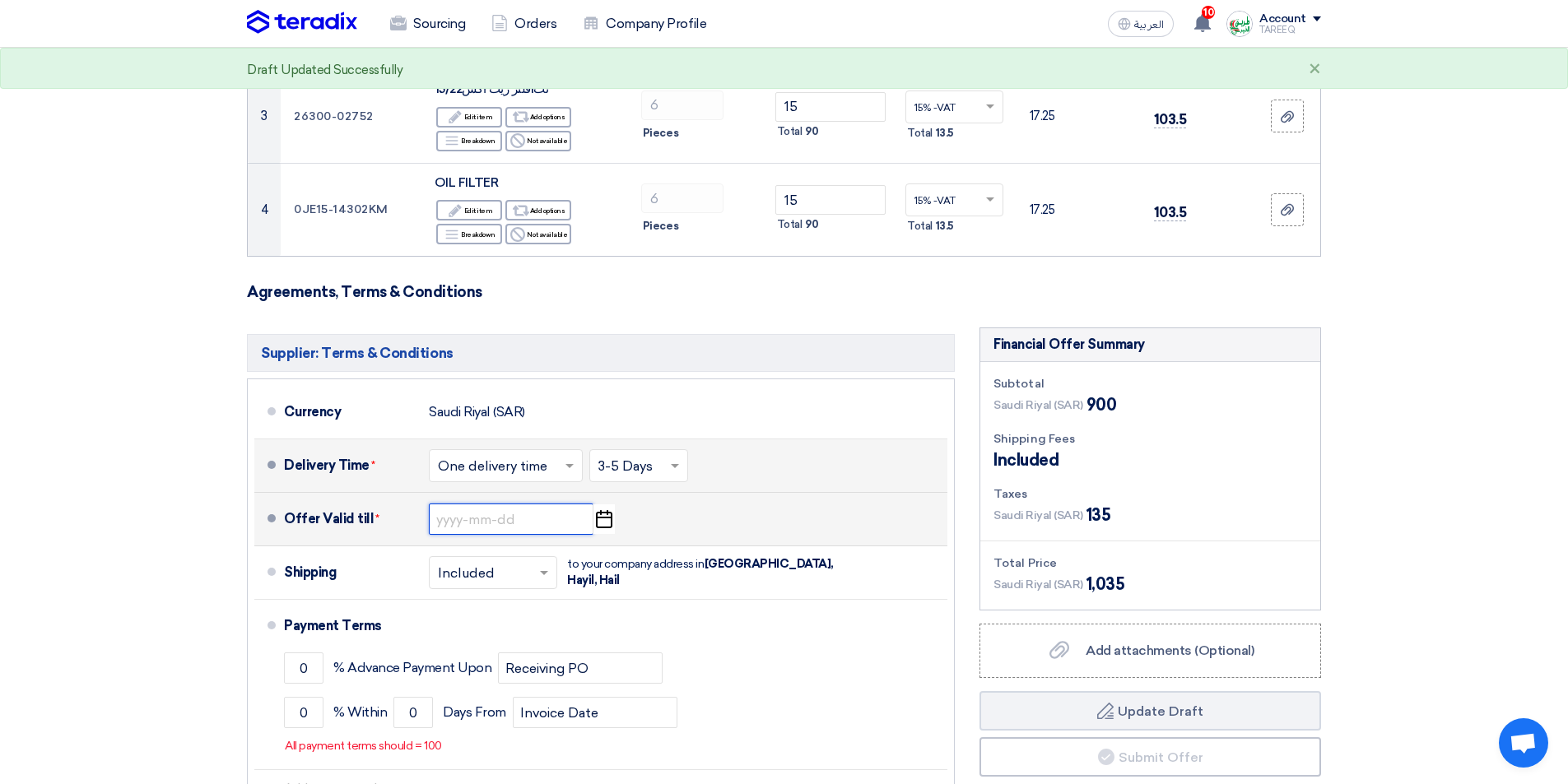
click at [443, 526] on input at bounding box center [511, 519] width 164 height 32
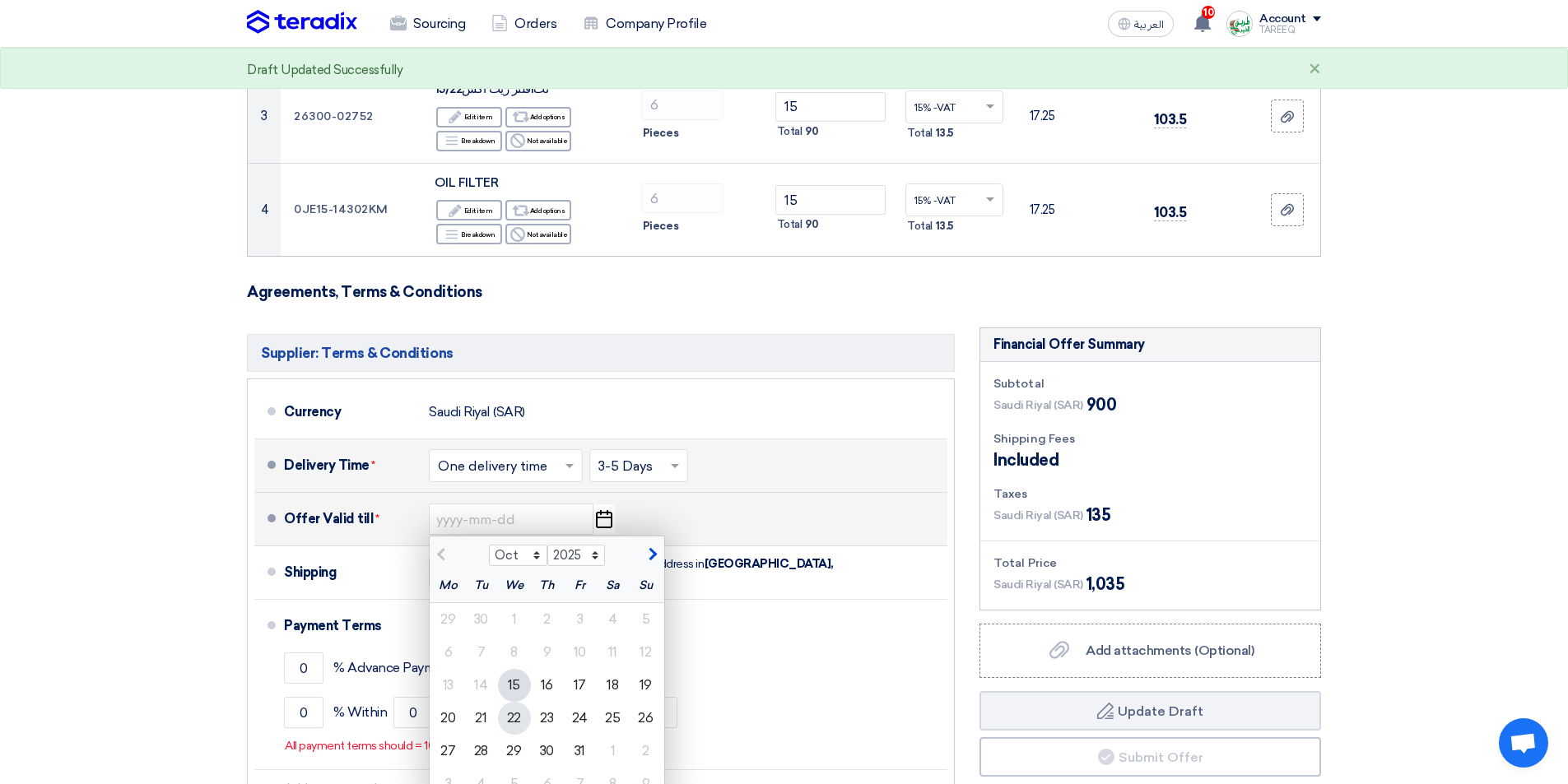
click at [516, 716] on div "22" at bounding box center [515, 719] width 33 height 33
type input "10/22/2025"
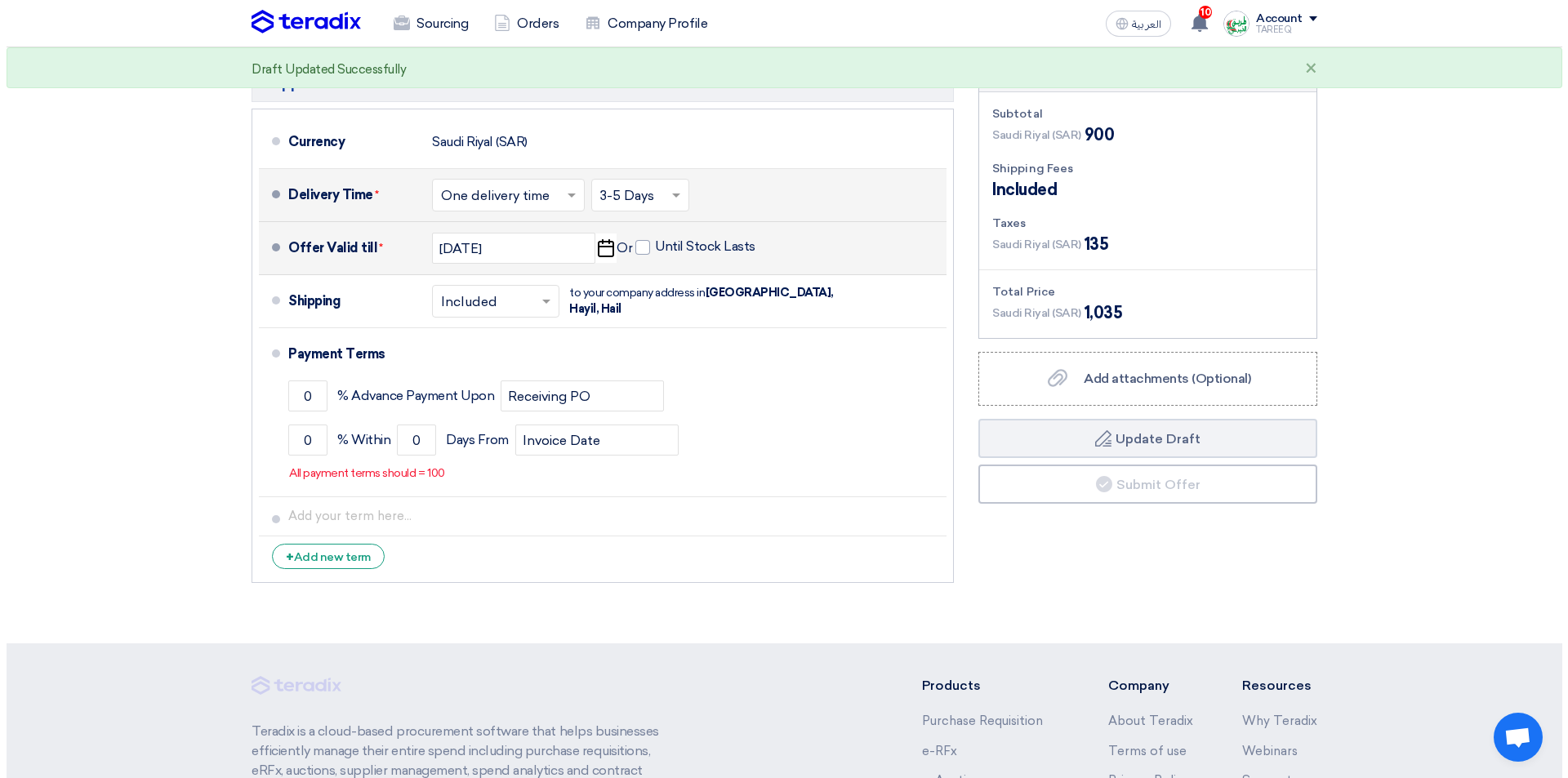
scroll to position [735, 0]
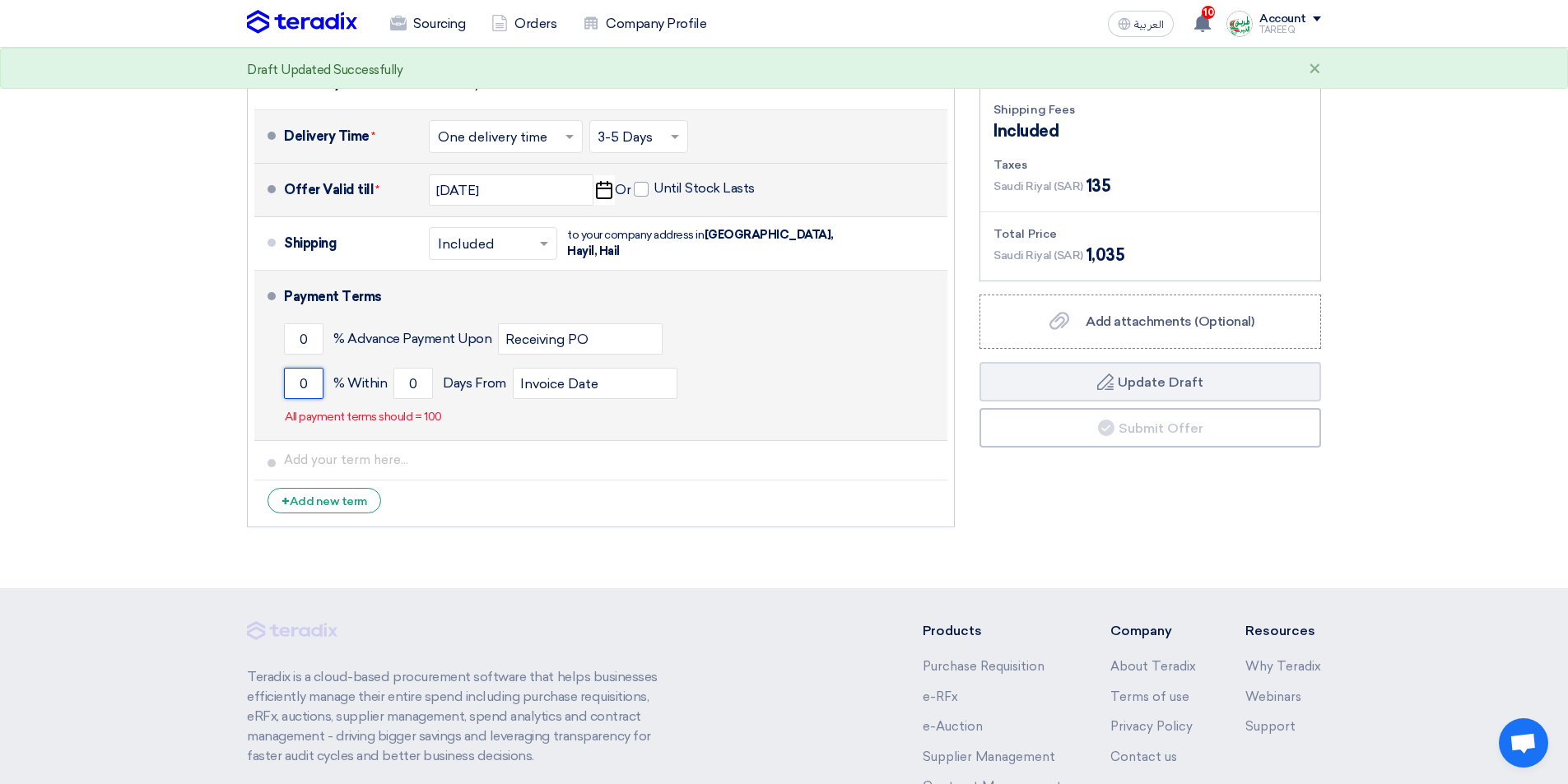
click at [296, 386] on input "0" at bounding box center [303, 383] width 39 height 32
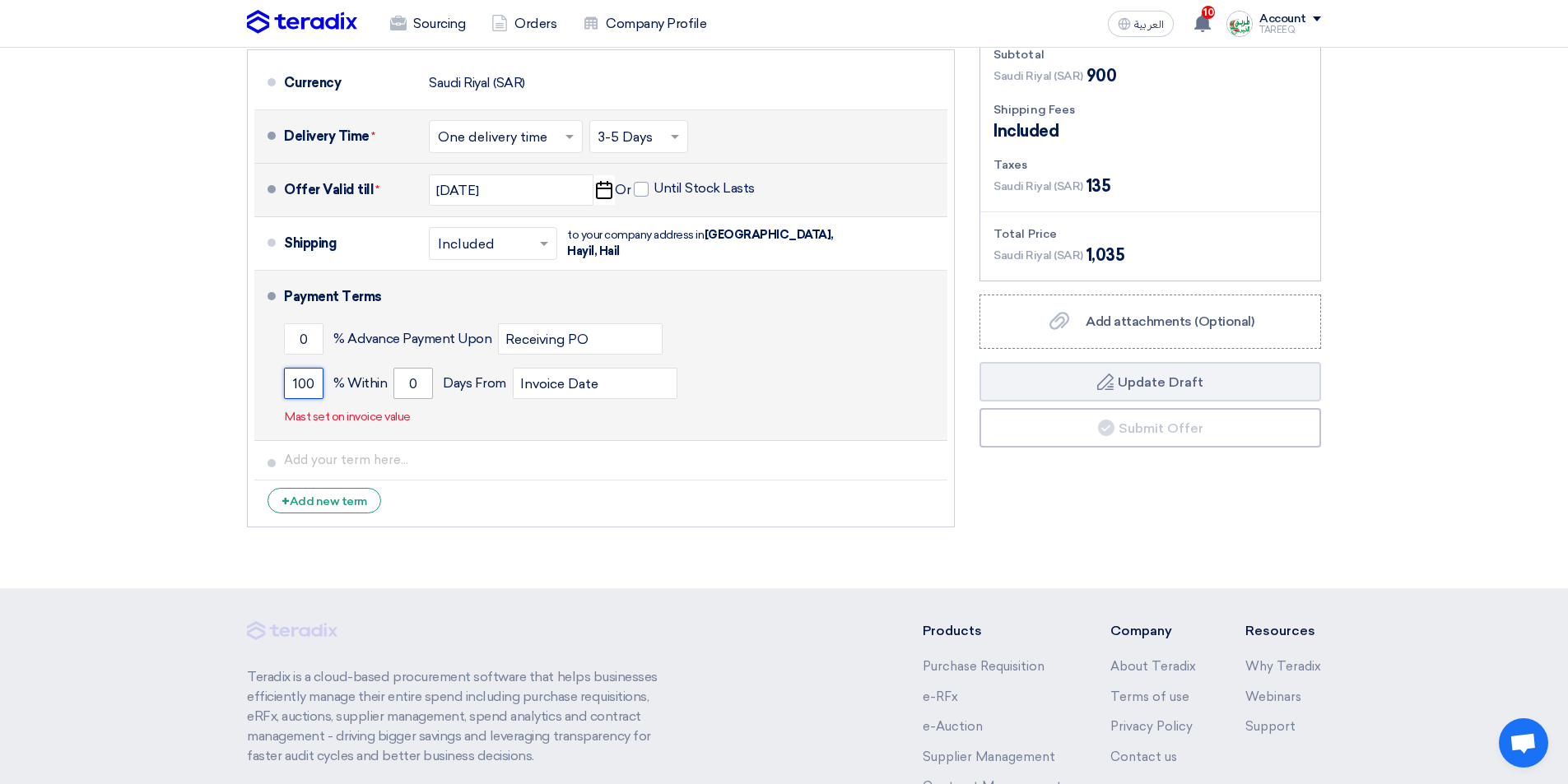
type input "100"
click at [402, 379] on input "0" at bounding box center [413, 383] width 39 height 32
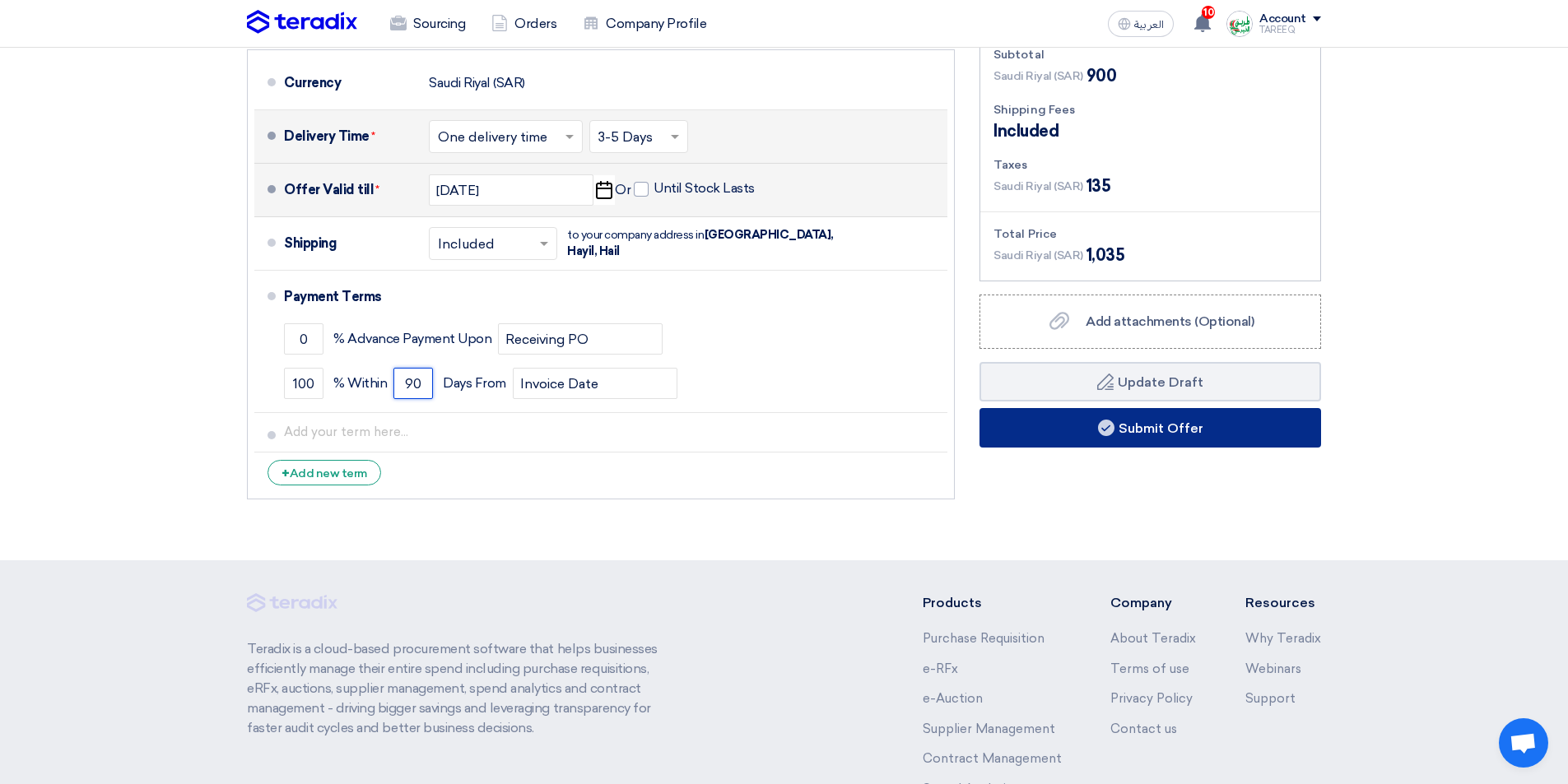
type input "90"
click at [1050, 430] on button "Submit Offer" at bounding box center [1150, 427] width 341 height 39
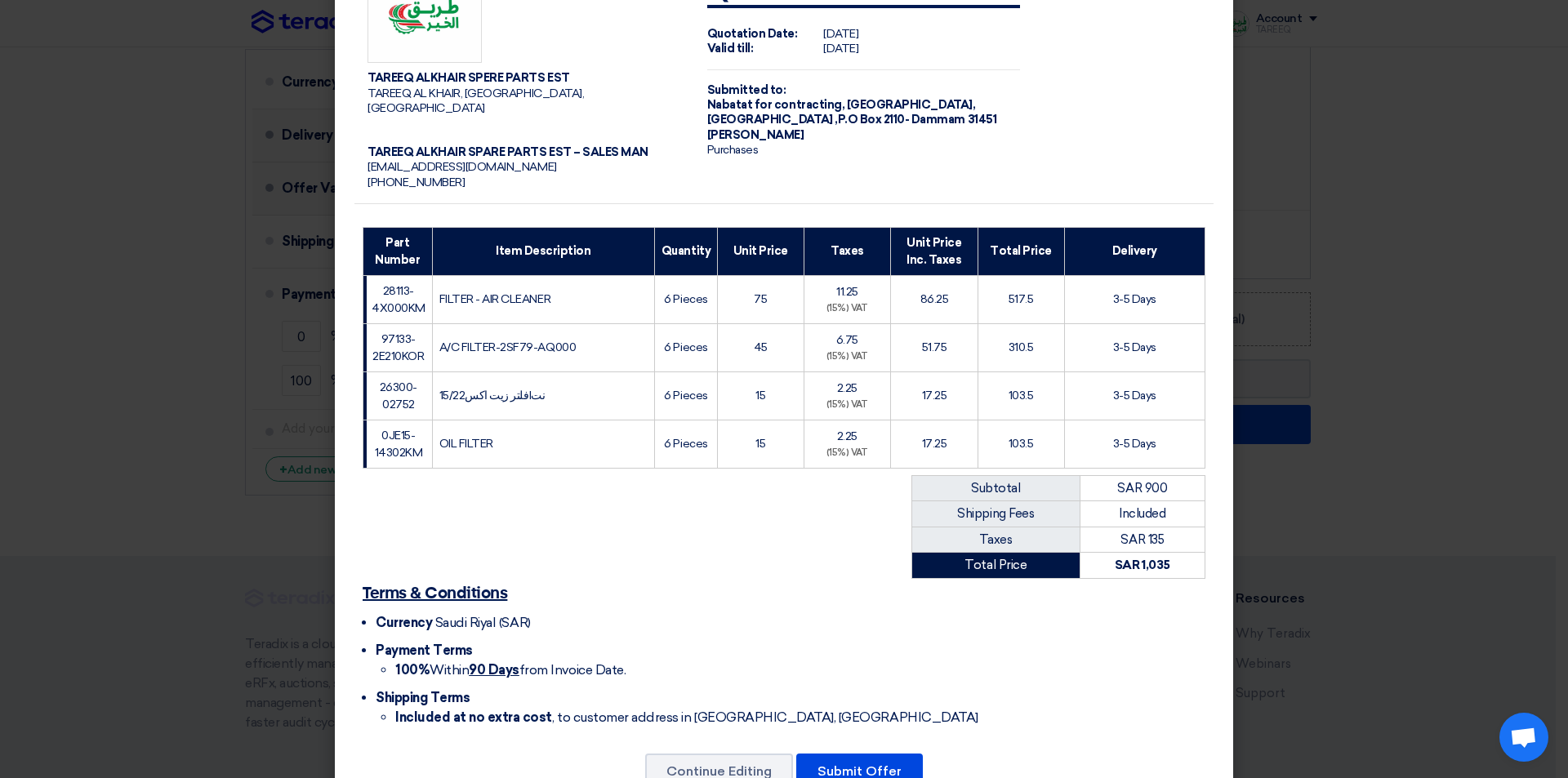
scroll to position [95, 0]
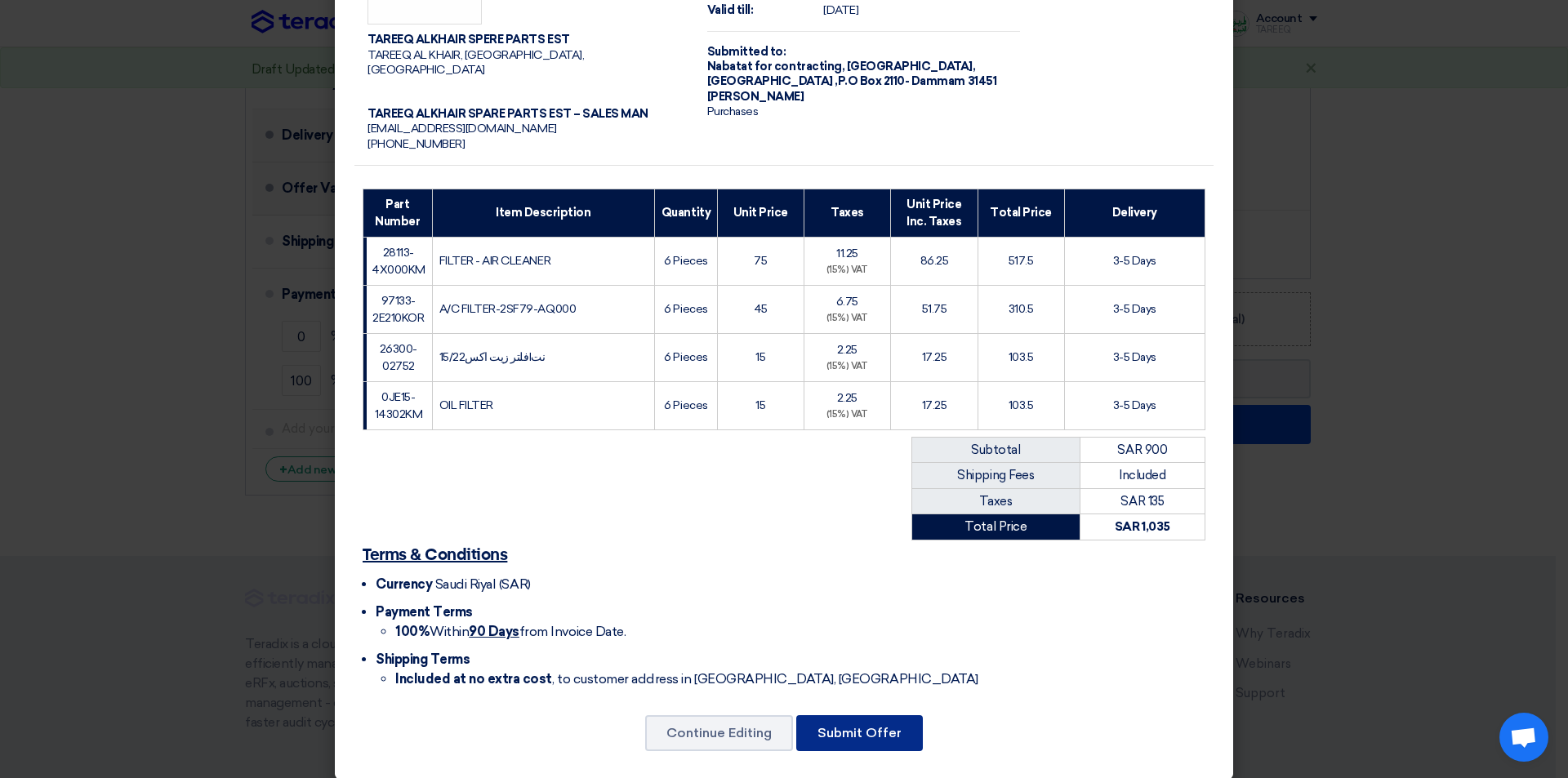
click at [874, 715] on button "Submit Offer" at bounding box center [859, 733] width 127 height 36
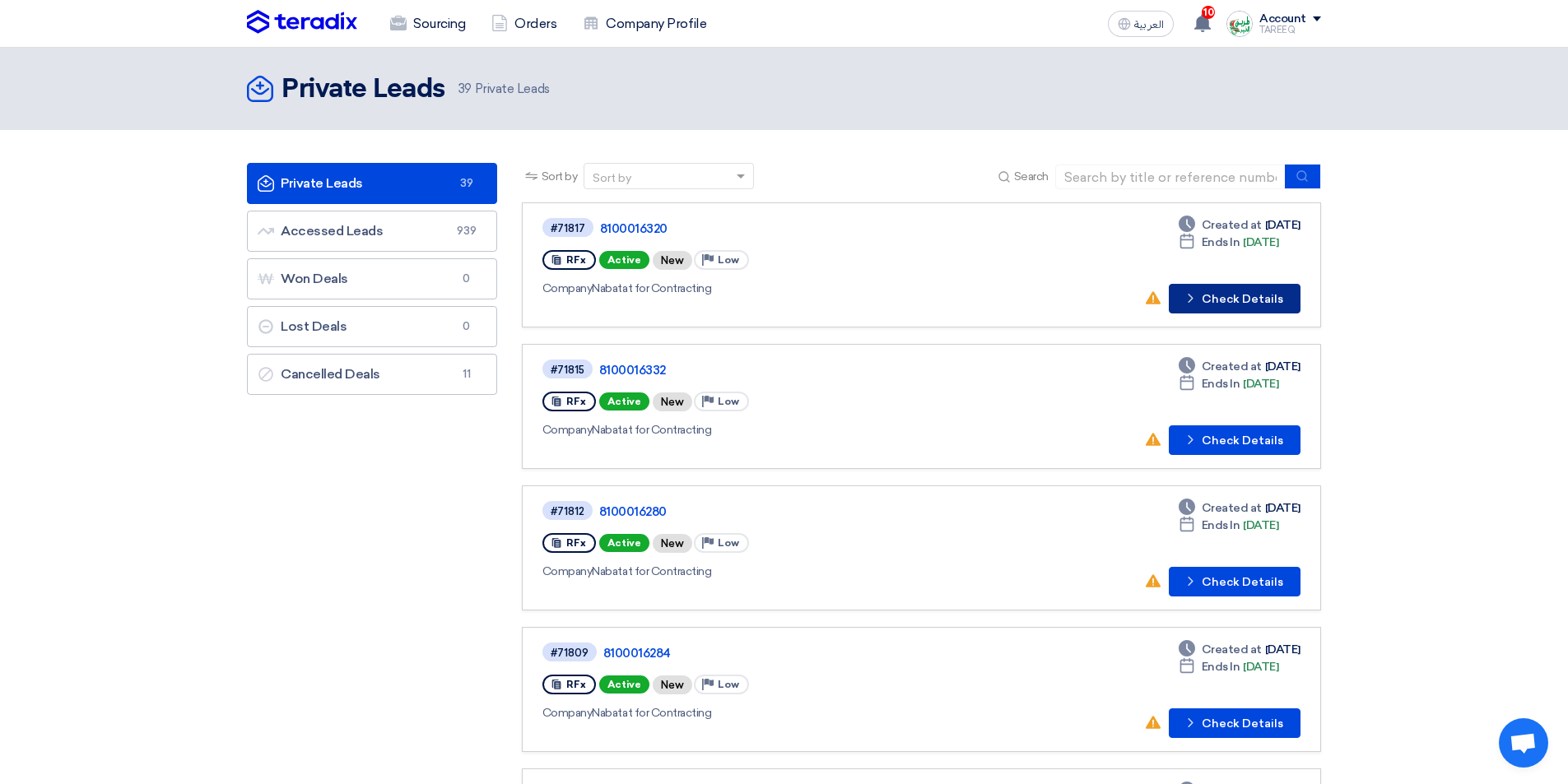
click at [1231, 290] on button "Check details Check Details" at bounding box center [1234, 298] width 132 height 30
click at [1113, 178] on input at bounding box center [1171, 177] width 231 height 25
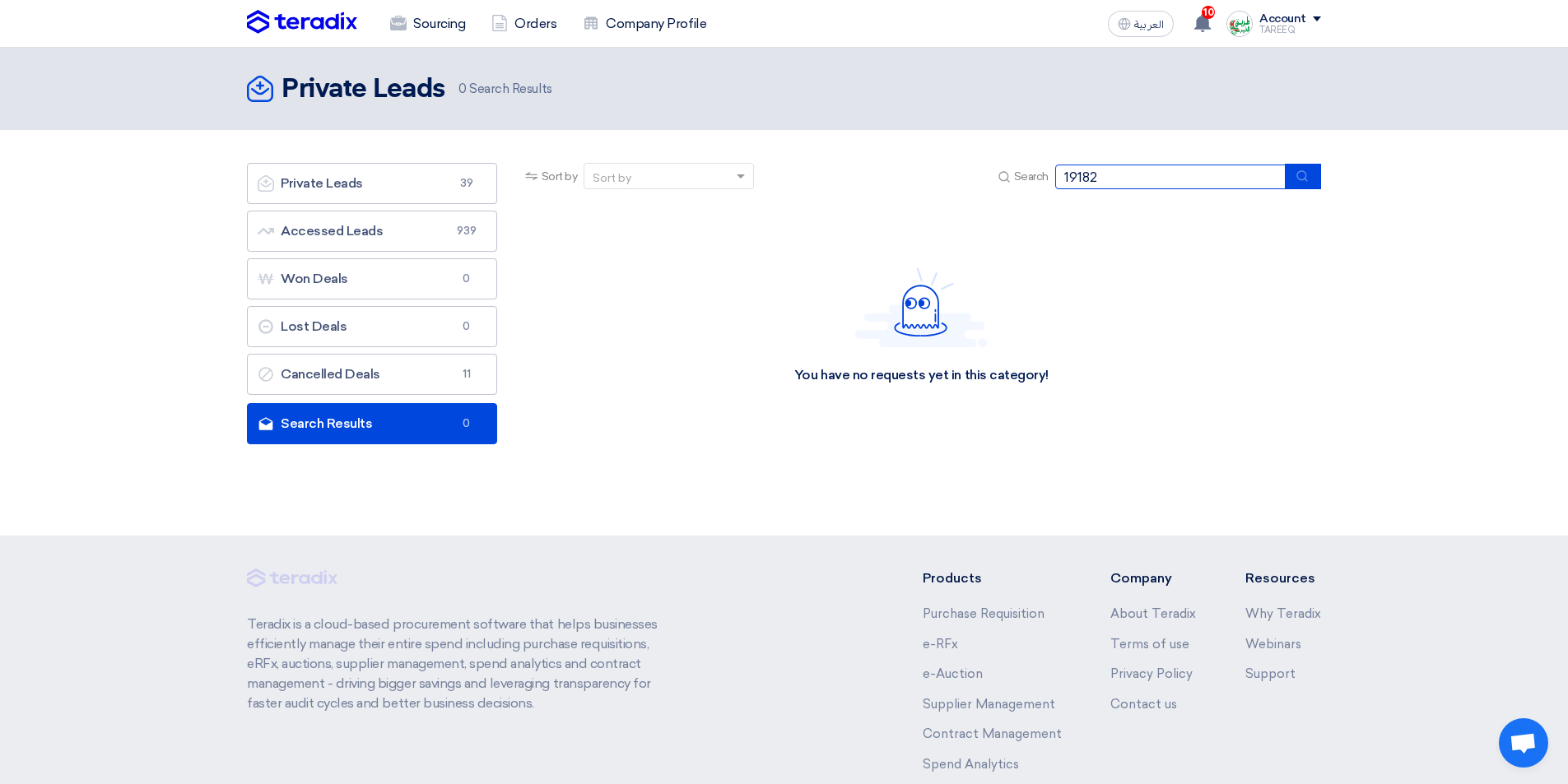
drag, startPoint x: 1114, startPoint y: 187, endPoint x: 885, endPoint y: 239, distance: 234.8
click at [886, 238] on app-rfq-listing-content "Sort by Sort by Search 19182 Category Owner Type State" at bounding box center [921, 306] width 799 height 287
type input "69182"
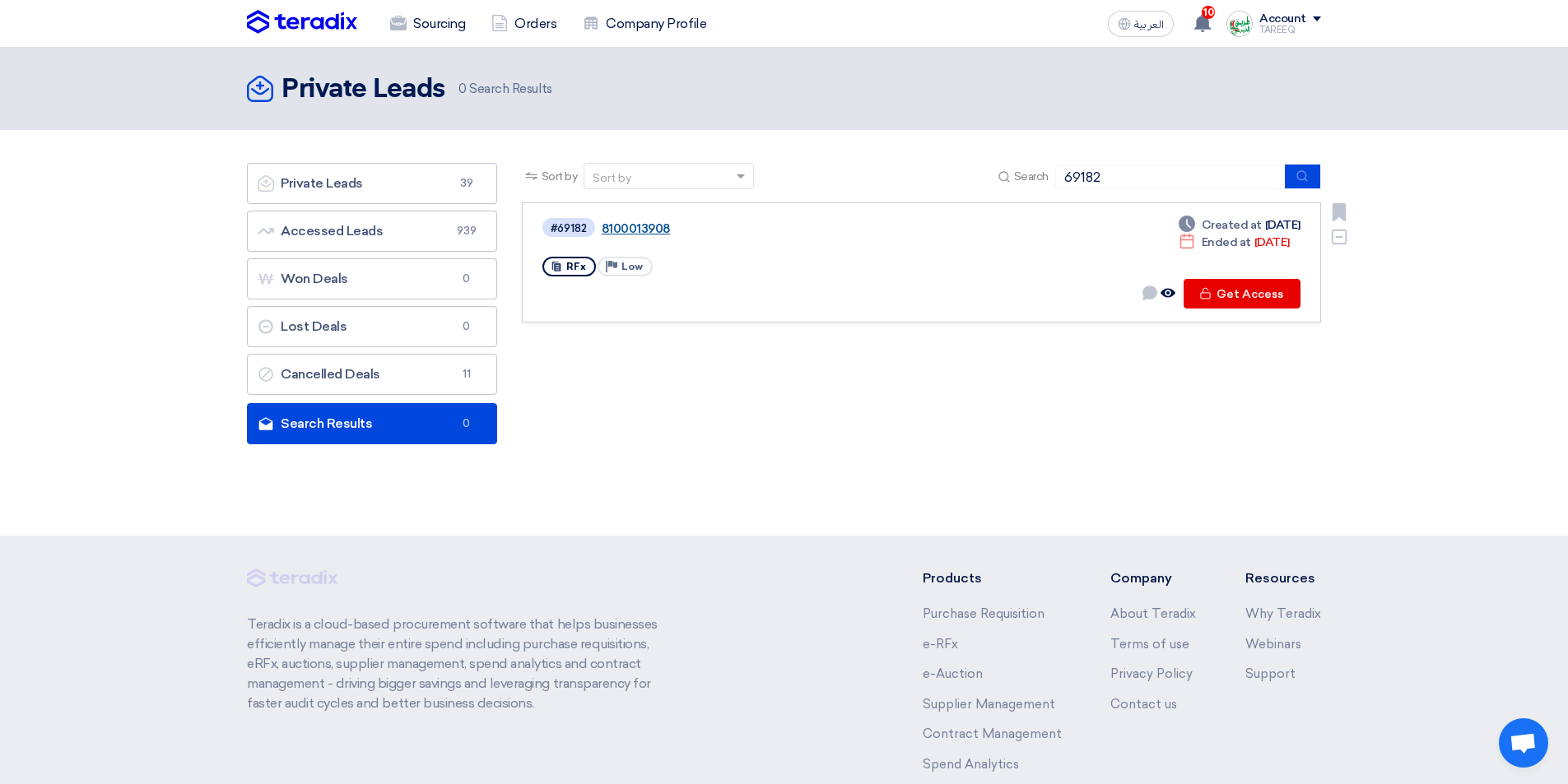
click at [635, 231] on link "8100013908" at bounding box center [807, 228] width 412 height 14
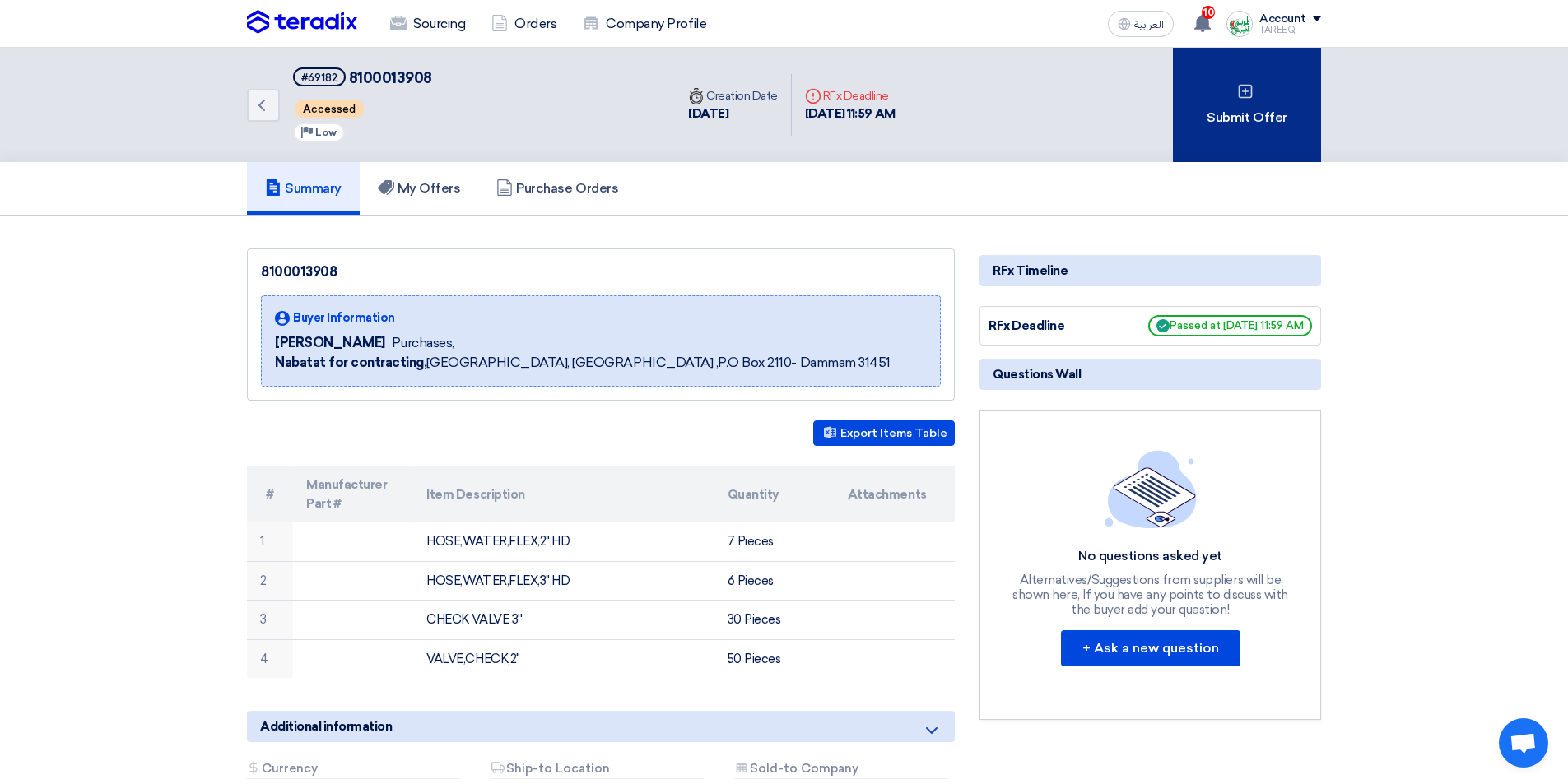
click at [1267, 126] on div "Submit Offer" at bounding box center [1247, 105] width 148 height 114
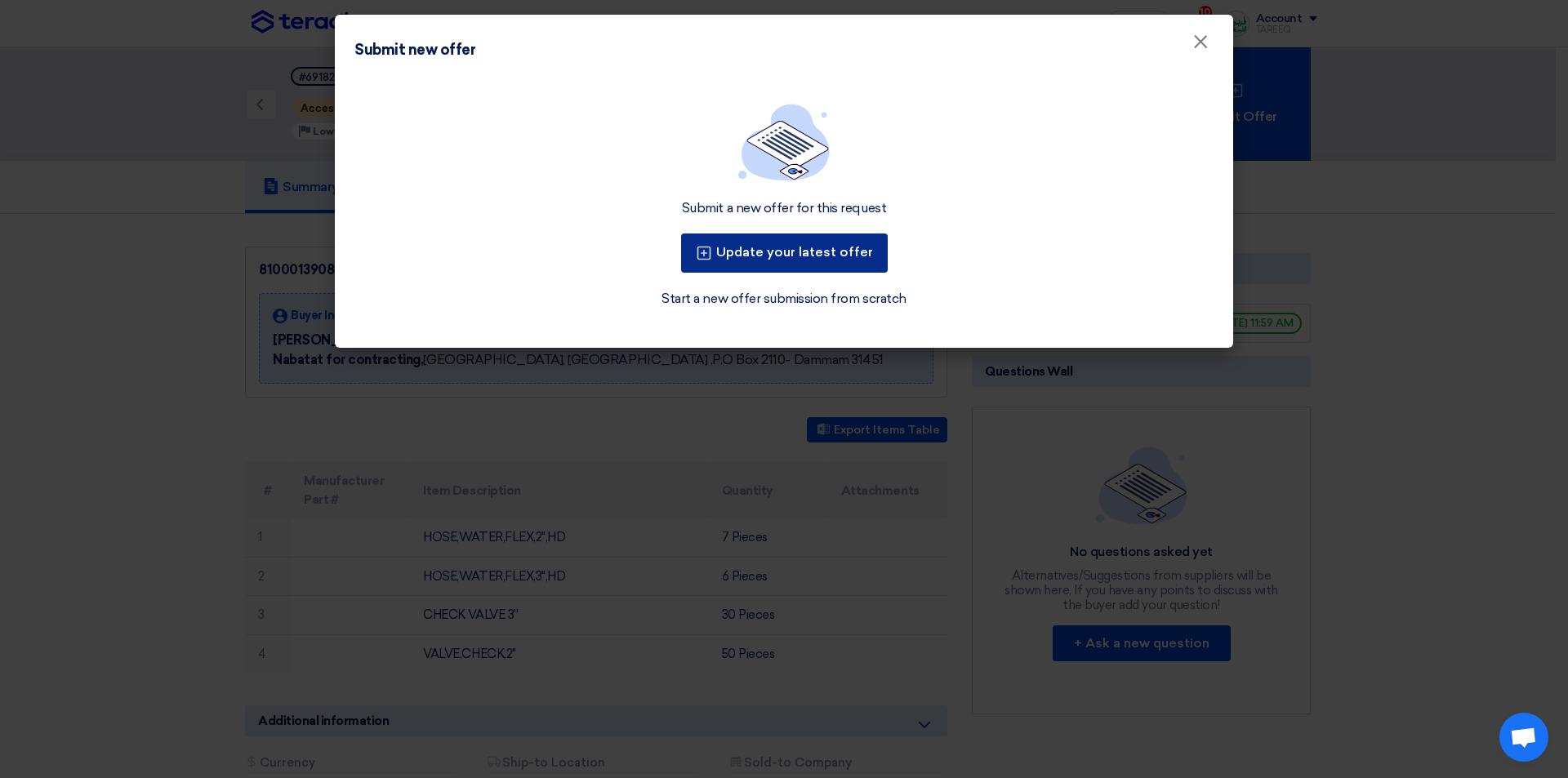
click at [811, 252] on button "Update your latest offer" at bounding box center [784, 253] width 206 height 39
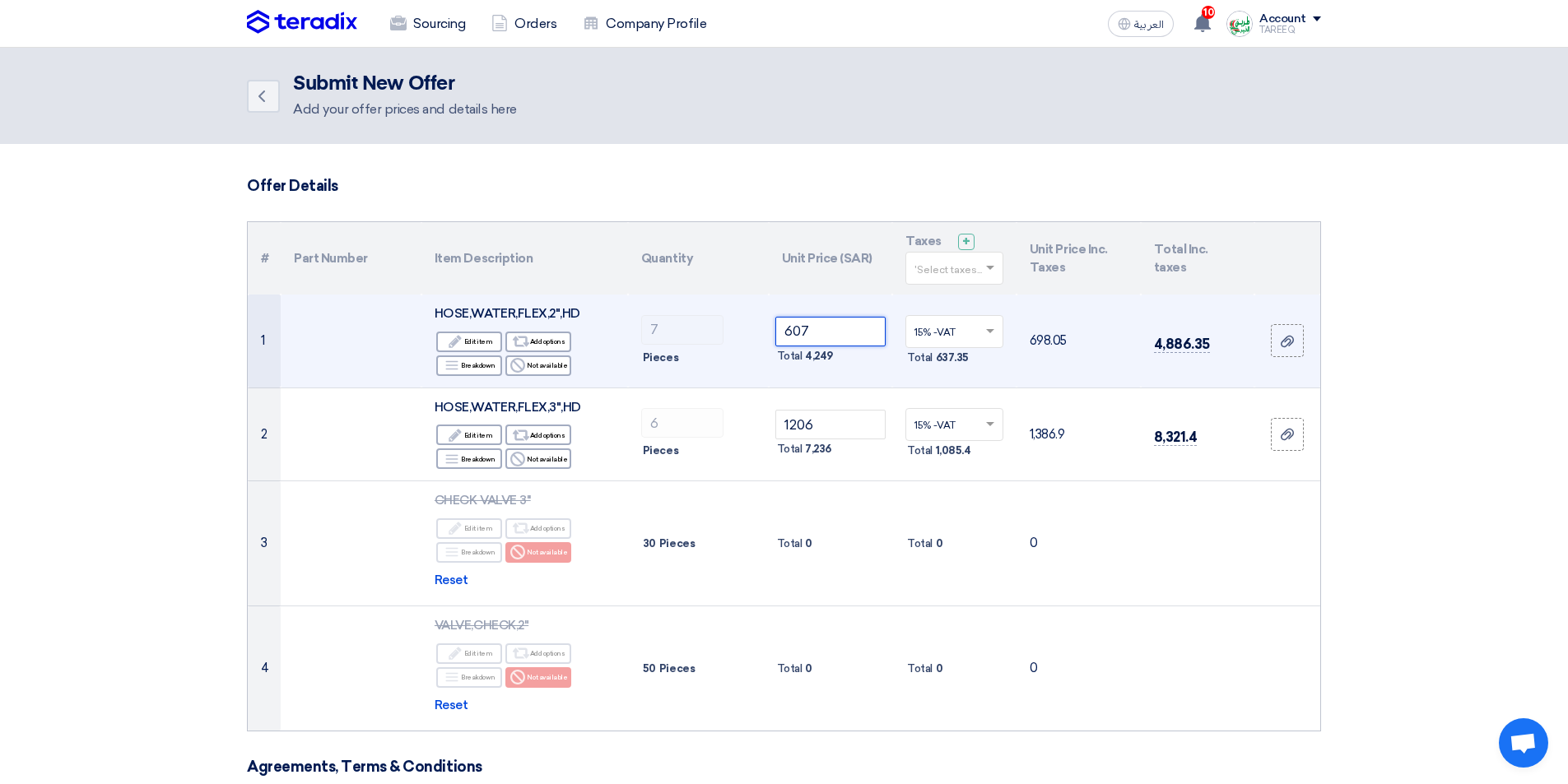
drag, startPoint x: 839, startPoint y: 332, endPoint x: 715, endPoint y: 350, distance: 125.3
click at [717, 350] on tr "1 HOSE,WATER,FLEX,2",HD Edit Edit item Alternative Add options Breakdown" at bounding box center [784, 341] width 1073 height 93
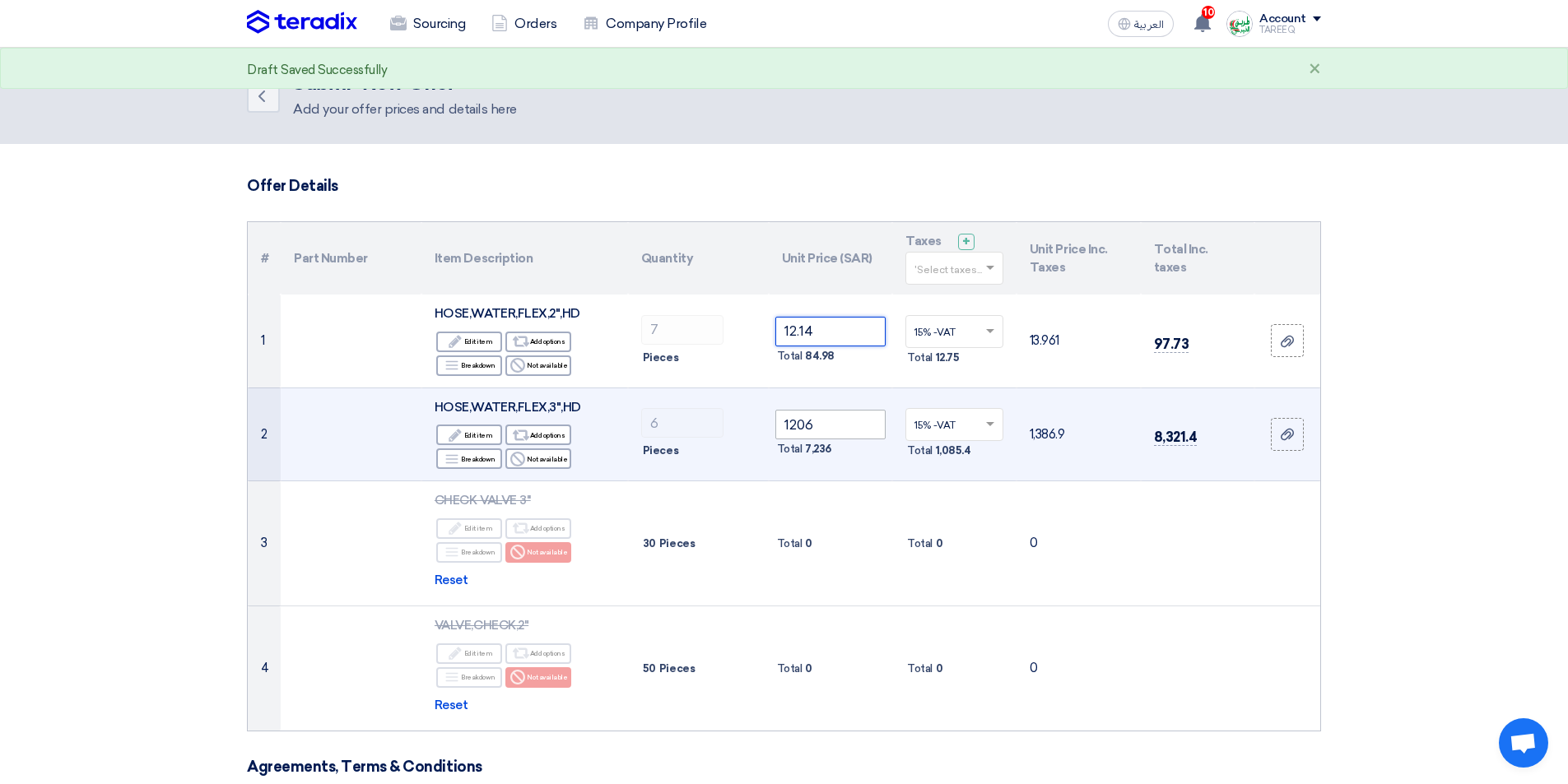
type input "12.14"
drag, startPoint x: 846, startPoint y: 429, endPoint x: 691, endPoint y: 452, distance: 156.7
click at [691, 452] on tr "2 HOSE,WATER,FLEX,3",HD Edit Edit item Alternative Add options Breakdown" at bounding box center [784, 435] width 1073 height 94
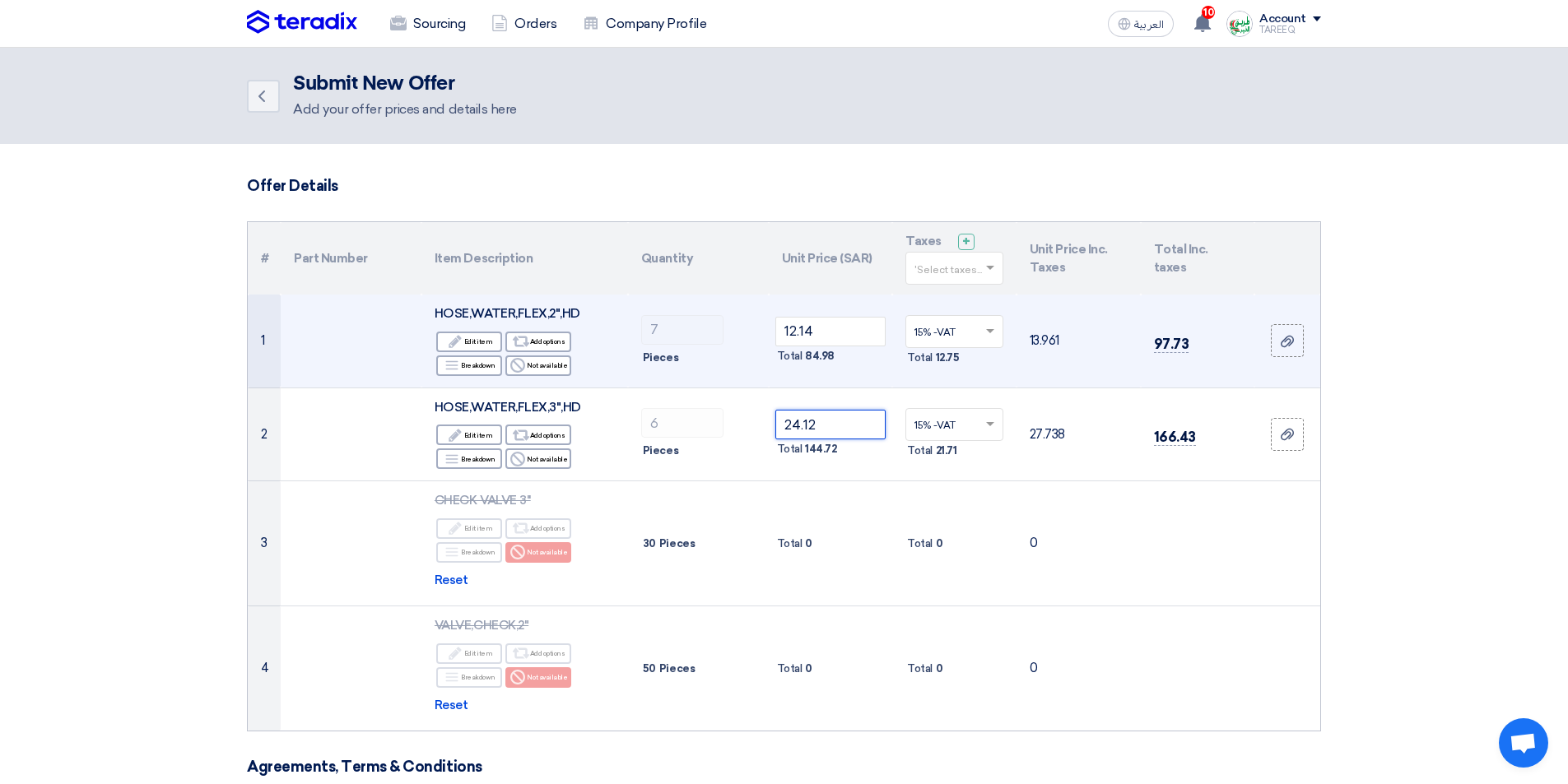
type input "24.12"
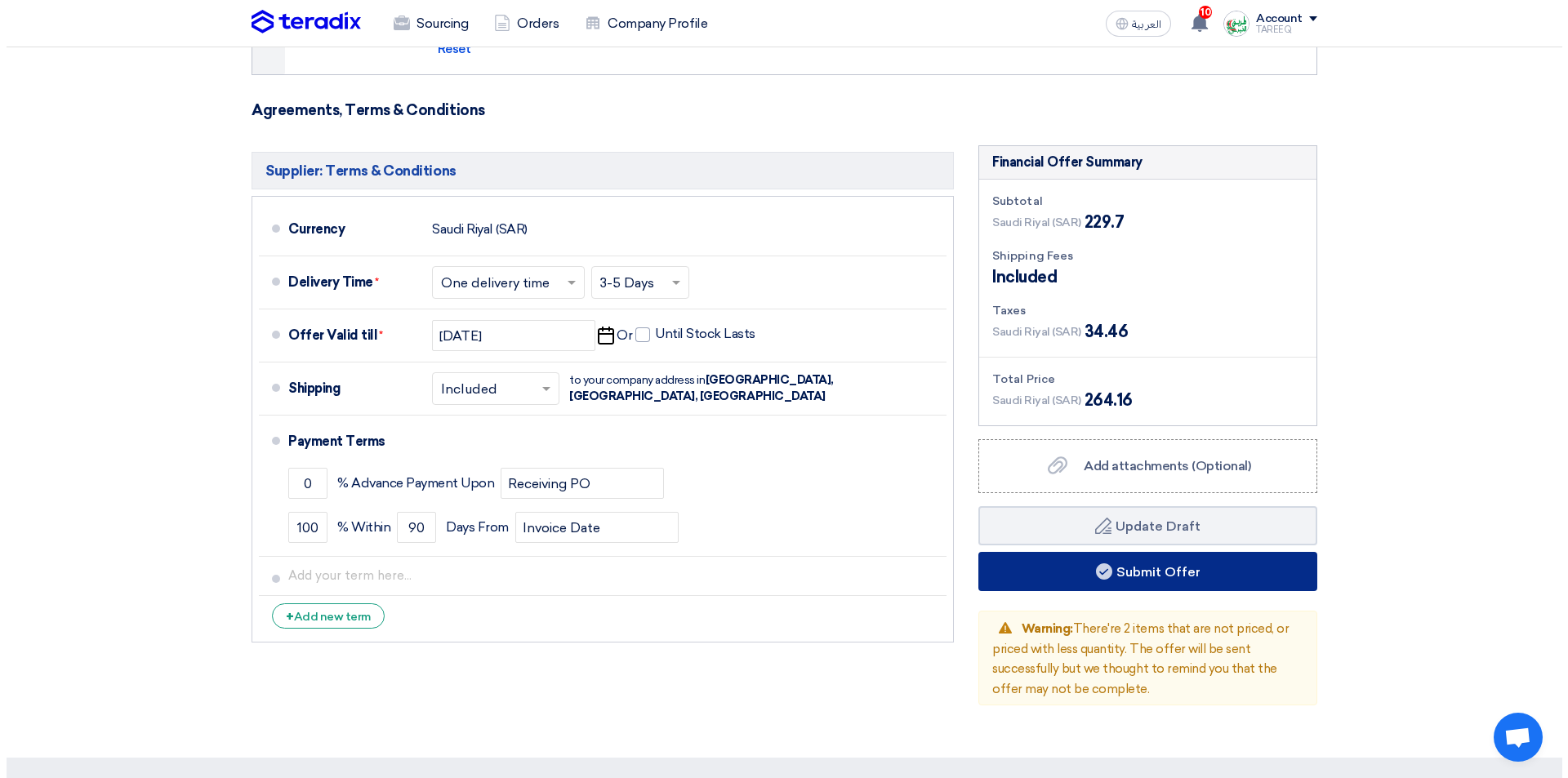
scroll to position [653, 0]
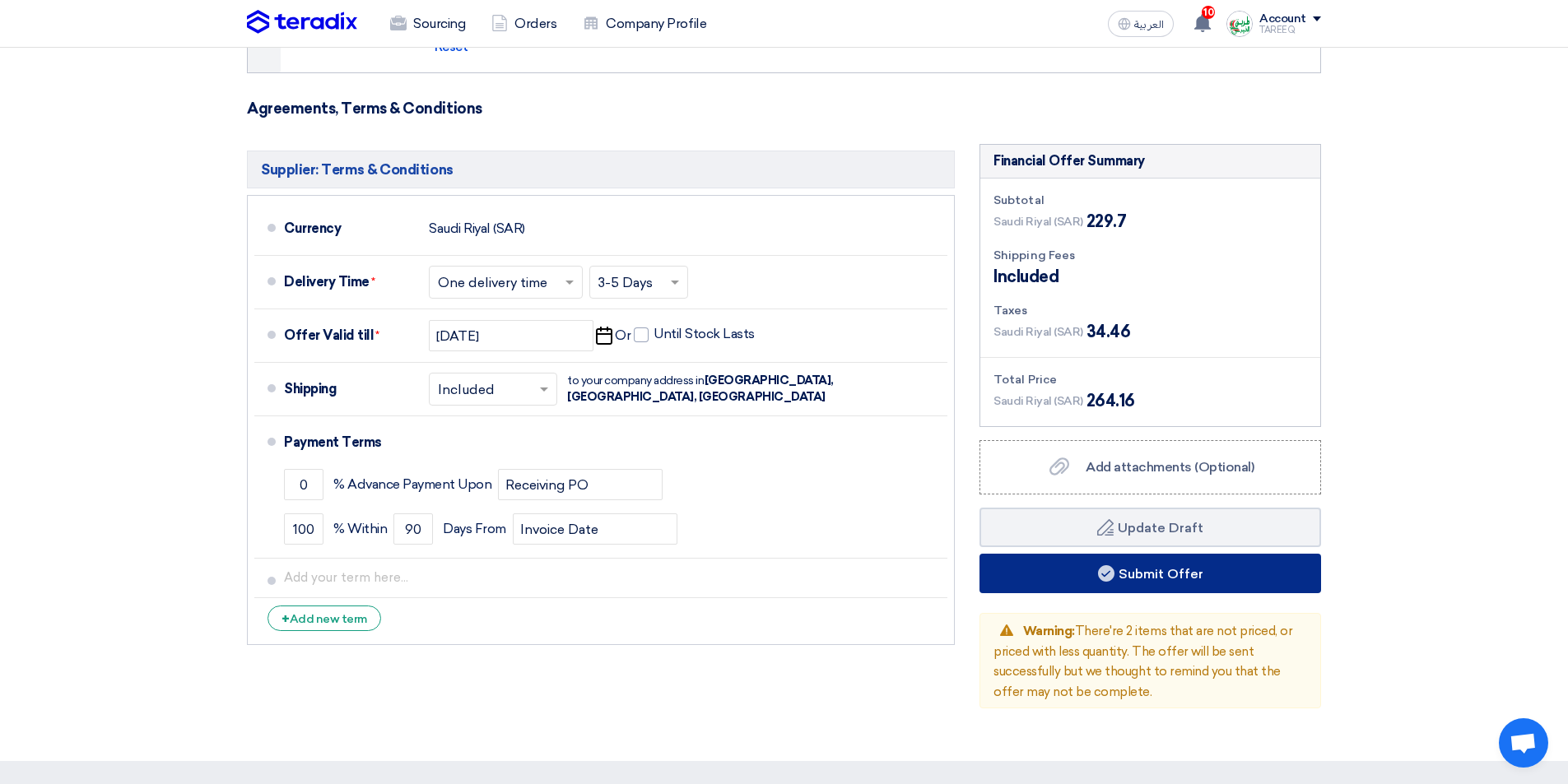
click at [1086, 577] on button "Submit Offer" at bounding box center [1150, 573] width 341 height 39
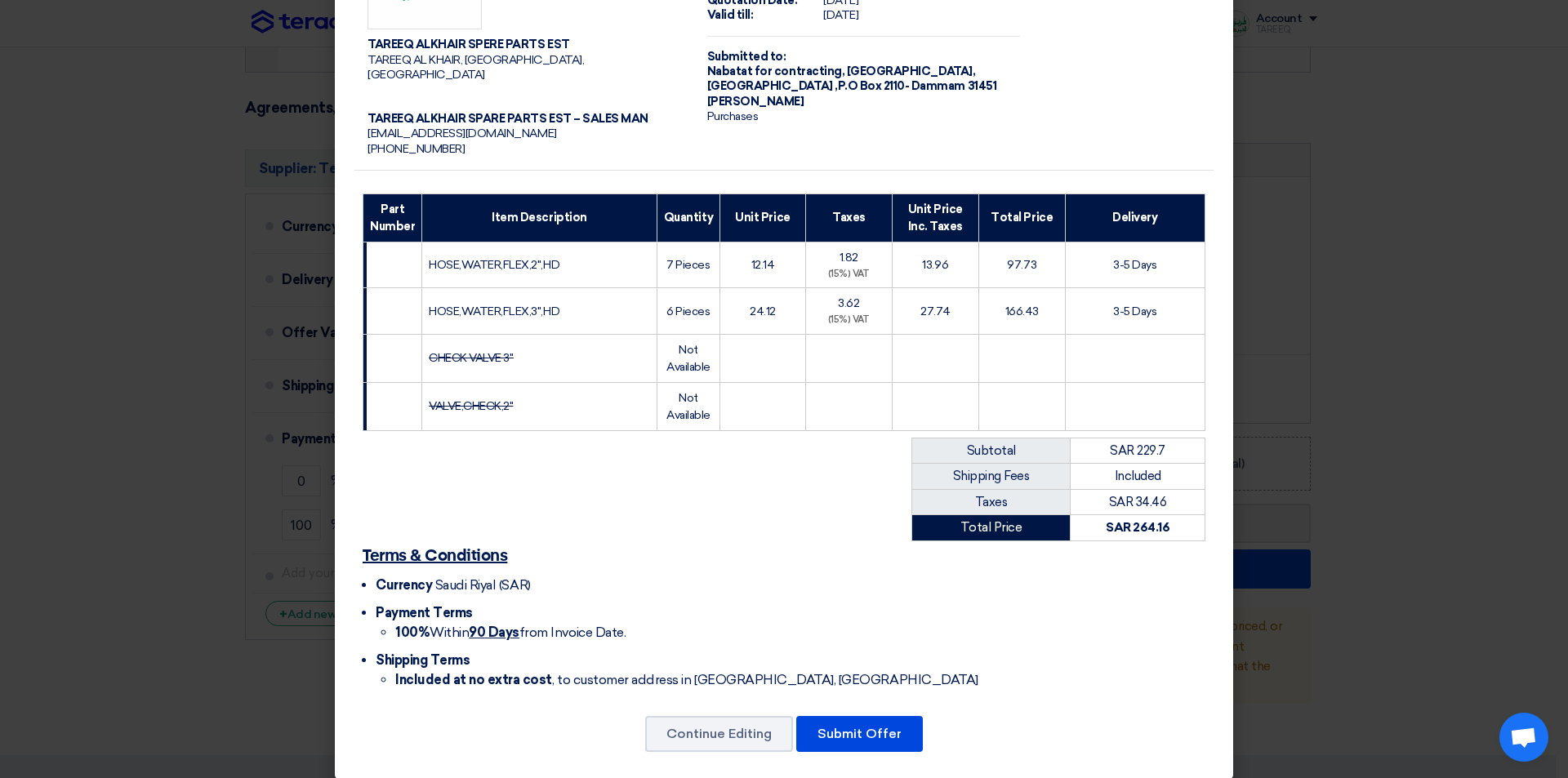
scroll to position [92, 0]
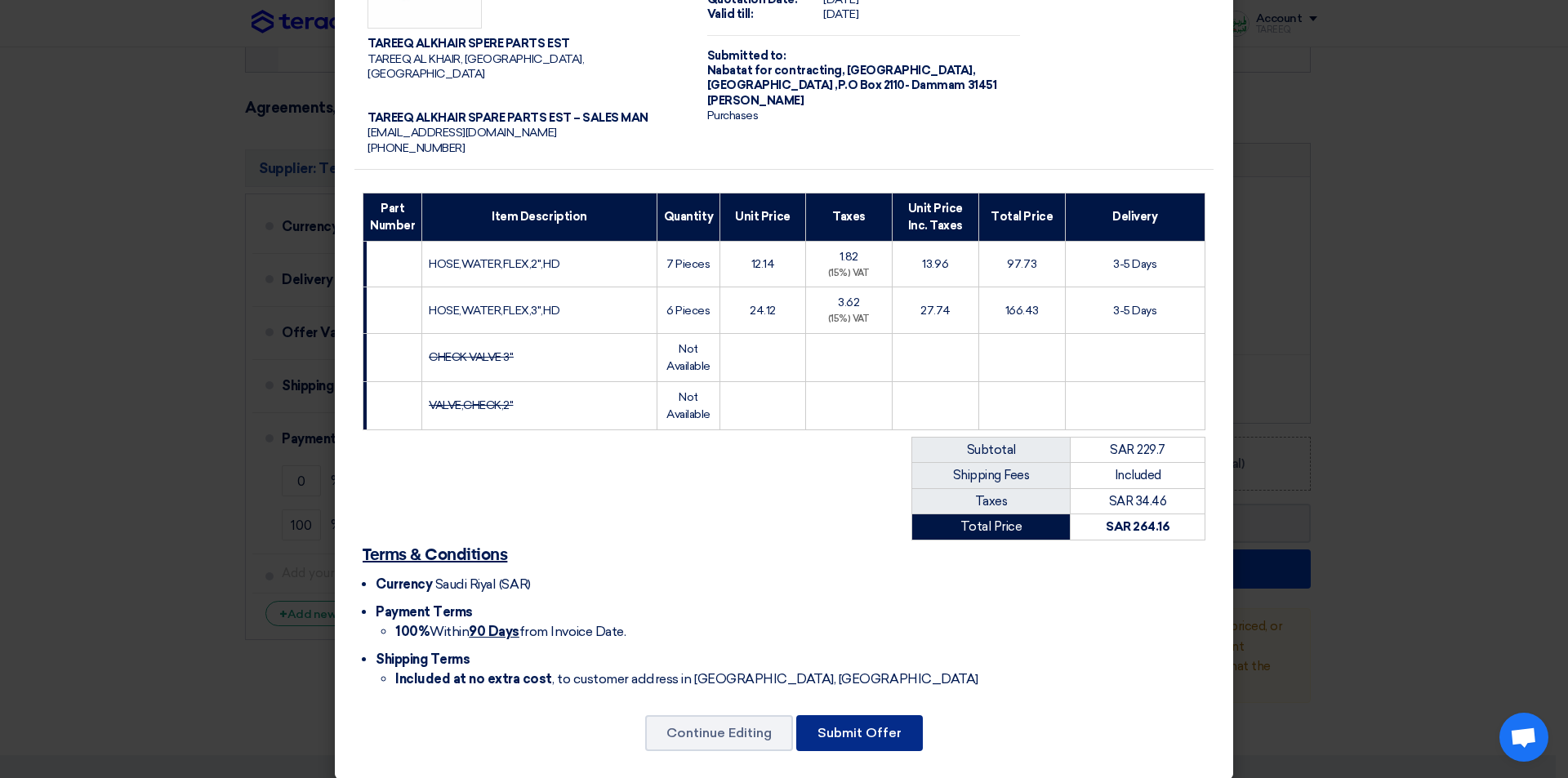
click at [853, 715] on button "Submit Offer" at bounding box center [859, 733] width 127 height 36
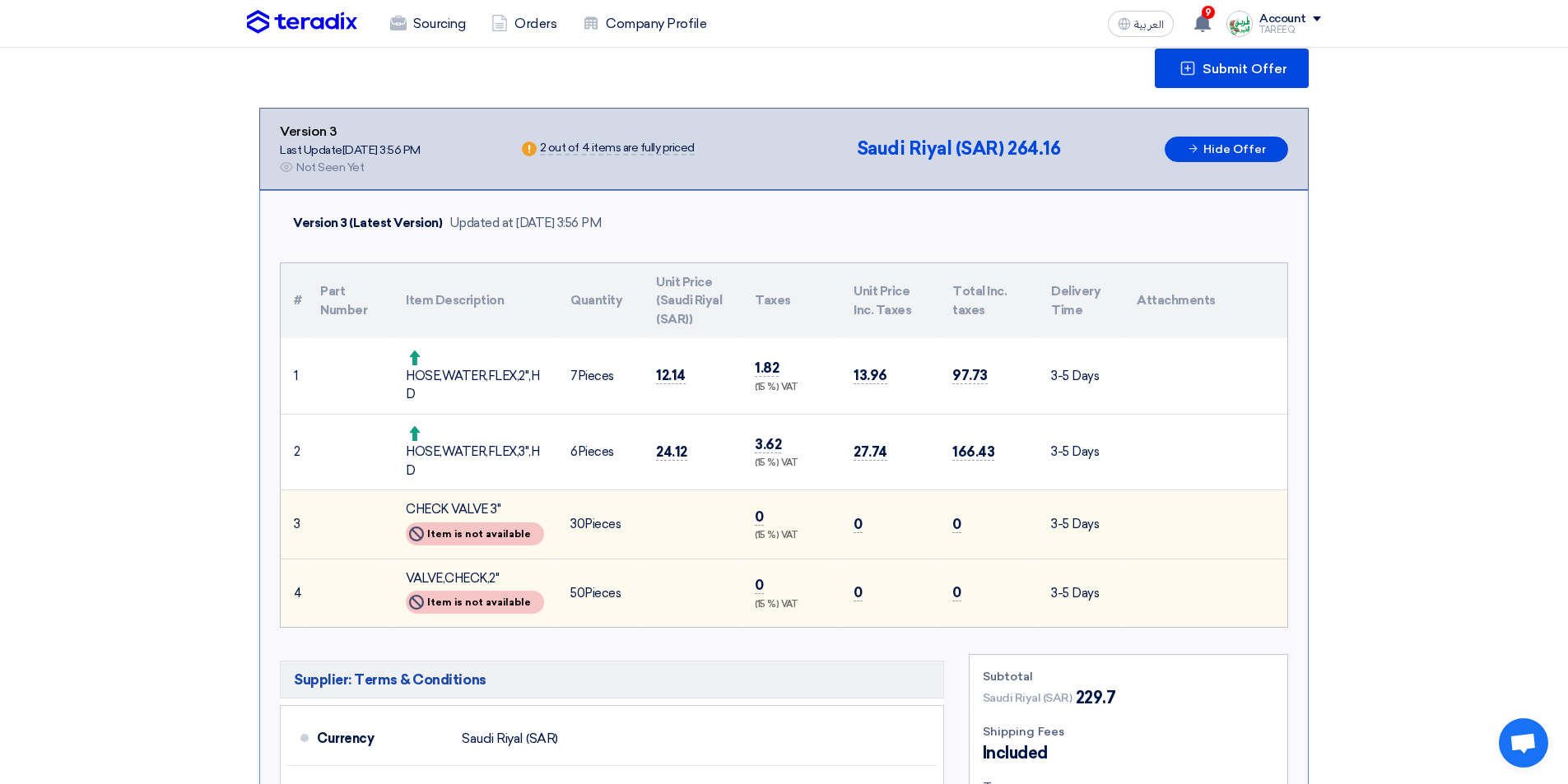
scroll to position [247, 0]
